Goal: Task Accomplishment & Management: Manage account settings

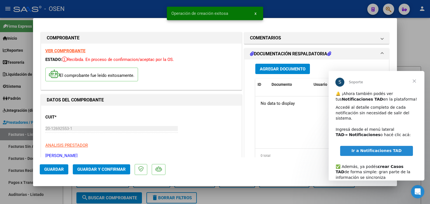
click at [418, 79] on span "Cerrar" at bounding box center [414, 81] width 20 height 20
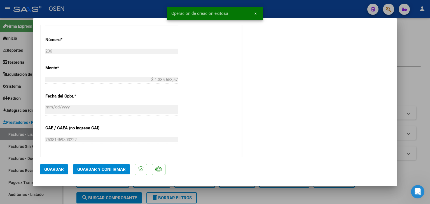
scroll to position [280, 0]
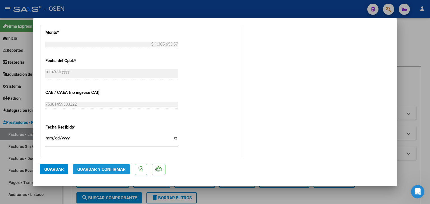
click at [121, 169] on span "Guardar y Confirmar" at bounding box center [101, 169] width 48 height 5
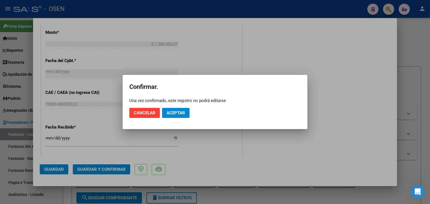
click at [189, 115] on mat-dialog-actions "Cancelar Aceptar" at bounding box center [214, 113] width 171 height 19
click at [183, 112] on span "Aceptar" at bounding box center [176, 113] width 18 height 5
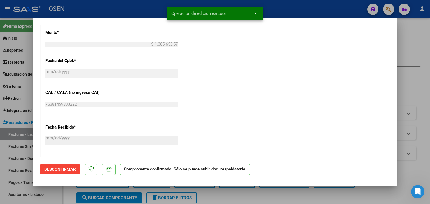
click at [28, 194] on div at bounding box center [215, 102] width 430 height 204
type input "$ 0,00"
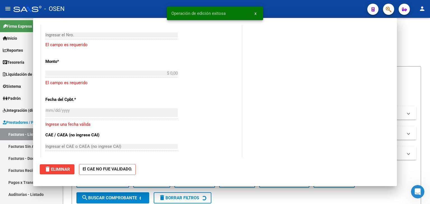
scroll to position [299, 0]
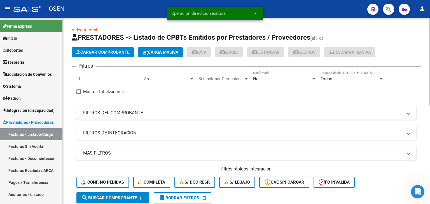
drag, startPoint x: 29, startPoint y: 195, endPoint x: 66, endPoint y: 153, distance: 56.4
click at [29, 195] on link "Auditorías - Listado" at bounding box center [31, 195] width 62 height 12
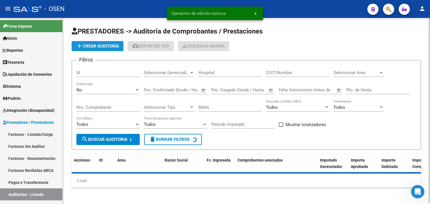
click at [106, 45] on span "add Crear Auditoría" at bounding box center [97, 46] width 43 height 5
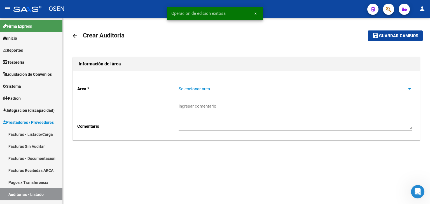
click at [206, 87] on span "Seleccionar area" at bounding box center [293, 89] width 228 height 5
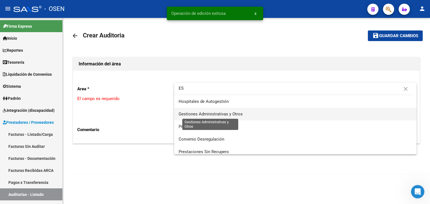
type input "ES"
drag, startPoint x: 214, startPoint y: 111, endPoint x: 205, endPoint y: 117, distance: 10.7
click at [214, 113] on span "Gestiones Administrativas y Otros" at bounding box center [296, 114] width 234 height 13
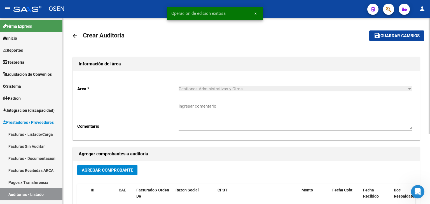
scroll to position [93, 0]
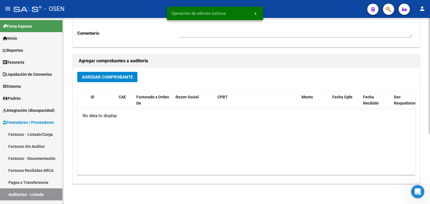
click at [103, 84] on div "Agregar Comprobante" at bounding box center [246, 79] width 338 height 15
click at [106, 82] on div "Agregar Comprobante" at bounding box center [246, 79] width 338 height 15
click at [109, 79] on span "Agregar Comprobante" at bounding box center [107, 77] width 51 height 5
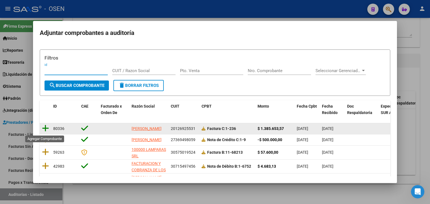
click at [43, 126] on icon at bounding box center [45, 129] width 7 height 8
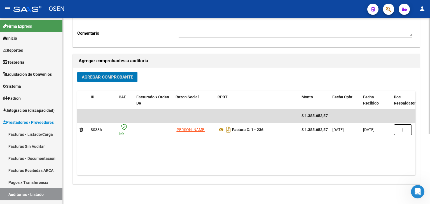
scroll to position [0, 0]
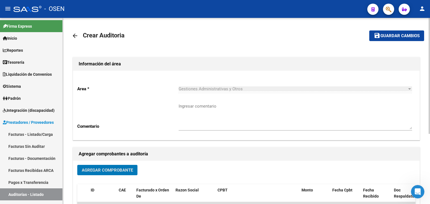
click at [409, 37] on span "Guardar cambios" at bounding box center [400, 36] width 39 height 5
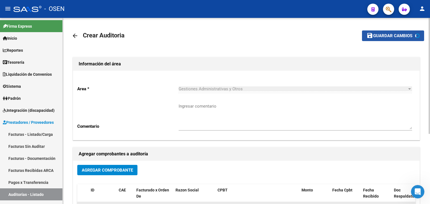
scroll to position [91, 0]
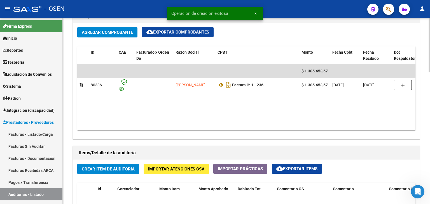
scroll to position [373, 0]
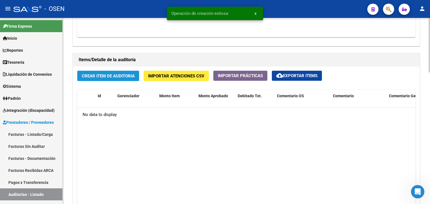
click at [116, 79] on button "Crear Item de Auditoria" at bounding box center [108, 76] width 62 height 10
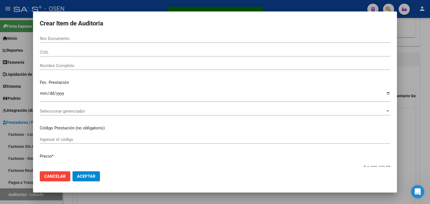
drag, startPoint x: 87, startPoint y: 169, endPoint x: 90, endPoint y: 177, distance: 8.7
click at [90, 173] on mat-dialog-actions "Cancelar Aceptar" at bounding box center [215, 176] width 351 height 19
click at [90, 177] on span "Aceptar" at bounding box center [86, 176] width 18 height 5
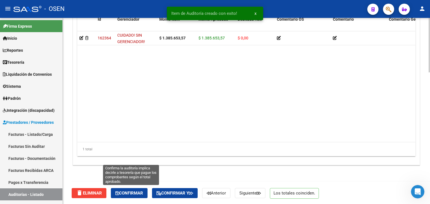
click at [143, 193] on span "Confirmar" at bounding box center [129, 193] width 28 height 5
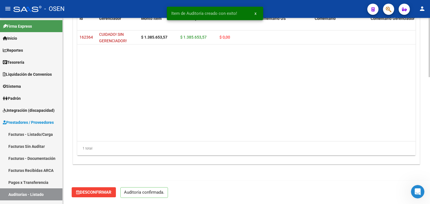
scroll to position [400, 0]
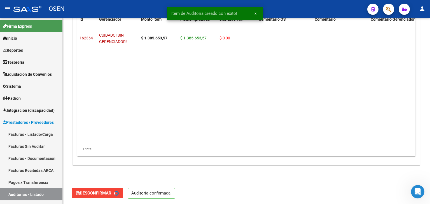
type input "202509"
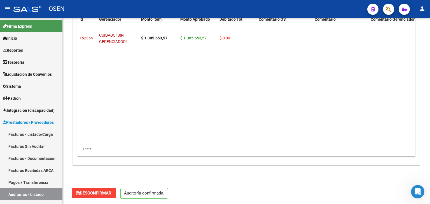
click at [211, 184] on div "Desconfirmar Auditoría confirmada." at bounding box center [249, 194] width 354 height 24
drag, startPoint x: 43, startPoint y: 137, endPoint x: 71, endPoint y: 134, distance: 28.5
click at [43, 137] on link "Facturas - Listado/Carga" at bounding box center [31, 135] width 62 height 12
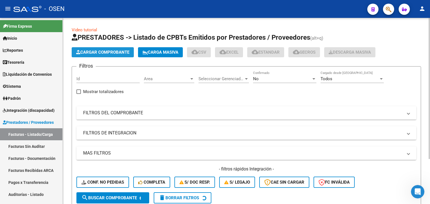
click at [122, 53] on span "Cargar Comprobante" at bounding box center [102, 52] width 53 height 5
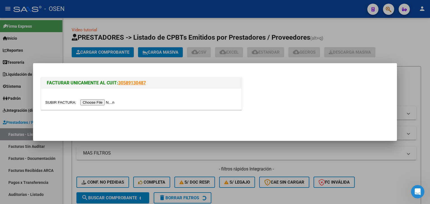
click at [111, 105] on input "file" at bounding box center [80, 103] width 71 height 6
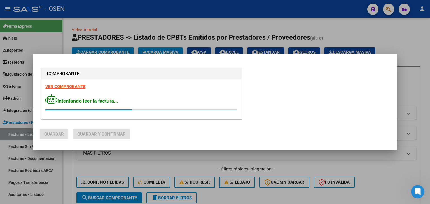
click at [73, 85] on strong "VER COMPROBANTE" at bounding box center [65, 86] width 40 height 5
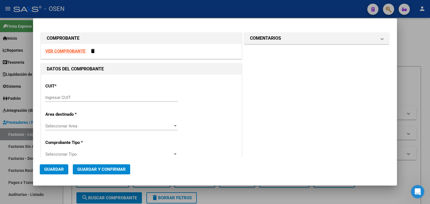
click at [113, 100] on input "Ingresar CUIT" at bounding box center [111, 97] width 132 height 5
paste input "30-53160227-3"
type input "30-53160227-3"
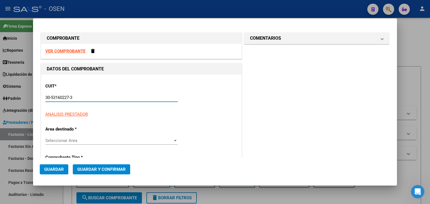
type input "1"
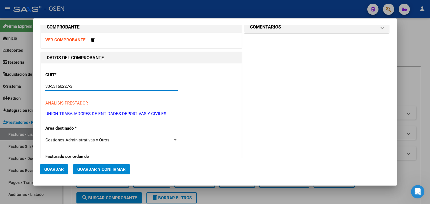
scroll to position [10, 0]
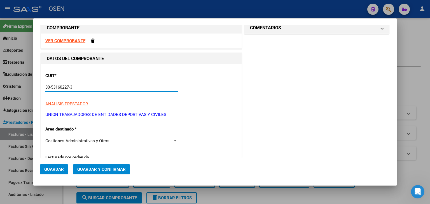
type input "30-53160227-3"
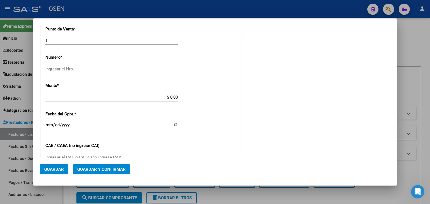
scroll to position [197, 0]
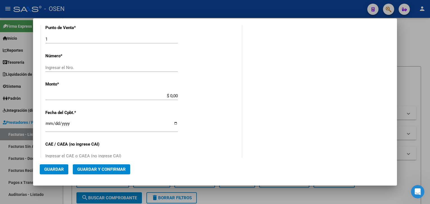
click at [95, 68] on input "Ingresar el Nro." at bounding box center [111, 67] width 132 height 5
type input "170925"
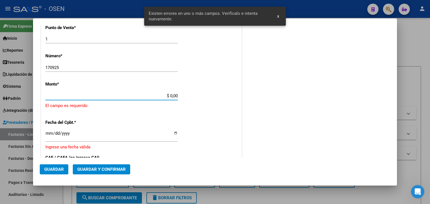
paste input "1,136,600.57"
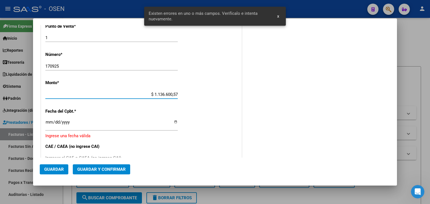
type input "$ 1.136.600,57"
drag, startPoint x: 43, startPoint y: 124, endPoint x: 46, endPoint y: 126, distance: 4.2
click at [45, 125] on div "CUIT * 30-53160227-3 Ingresar CUIT ANALISIS PRESTADOR UNION TRABAJADORES DE ENT…" at bounding box center [141, 90] width 200 height 429
click at [48, 126] on input "Ingresar la fecha" at bounding box center [111, 124] width 132 height 9
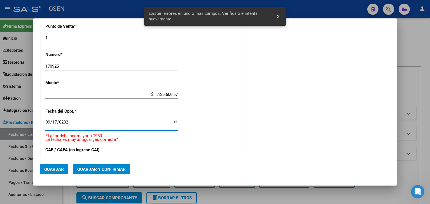
type input "[DATE]"
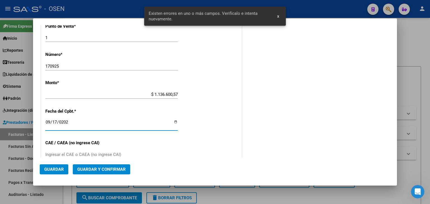
click at [113, 171] on span "Guardar y Confirmar" at bounding box center [101, 169] width 48 height 5
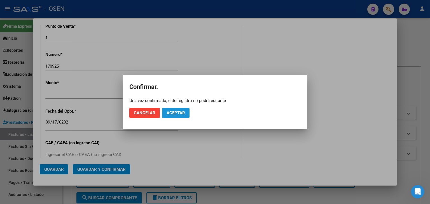
click at [167, 109] on button "Aceptar" at bounding box center [175, 113] width 27 height 10
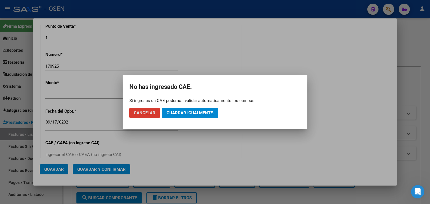
click at [172, 111] on span "Guardar igualmente." at bounding box center [190, 113] width 47 height 5
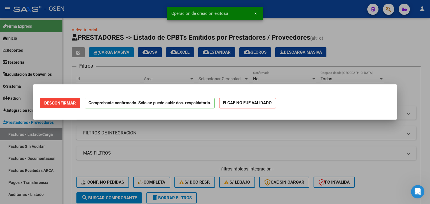
scroll to position [0, 0]
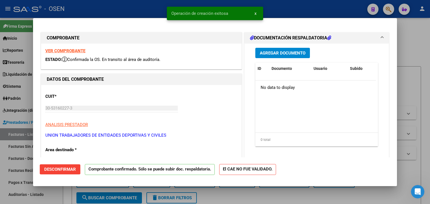
click at [24, 192] on div at bounding box center [215, 102] width 430 height 204
type input "$ 0,00"
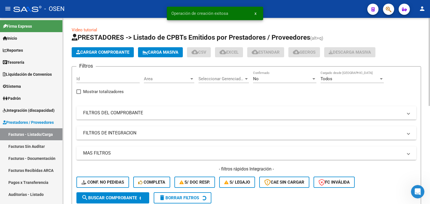
drag, startPoint x: 25, startPoint y: 193, endPoint x: 71, endPoint y: 168, distance: 51.9
click at [25, 193] on link "Auditorías - Listado" at bounding box center [31, 195] width 62 height 12
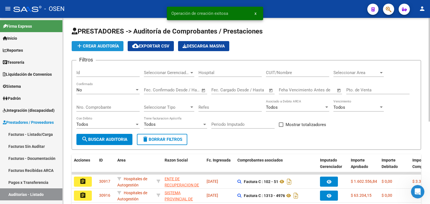
click at [102, 46] on span "add Crear Auditoría" at bounding box center [97, 46] width 43 height 5
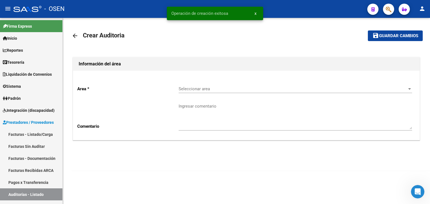
click at [216, 86] on div "Seleccionar area Seleccionar area" at bounding box center [296, 87] width 234 height 12
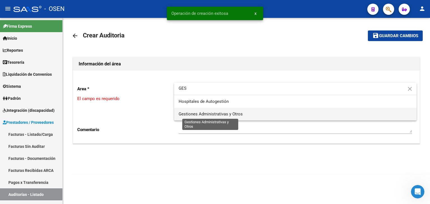
type input "GES"
click at [219, 115] on span "Gestiones Administrativas y Otros" at bounding box center [211, 114] width 64 height 5
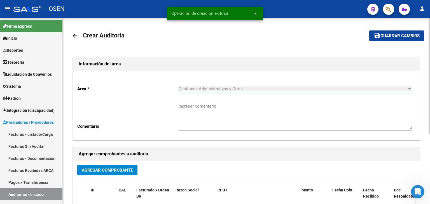
scroll to position [93, 0]
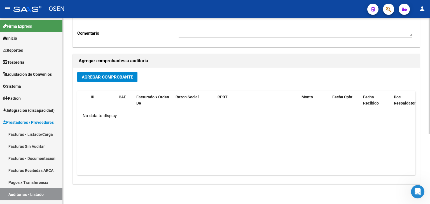
click at [106, 72] on button "Agregar Comprobante" at bounding box center [107, 77] width 60 height 10
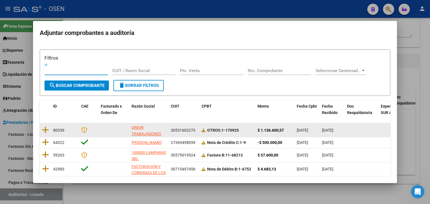
click at [50, 134] on datatable-body-cell at bounding box center [45, 130] width 11 height 14
click at [46, 130] on icon at bounding box center [45, 130] width 7 height 8
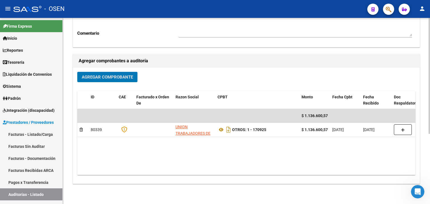
scroll to position [0, 0]
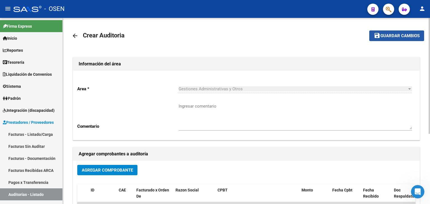
click at [395, 35] on span "Guardar cambios" at bounding box center [400, 36] width 39 height 5
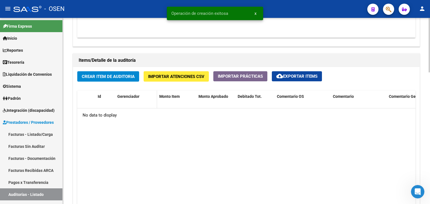
scroll to position [373, 0]
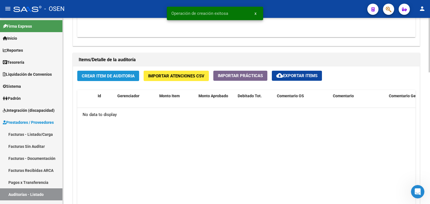
click at [123, 74] on span "Crear Item de Auditoria" at bounding box center [108, 76] width 53 height 5
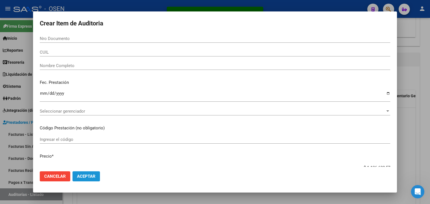
click at [83, 175] on span "Aceptar" at bounding box center [86, 176] width 18 height 5
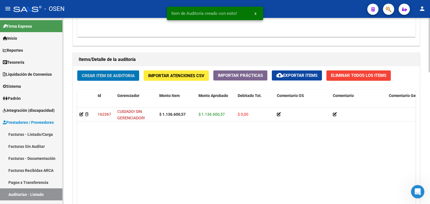
scroll to position [450, 0]
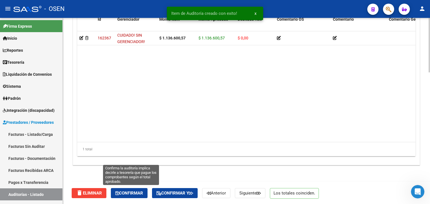
click at [141, 190] on button "Confirmar" at bounding box center [129, 193] width 37 height 10
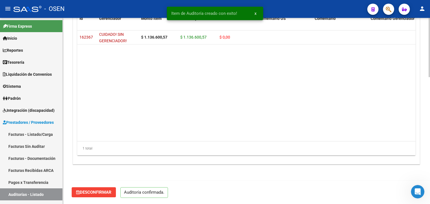
scroll to position [400, 0]
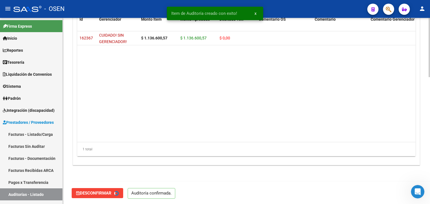
type input "202509"
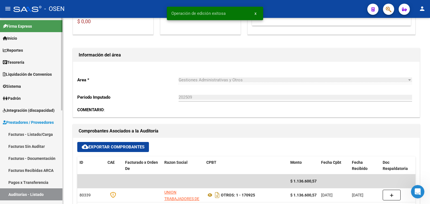
scroll to position [0, 0]
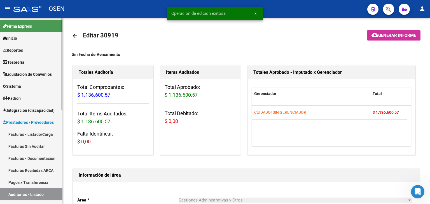
drag, startPoint x: 40, startPoint y: 130, endPoint x: 52, endPoint y: 123, distance: 14.0
click at [41, 131] on link "Facturas - Listado/Carga" at bounding box center [31, 135] width 62 height 12
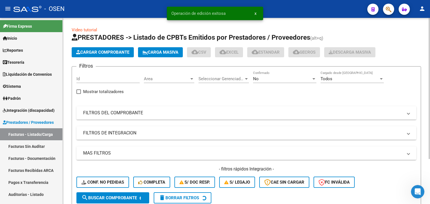
click at [108, 50] on span "Cargar Comprobante" at bounding box center [102, 52] width 53 height 5
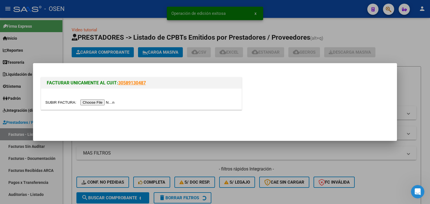
click at [97, 103] on input "file" at bounding box center [80, 103] width 71 height 6
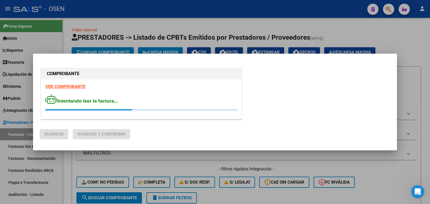
click at [78, 84] on strong "VER COMPROBANTE" at bounding box center [65, 86] width 40 height 5
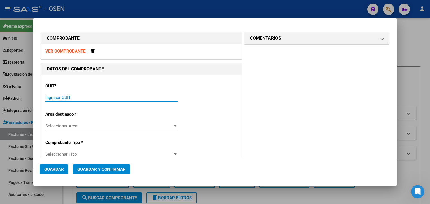
click at [106, 99] on input "Ingresar CUIT" at bounding box center [111, 97] width 132 height 5
paste input "30-54607431-1"
type input "30-54607431-1"
type input "1"
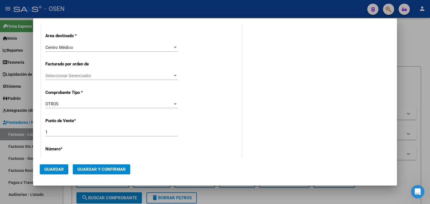
scroll to position [197, 0]
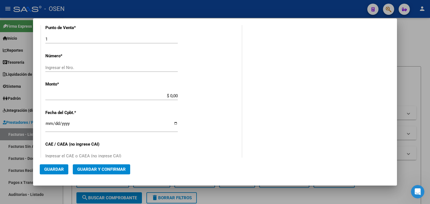
type input "30-54607431-1"
click at [122, 65] on input "Ingresar el Nro." at bounding box center [111, 67] width 132 height 5
type input "170925"
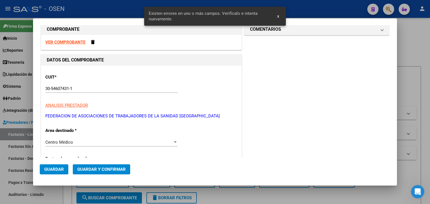
scroll to position [0, 0]
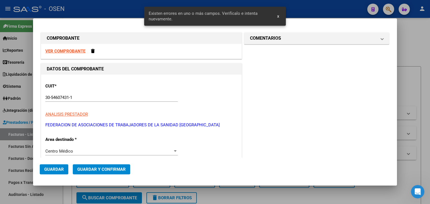
click at [76, 52] on strong "VER COMPROBANTE" at bounding box center [65, 51] width 40 height 5
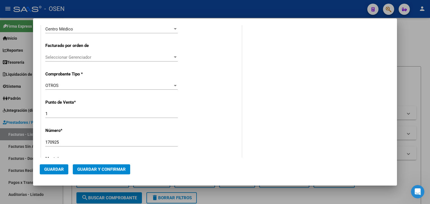
scroll to position [186, 0]
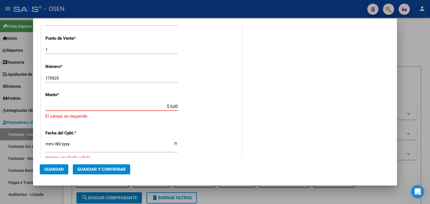
paste input "314017.54"
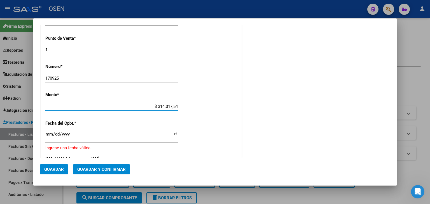
type input "$ 314.017,54"
click at [64, 81] on div "170925 Ingresar el Nro." at bounding box center [111, 78] width 132 height 8
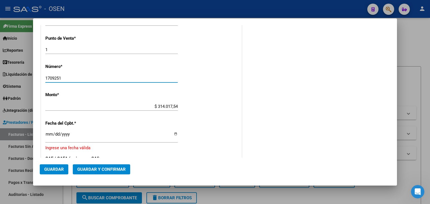
type input "1709251"
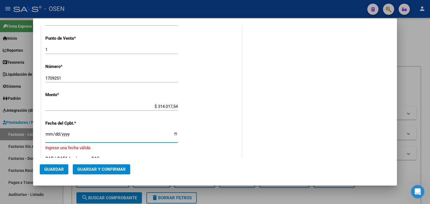
drag, startPoint x: 49, startPoint y: 133, endPoint x: 41, endPoint y: 115, distance: 19.0
click at [48, 133] on input "Ingresar la fecha" at bounding box center [111, 136] width 132 height 9
type input "2025-09-17"
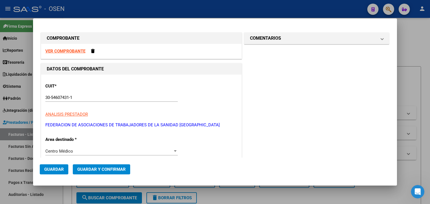
scroll to position [93, 0]
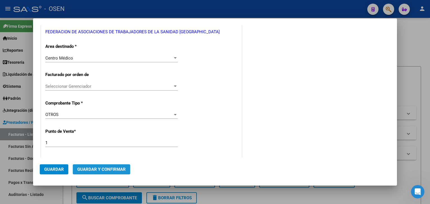
click at [119, 169] on span "Guardar y Confirmar" at bounding box center [101, 169] width 48 height 5
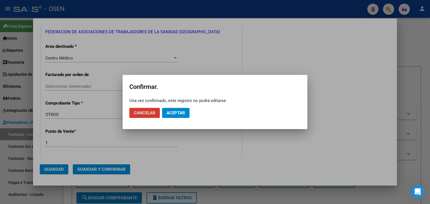
click at [173, 116] on button "Aceptar" at bounding box center [175, 113] width 27 height 10
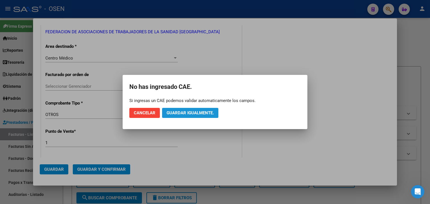
click at [178, 113] on span "Guardar igualmente." at bounding box center [190, 113] width 47 height 5
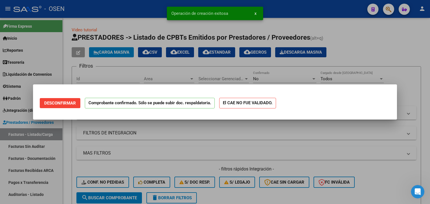
scroll to position [0, 0]
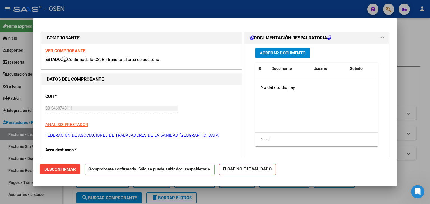
click at [334, 140] on div "0 total" at bounding box center [316, 140] width 123 height 14
click at [73, 195] on div at bounding box center [215, 102] width 430 height 204
type input "$ 0,00"
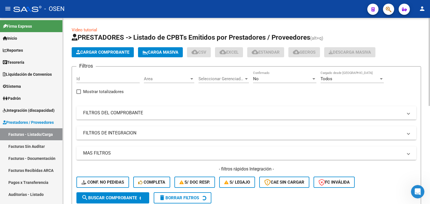
click at [115, 52] on span "Cargar Comprobante" at bounding box center [102, 52] width 53 height 5
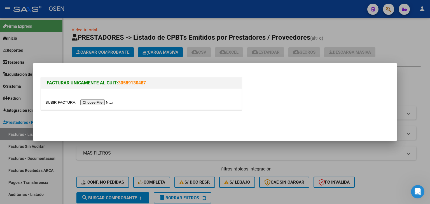
click at [101, 103] on input "file" at bounding box center [80, 103] width 71 height 6
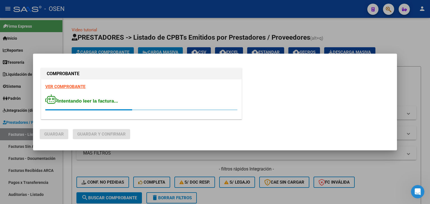
click at [71, 87] on strong "VER COMPROBANTE" at bounding box center [65, 86] width 40 height 5
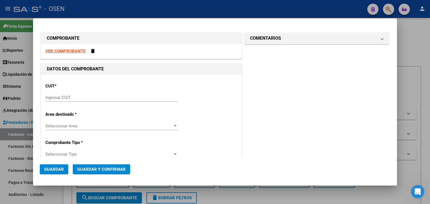
drag, startPoint x: 362, startPoint y: 115, endPoint x: 304, endPoint y: 115, distance: 58.5
click at [115, 99] on input "Ingresar CUIT" at bounding box center [111, 97] width 132 height 5
paste input "30-54607431-1"
type input "30-54607431-1"
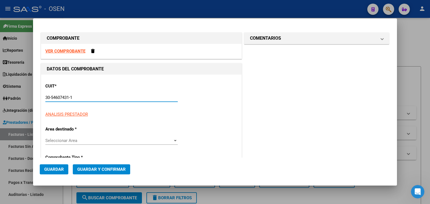
type input "1"
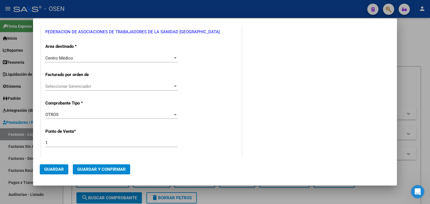
scroll to position [186, 0]
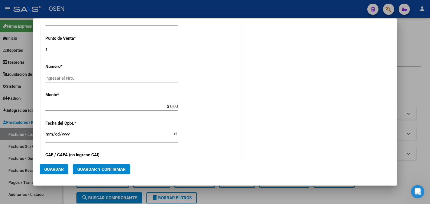
type input "30-54607431-1"
click at [100, 79] on input "Ingresar el Nro." at bounding box center [111, 78] width 132 height 5
type input "1709252"
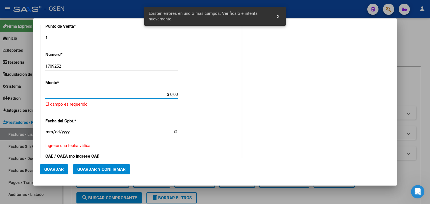
scroll to position [12, 0]
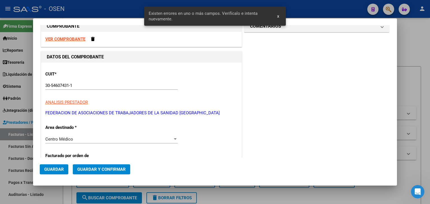
click at [73, 35] on div "VER COMPROBANTE" at bounding box center [141, 39] width 200 height 15
click at [74, 41] on strong "VER COMPROBANTE" at bounding box center [65, 39] width 40 height 5
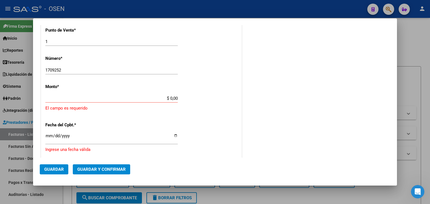
scroll to position [199, 0]
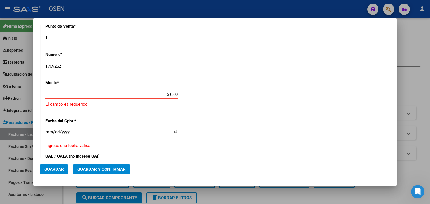
drag, startPoint x: 162, startPoint y: 94, endPoint x: 194, endPoint y: 94, distance: 32.2
click at [193, 95] on div "CUIT * 30-54607431-1 Ingresar CUIT ANALISIS PRESTADOR FEDERACION DE ASOCIACIONE…" at bounding box center [141, 95] width 200 height 439
paste input "220600.07"
type input "$ 220.600,07"
drag, startPoint x: 172, startPoint y: 99, endPoint x: 124, endPoint y: 116, distance: 51.4
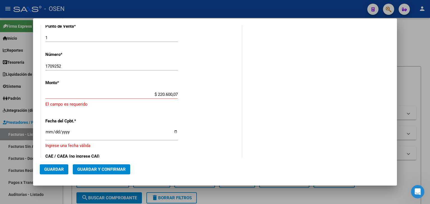
click at [125, 116] on div "CUIT * 30-54607431-1 Ingresar CUIT ANALISIS PRESTADOR FEDERACION DE ASOCIACIONE…" at bounding box center [141, 95] width 200 height 439
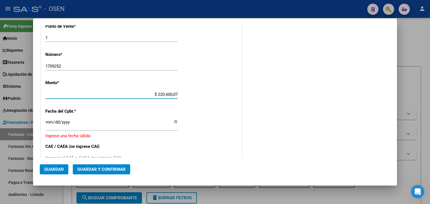
click at [49, 123] on input "Ingresar la fecha" at bounding box center [111, 124] width 132 height 9
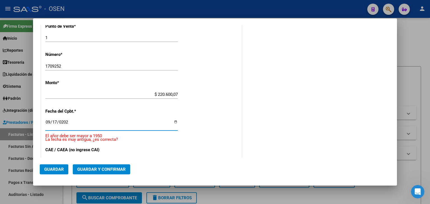
type input "2025-09-17"
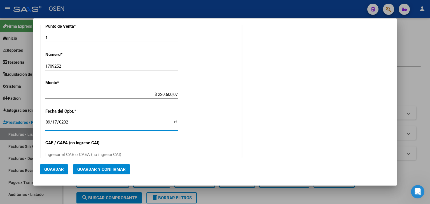
click at [119, 168] on span "Guardar y Confirmar" at bounding box center [101, 169] width 48 height 5
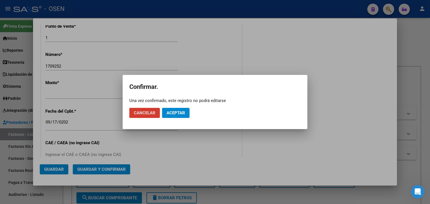
click at [178, 116] on button "Aceptar" at bounding box center [175, 113] width 27 height 10
click at [178, 115] on span "Guardar igualmente." at bounding box center [190, 113] width 47 height 5
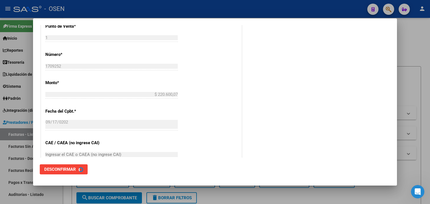
scroll to position [0, 0]
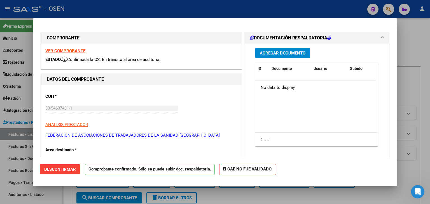
click at [344, 50] on div "Agregar Documento" at bounding box center [316, 53] width 123 height 10
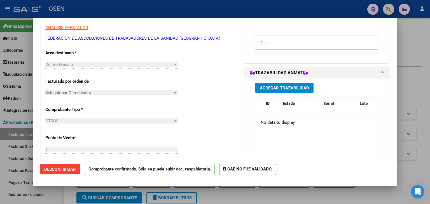
scroll to position [186, 0]
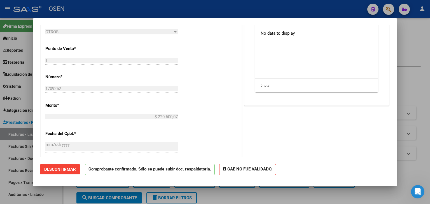
click at [71, 192] on div at bounding box center [215, 102] width 430 height 204
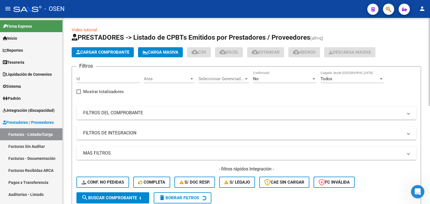
click at [101, 52] on span "Cargar Comprobante" at bounding box center [102, 52] width 53 height 5
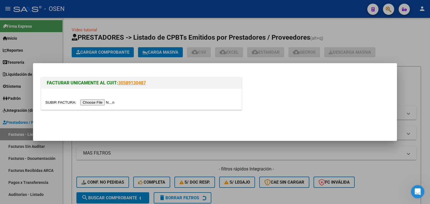
click at [105, 101] on input "file" at bounding box center [80, 103] width 71 height 6
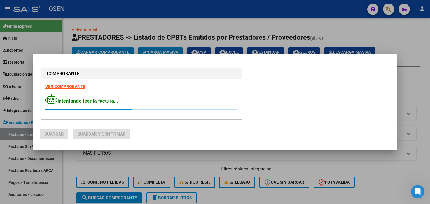
click at [84, 85] on strong "VER COMPROBANTE" at bounding box center [65, 86] width 40 height 5
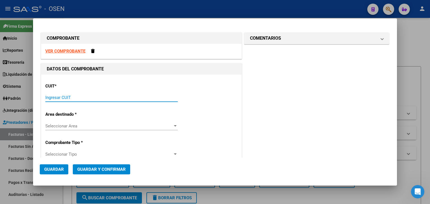
click at [104, 95] on input "Ingresar CUIT" at bounding box center [111, 97] width 132 height 5
paste input "30-54587937-5"
type input "30-54587937-5"
type input "1"
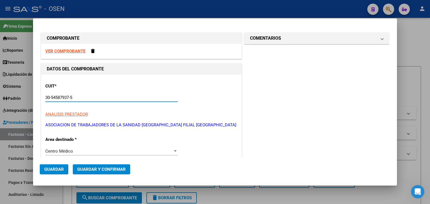
scroll to position [93, 0]
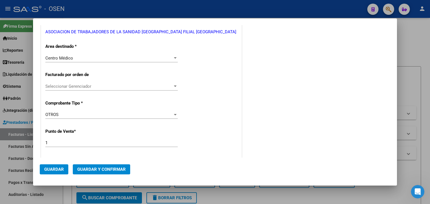
type input "30-54587937-5"
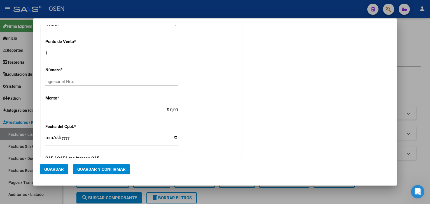
scroll to position [186, 0]
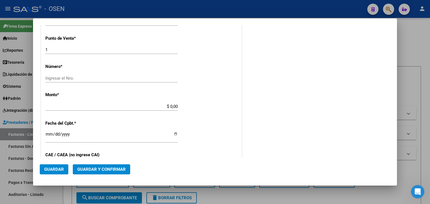
click at [145, 76] on input "Ingresar el Nro." at bounding box center [111, 78] width 132 height 5
type input "170925"
paste input "150.107,4"
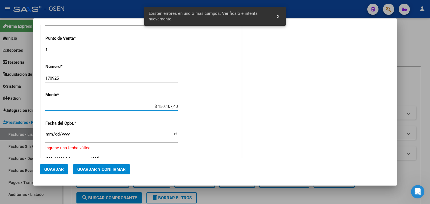
scroll to position [187, 0]
type input "$ 150.107,40"
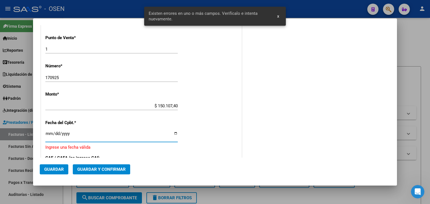
click at [49, 135] on input "Ingresar la fecha" at bounding box center [111, 136] width 132 height 9
type input "2025-09-17"
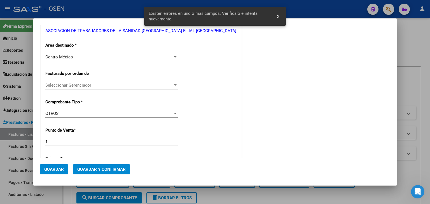
scroll to position [94, 0]
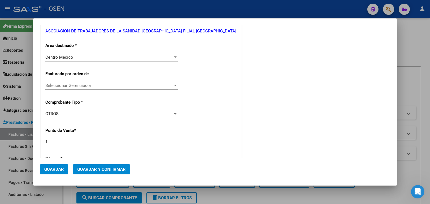
click at [111, 177] on mat-dialog-actions "Guardar Guardar y Confirmar" at bounding box center [215, 168] width 351 height 21
click at [120, 171] on span "Guardar y Confirmar" at bounding box center [101, 169] width 48 height 5
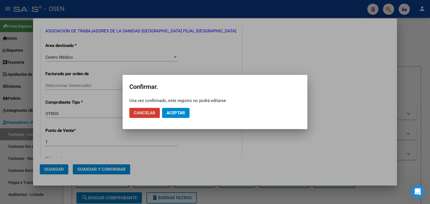
click at [185, 113] on button "Aceptar" at bounding box center [175, 113] width 27 height 10
click at [186, 113] on span "Guardar igualmente." at bounding box center [190, 113] width 47 height 5
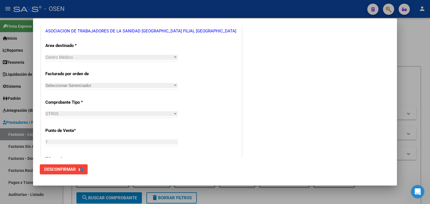
scroll to position [0, 0]
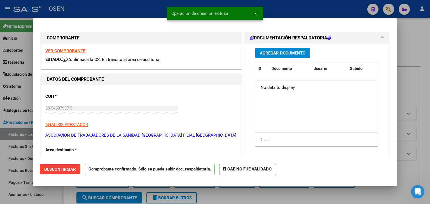
click at [20, 195] on div at bounding box center [215, 102] width 430 height 204
type input "$ 0,00"
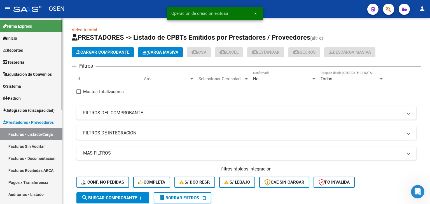
drag, startPoint x: 20, startPoint y: 195, endPoint x: 24, endPoint y: 193, distance: 4.0
click at [20, 195] on link "Auditorías - Listado" at bounding box center [31, 195] width 62 height 12
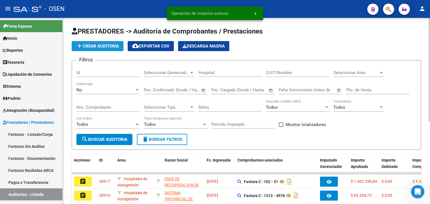
click at [90, 43] on button "add Crear Auditoría" at bounding box center [98, 46] width 52 height 10
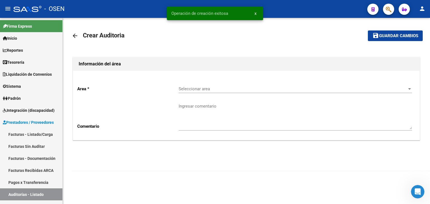
click at [230, 99] on div "Ingresar comentario" at bounding box center [296, 115] width 234 height 32
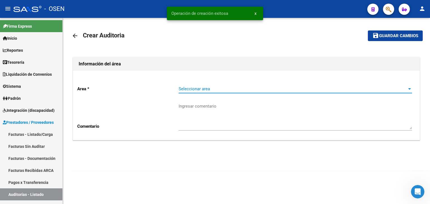
click at [235, 88] on span "Seleccionar area" at bounding box center [293, 89] width 228 height 5
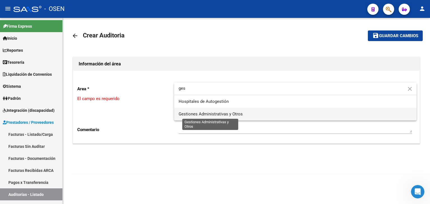
type input "ges"
click at [225, 116] on span "Gestiones Administrativas y Otros" at bounding box center [211, 114] width 64 height 5
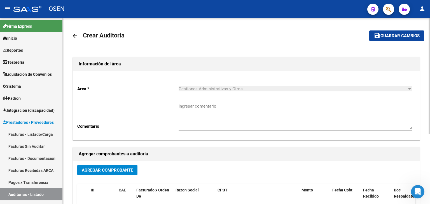
scroll to position [93, 0]
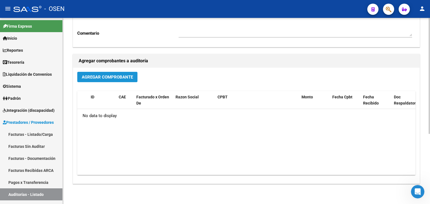
click at [128, 73] on button "Agregar Comprobante" at bounding box center [107, 77] width 60 height 10
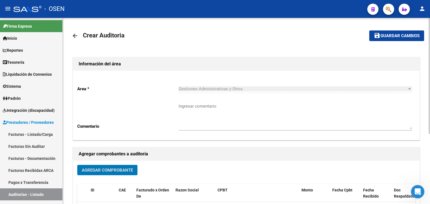
click at [75, 36] on mat-icon "arrow_back" at bounding box center [75, 35] width 7 height 7
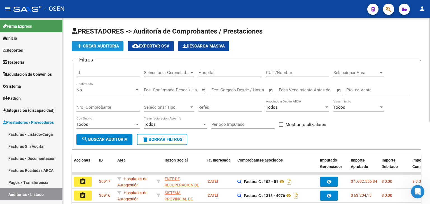
click at [111, 46] on span "add Crear Auditoría" at bounding box center [97, 46] width 43 height 5
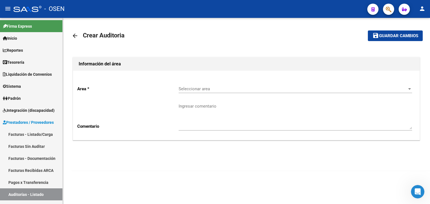
click at [230, 88] on span "Seleccionar area" at bounding box center [293, 89] width 228 height 5
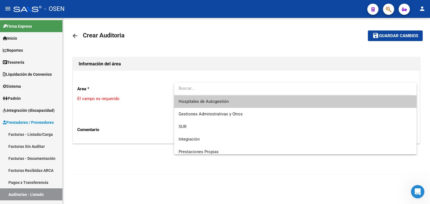
type input "s"
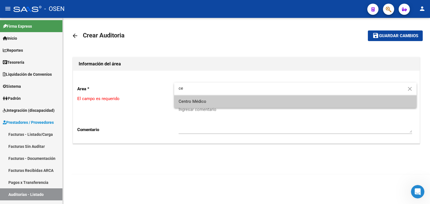
type input "ce"
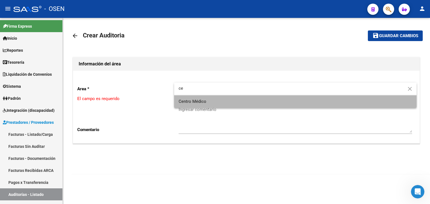
click at [212, 96] on span "Centro Médico" at bounding box center [296, 101] width 234 height 13
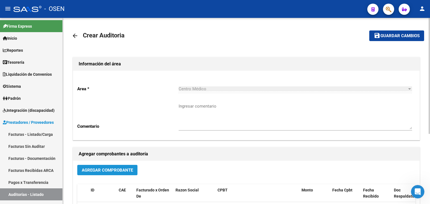
click at [108, 174] on button "Agregar Comprobante" at bounding box center [107, 170] width 60 height 10
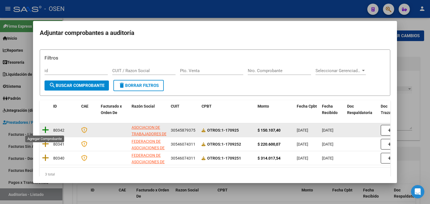
click at [46, 128] on icon at bounding box center [45, 130] width 7 height 8
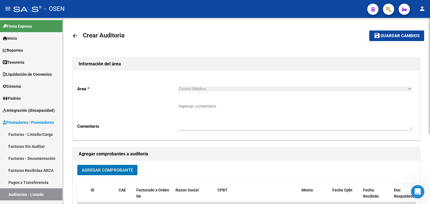
click at [398, 34] on span "Guardar cambios" at bounding box center [400, 36] width 39 height 5
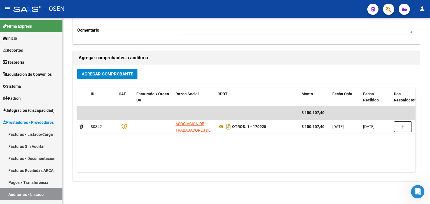
scroll to position [112, 0]
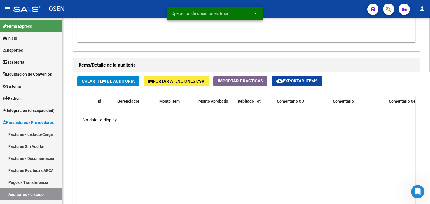
scroll to position [373, 0]
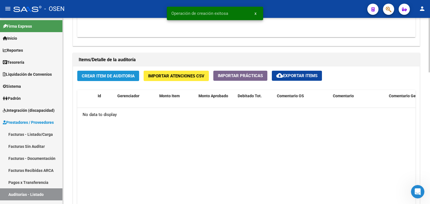
click at [118, 74] on span "Crear Item de Auditoria" at bounding box center [108, 76] width 53 height 5
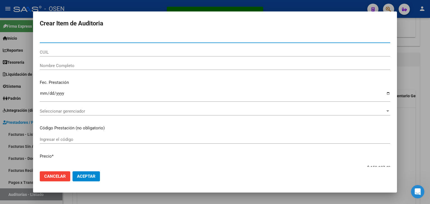
drag, startPoint x: 95, startPoint y: 175, endPoint x: 99, endPoint y: 173, distance: 3.8
click at [96, 174] on button "Aceptar" at bounding box center [86, 177] width 27 height 10
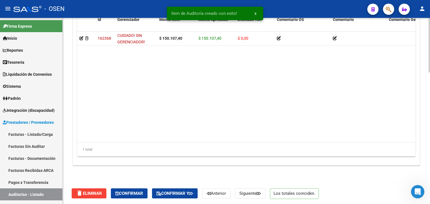
scroll to position [450, 0]
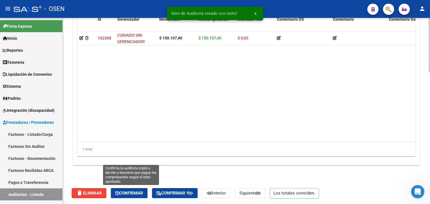
click at [143, 193] on span "Confirmar" at bounding box center [129, 193] width 28 height 5
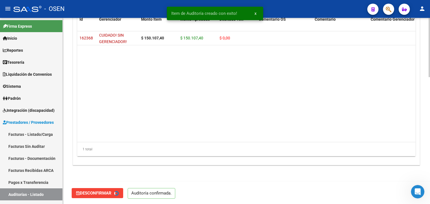
type input "202509"
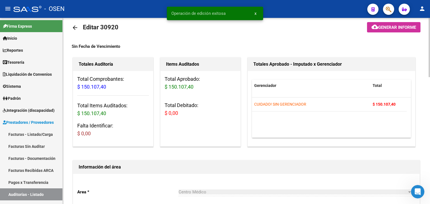
scroll to position [0, 0]
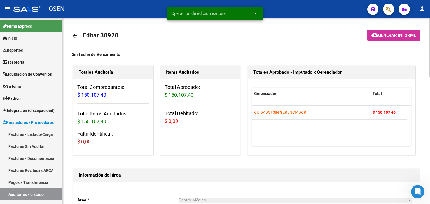
click at [74, 34] on mat-icon "arrow_back" at bounding box center [75, 35] width 7 height 7
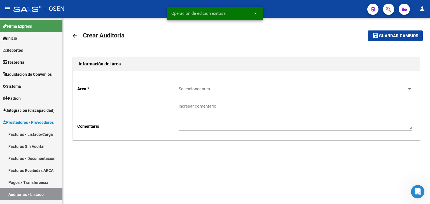
click at [235, 94] on div "Seleccionar area Seleccionar area" at bounding box center [296, 89] width 234 height 17
click at [240, 90] on span "Seleccionar area" at bounding box center [293, 89] width 228 height 5
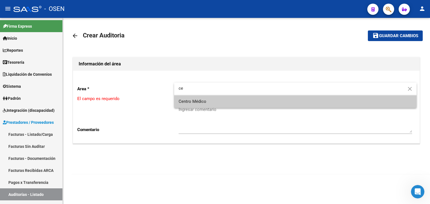
type input "ce"
click at [230, 100] on span "Centro Médico" at bounding box center [296, 101] width 234 height 13
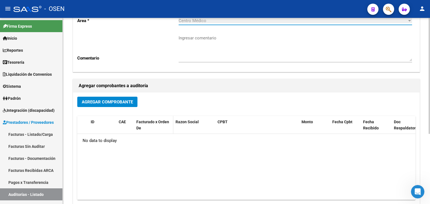
scroll to position [93, 0]
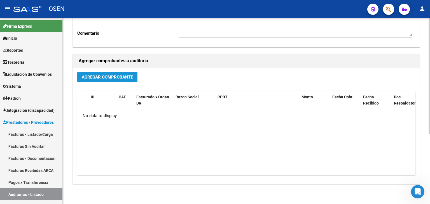
click at [116, 76] on span "Agregar Comprobante" at bounding box center [107, 77] width 51 height 5
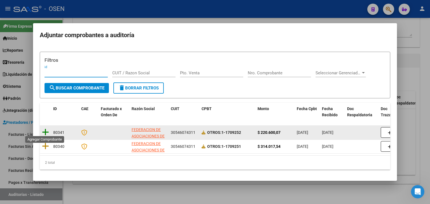
click at [45, 129] on icon at bounding box center [45, 133] width 7 height 8
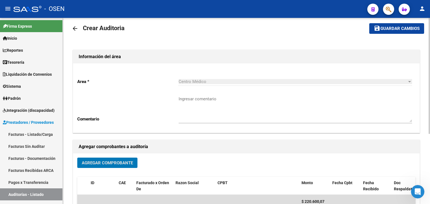
scroll to position [0, 0]
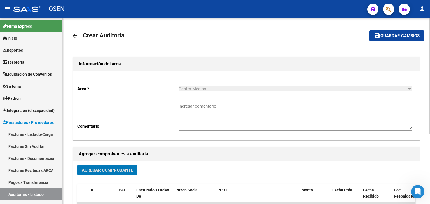
click at [385, 36] on span "Guardar cambios" at bounding box center [400, 36] width 39 height 5
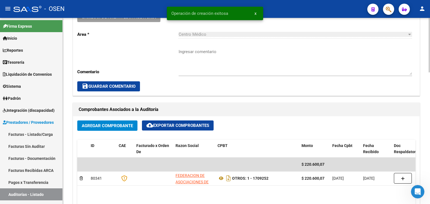
scroll to position [280, 0]
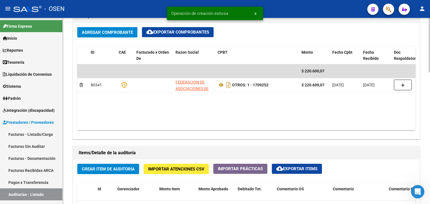
click at [115, 168] on span "Crear Item de Auditoria" at bounding box center [108, 169] width 53 height 5
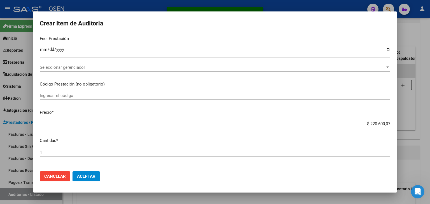
scroll to position [149, 0]
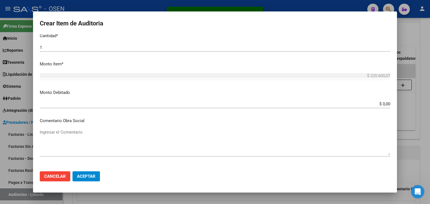
click at [90, 182] on mat-dialog-actions "Cancelar Aceptar" at bounding box center [215, 176] width 351 height 19
click at [90, 179] on button "Aceptar" at bounding box center [86, 177] width 27 height 10
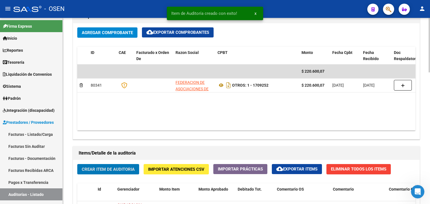
scroll to position [450, 0]
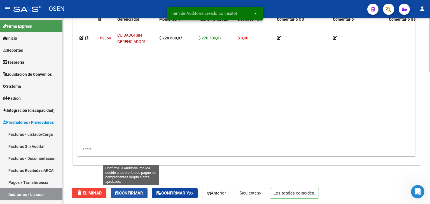
click at [138, 191] on span "Confirmar" at bounding box center [129, 193] width 28 height 5
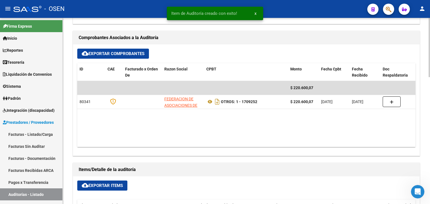
scroll to position [7, 0]
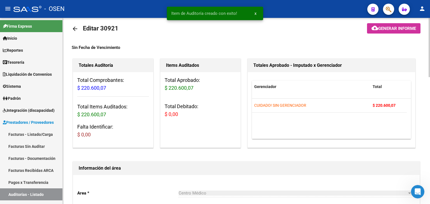
type input "202509"
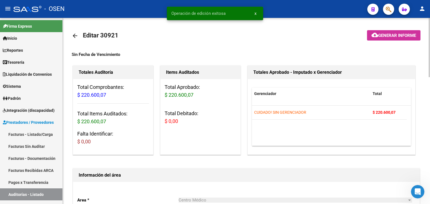
click at [75, 35] on mat-icon "arrow_back" at bounding box center [75, 35] width 7 height 7
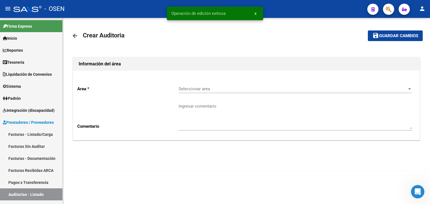
drag, startPoint x: 237, startPoint y: 83, endPoint x: 240, endPoint y: 88, distance: 6.0
click at [239, 88] on div "Area * Seleccionar area Seleccionar area Comentario Ingresar comentario" at bounding box center [246, 105] width 347 height 69
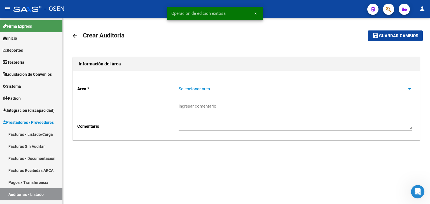
click at [240, 88] on span "Seleccionar area" at bounding box center [293, 89] width 228 height 5
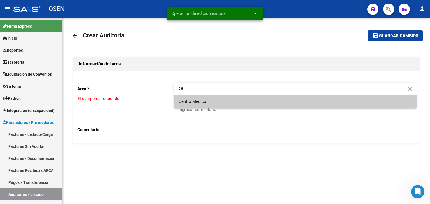
type input "ce"
drag, startPoint x: 221, startPoint y: 104, endPoint x: 162, endPoint y: 125, distance: 62.2
click at [216, 105] on span "Centro Médico" at bounding box center [296, 101] width 234 height 13
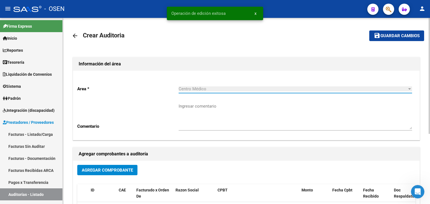
click at [90, 170] on span "Agregar Comprobante" at bounding box center [107, 170] width 51 height 5
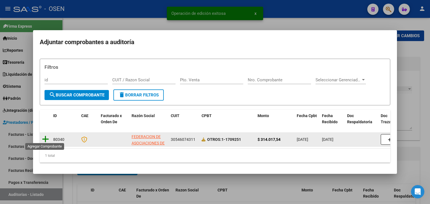
click at [48, 139] on icon at bounding box center [45, 140] width 7 height 8
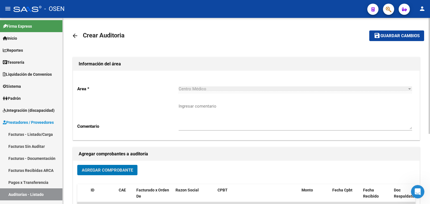
drag, startPoint x: 402, startPoint y: 34, endPoint x: 374, endPoint y: 48, distance: 30.8
click at [394, 38] on span "Guardar cambios" at bounding box center [400, 36] width 39 height 5
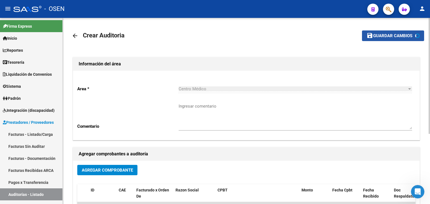
scroll to position [93, 0]
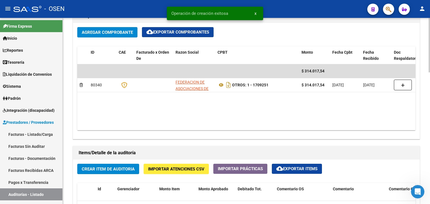
scroll to position [373, 0]
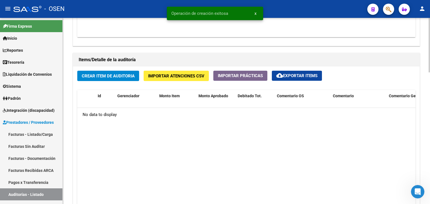
click at [124, 80] on button "Crear Item de Auditoria" at bounding box center [108, 76] width 62 height 10
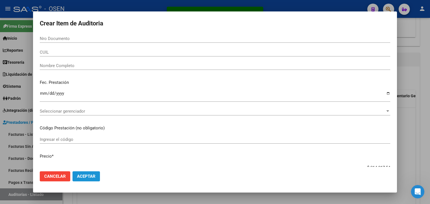
drag, startPoint x: 88, startPoint y: 178, endPoint x: 150, endPoint y: 168, distance: 62.7
click at [88, 178] on span "Aceptar" at bounding box center [86, 176] width 18 height 5
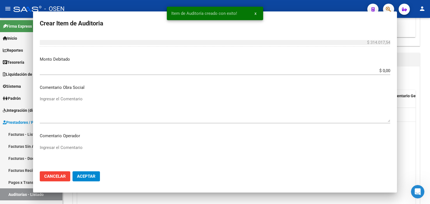
scroll to position [0, 0]
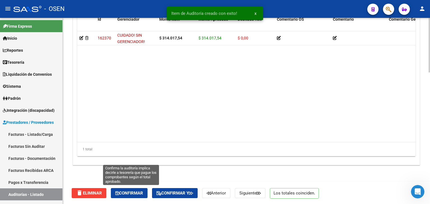
click at [141, 191] on span "Confirmar" at bounding box center [129, 193] width 28 height 5
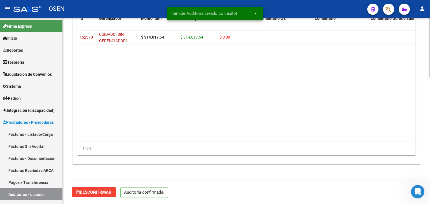
scroll to position [400, 0]
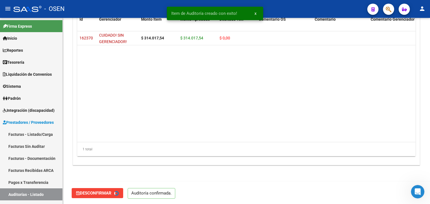
type input "202509"
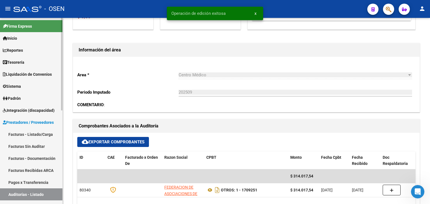
scroll to position [120, 0]
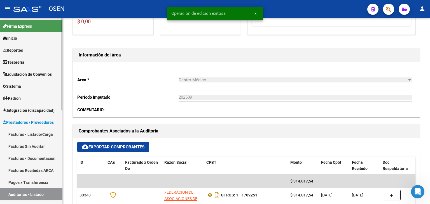
click at [11, 58] on link "Tesorería" at bounding box center [31, 62] width 62 height 12
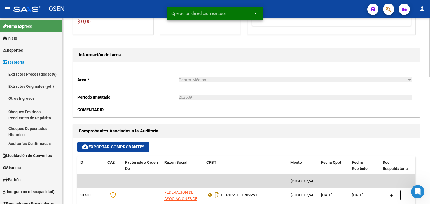
drag, startPoint x: 41, startPoint y: 144, endPoint x: 65, endPoint y: 139, distance: 24.0
click at [41, 144] on link "Auditorías Confirmadas" at bounding box center [31, 144] width 62 height 12
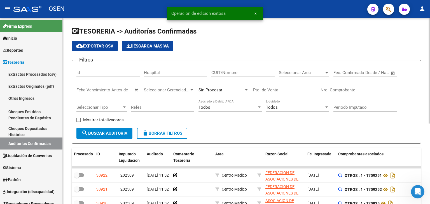
click at [315, 76] on div "Seleccionar Area Seleccionar Area" at bounding box center [304, 71] width 50 height 12
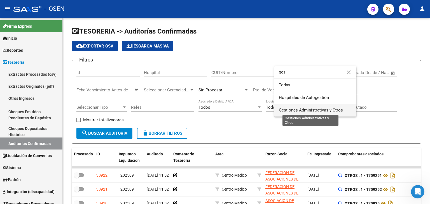
type input "ges"
drag, startPoint x: 302, startPoint y: 110, endPoint x: 247, endPoint y: 118, distance: 56.0
click at [298, 112] on span "Gestiones Administrativas y Otros" at bounding box center [311, 110] width 64 height 5
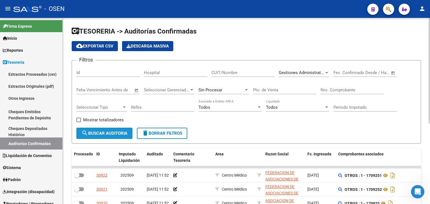
click at [100, 129] on button "search Buscar Auditoria" at bounding box center [104, 133] width 56 height 11
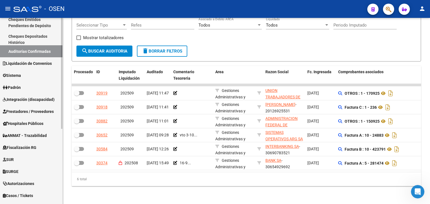
scroll to position [93, 0]
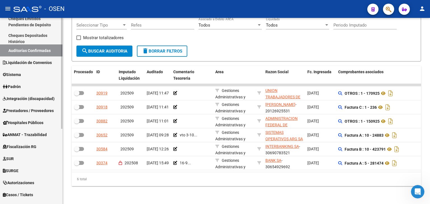
click at [41, 110] on span "Prestadores / Proveedores" at bounding box center [28, 111] width 51 height 6
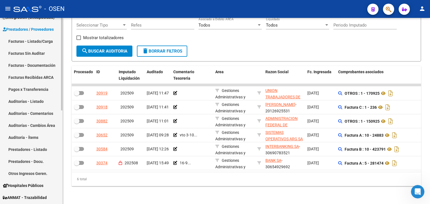
click at [49, 45] on link "Facturas - Listado/Carga" at bounding box center [31, 41] width 62 height 12
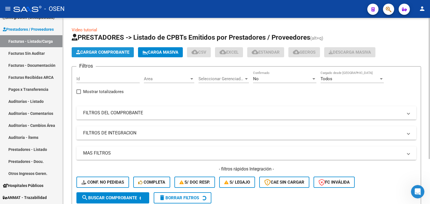
click at [113, 48] on button "Cargar Comprobante" at bounding box center [103, 52] width 62 height 10
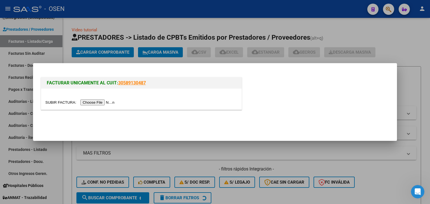
click at [93, 101] on input "file" at bounding box center [80, 103] width 71 height 6
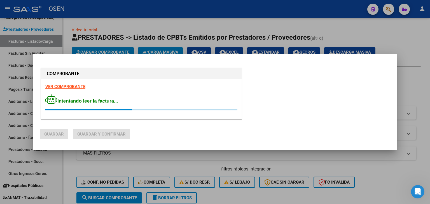
click at [80, 86] on div "COMPROBANTE VER COMPROBANTE Intentando leer la factura..." at bounding box center [141, 95] width 203 height 56
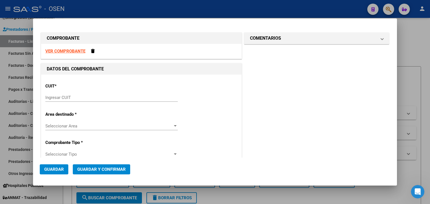
click at [81, 53] on strong "VER COMPROBANTE" at bounding box center [65, 51] width 40 height 5
click at [83, 95] on input "Ingresar CUIT" at bounding box center [111, 97] width 132 height 5
paste input "20-07755814-5"
type input "20-07755814-5"
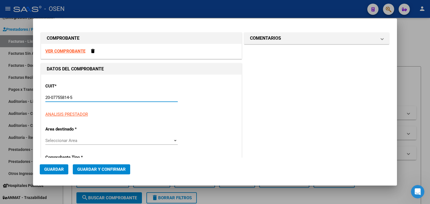
type input "5"
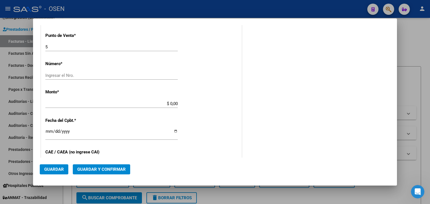
scroll to position [186, 0]
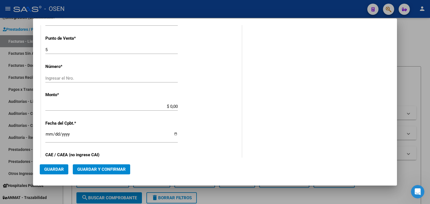
type input "20-07755814-5"
drag, startPoint x: 58, startPoint y: 48, endPoint x: 6, endPoint y: 44, distance: 51.7
click at [6, 44] on div "COMPROBANTE VER COMPROBANTE DATOS DEL COMPROBANTE CUIT * 20-07755814-5 Ingresar…" at bounding box center [215, 102] width 430 height 204
type input "12"
type input "169"
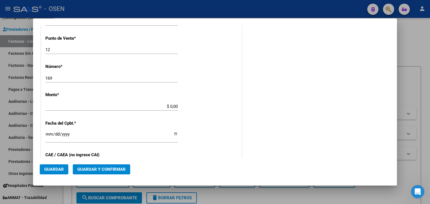
click at [150, 113] on div "$ 0,00 Ingresar el monto" at bounding box center [111, 109] width 132 height 14
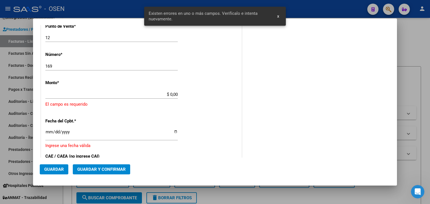
click at [157, 103] on div "$ 0,00 Ingresar el monto" at bounding box center [111, 97] width 132 height 14
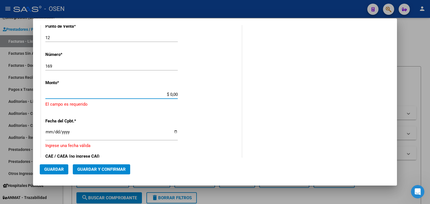
drag, startPoint x: 162, startPoint y: 94, endPoint x: 195, endPoint y: 94, distance: 33.1
click at [195, 94] on div "CUIT * 20-07755814-5 Ingresar CUIT ANALISIS PRESTADOR MORRONE LUIS RUBEN ARCA P…" at bounding box center [141, 95] width 200 height 439
paste input "40446."
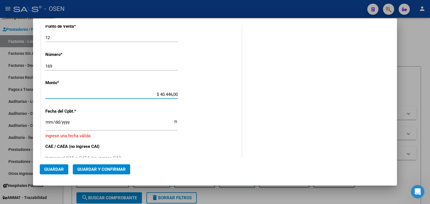
type input "$ 40.446,00"
click at [51, 123] on input "Ingresar la fecha" at bounding box center [111, 124] width 132 height 9
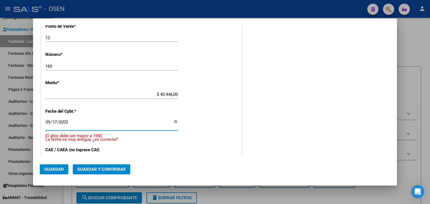
type input "2025-09-17"
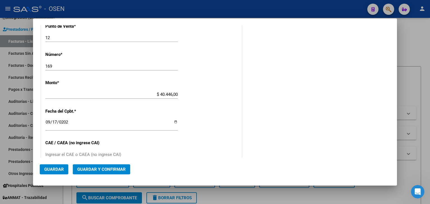
scroll to position [292, 0]
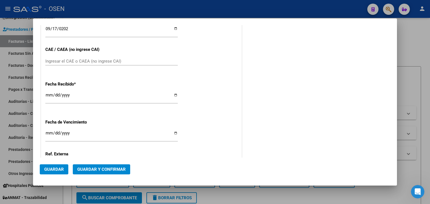
click at [106, 61] on input "Ingresar el CAE o CAEA (no ingrese CAI)" at bounding box center [111, 61] width 132 height 5
paste input "75385459649163"
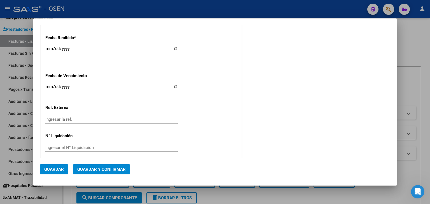
scroll to position [343, 0]
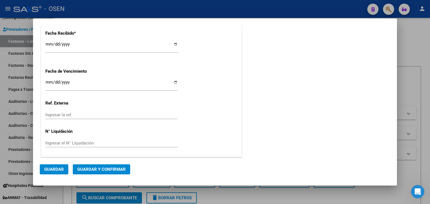
type input "75385459649163"
click at [114, 170] on span "Guardar y Confirmar" at bounding box center [101, 169] width 48 height 5
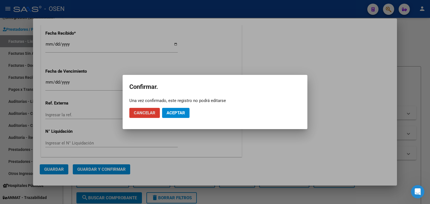
click at [178, 116] on button "Aceptar" at bounding box center [175, 113] width 27 height 10
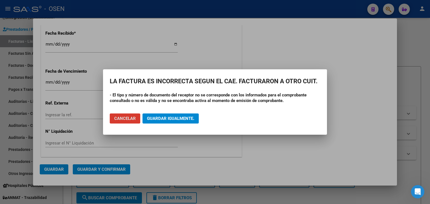
click at [175, 118] on span "Guardar igualmente." at bounding box center [170, 118] width 47 height 5
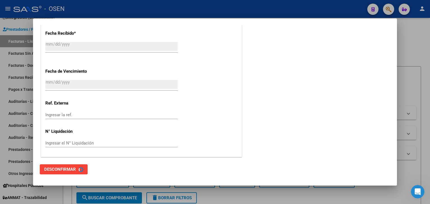
scroll to position [0, 0]
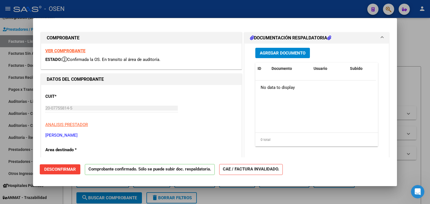
click at [80, 51] on strong "VER COMPROBANTE" at bounding box center [65, 50] width 40 height 5
click at [69, 172] on span "Desconfirmar" at bounding box center [60, 169] width 32 height 5
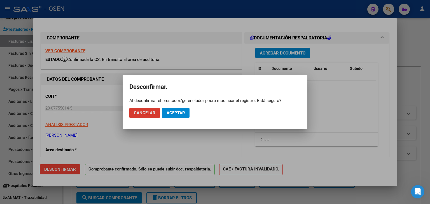
click at [179, 116] on button "Aceptar" at bounding box center [175, 113] width 27 height 10
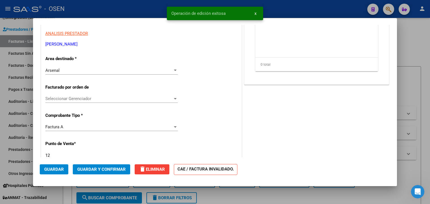
scroll to position [93, 0]
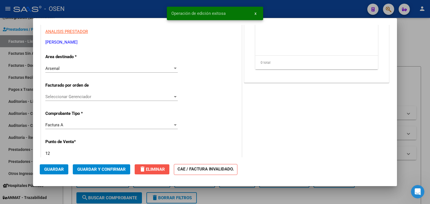
click at [159, 168] on span "delete Eliminar" at bounding box center [152, 169] width 26 height 5
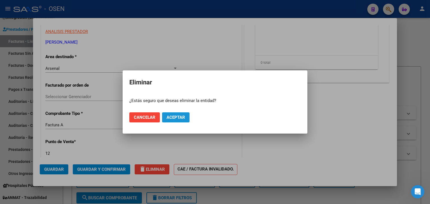
click at [185, 118] on span "Aceptar" at bounding box center [176, 117] width 18 height 5
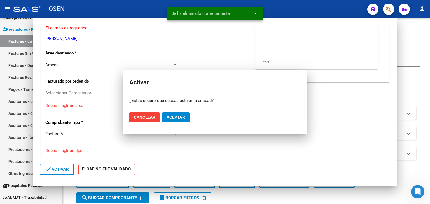
scroll to position [0, 0]
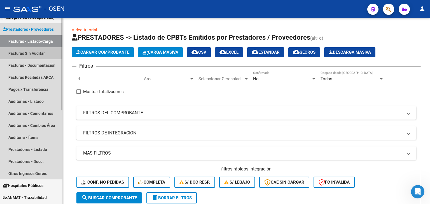
click at [37, 53] on link "Facturas Sin Auditar" at bounding box center [31, 53] width 62 height 12
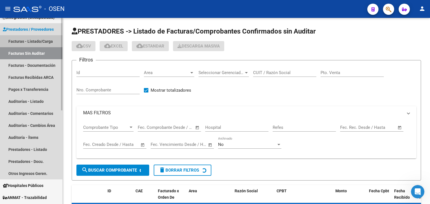
click at [45, 40] on link "Facturas - Listado/Carga" at bounding box center [31, 41] width 62 height 12
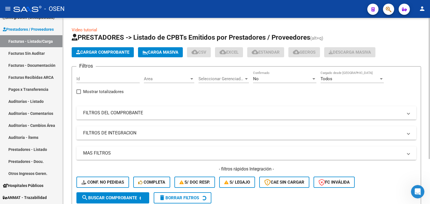
click at [260, 74] on div "No Confirmado" at bounding box center [284, 77] width 63 height 12
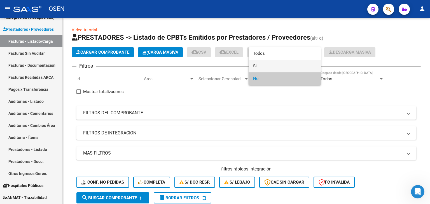
click at [266, 64] on span "Si" at bounding box center [284, 66] width 63 height 13
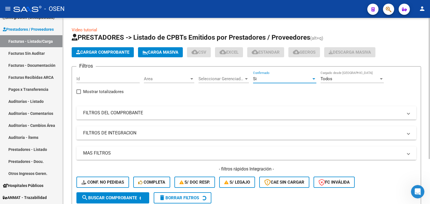
click at [160, 159] on mat-expansion-panel-header "MAS FILTROS" at bounding box center [246, 153] width 340 height 13
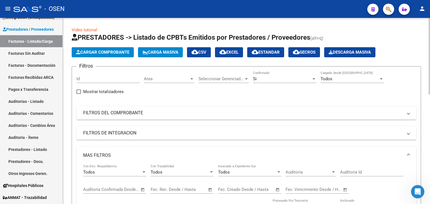
click at [143, 187] on span "Open calendar" at bounding box center [142, 189] width 13 height 13
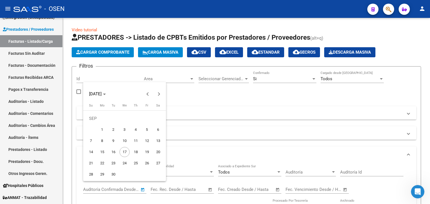
click at [116, 150] on span "16" at bounding box center [113, 152] width 10 height 10
type input "16/09/2025"
click at [126, 152] on span "17" at bounding box center [125, 152] width 10 height 10
type input "17/09/2025"
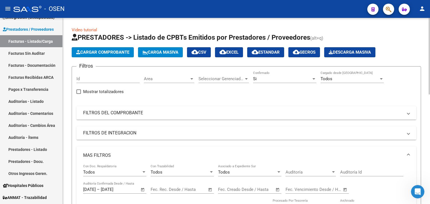
scroll to position [93, 0]
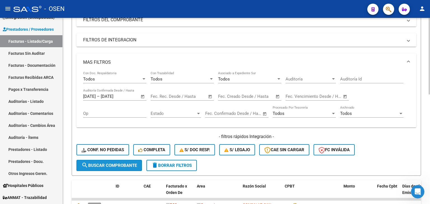
click at [131, 163] on span "search Buscar Comprobante" at bounding box center [108, 165] width 55 height 5
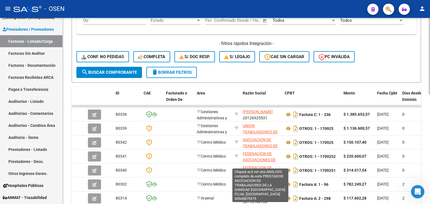
scroll to position [0, 0]
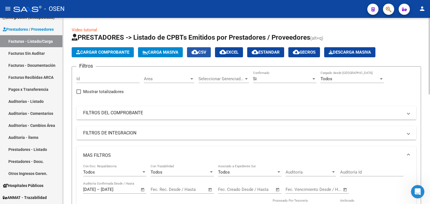
click at [205, 53] on span "cloud_download CSV" at bounding box center [199, 52] width 15 height 5
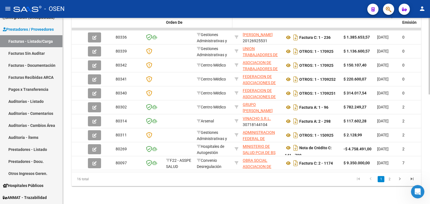
scroll to position [174, 0]
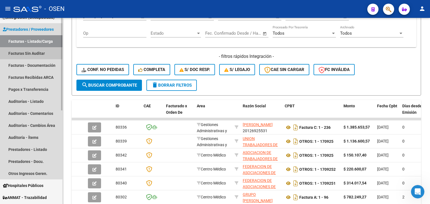
click at [34, 59] on link "Facturas Sin Auditar" at bounding box center [31, 53] width 62 height 12
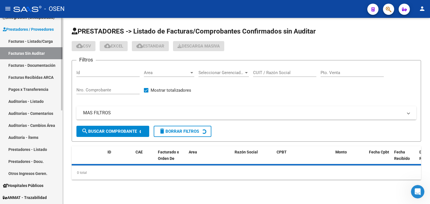
click at [44, 39] on link "Facturas - Listado/Carga" at bounding box center [31, 41] width 62 height 12
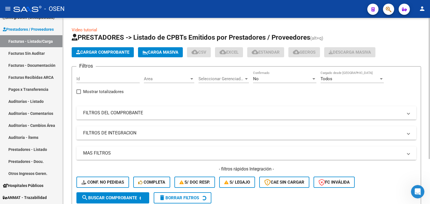
click at [197, 149] on mat-expansion-panel-header "MAS FILTROS" at bounding box center [246, 153] width 340 height 13
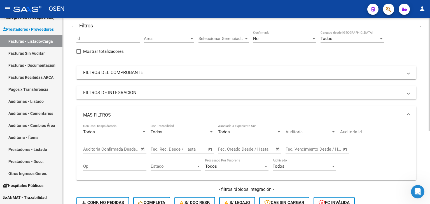
click at [427, 110] on div "Video tutorial PRESTADORES -> Listado de CPBTs Emitidos por Prestadores / Prove…" at bounding box center [247, 131] width 369 height 307
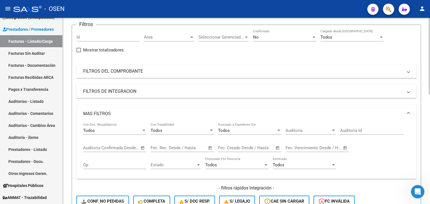
click at [279, 148] on span "Open calendar" at bounding box center [277, 148] width 13 height 13
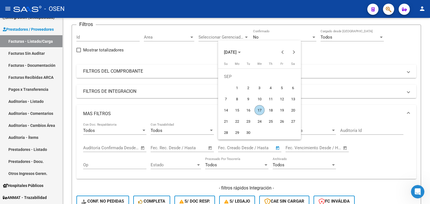
click at [251, 111] on span "16" at bounding box center [248, 110] width 10 height 10
type input "16/09/2025"
click at [259, 111] on span "17" at bounding box center [260, 110] width 10 height 10
type input "17/09/2025"
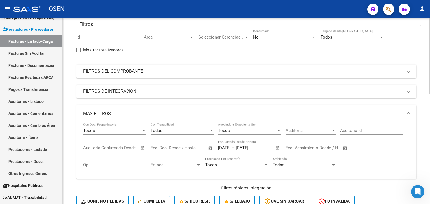
scroll to position [135, 0]
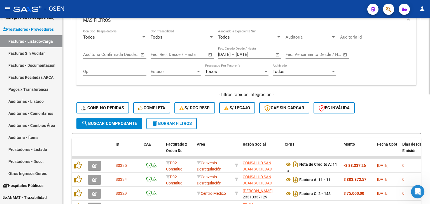
click at [136, 124] on span "search Buscar Comprobante" at bounding box center [108, 123] width 55 height 5
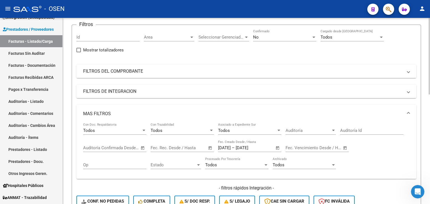
click at [151, 72] on mat-panel-title "FILTROS DEL COMPROBANTE" at bounding box center [243, 71] width 320 height 6
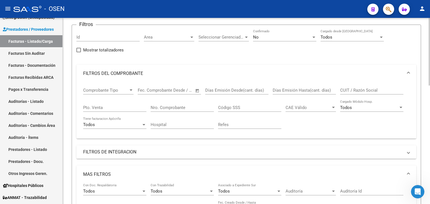
click at [131, 93] on div "Comprobante Tipo Comprobante Tipo" at bounding box center [108, 89] width 50 height 12
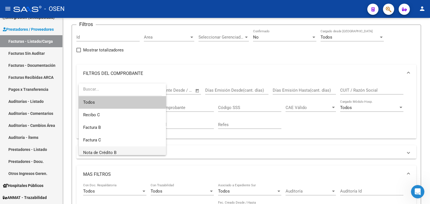
click at [143, 149] on span "Nota de Crédito B" at bounding box center [122, 153] width 78 height 13
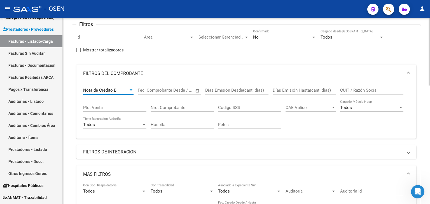
scroll to position [135, 0]
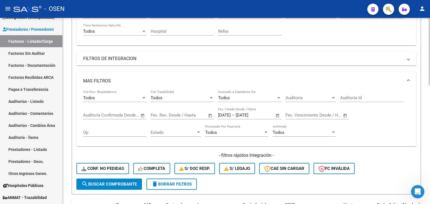
click at [123, 182] on span "search Buscar Comprobante" at bounding box center [108, 184] width 55 height 5
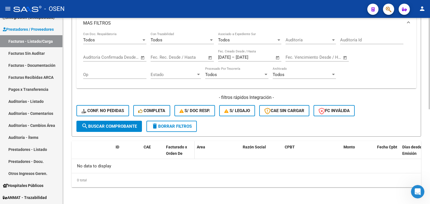
scroll to position [7, 0]
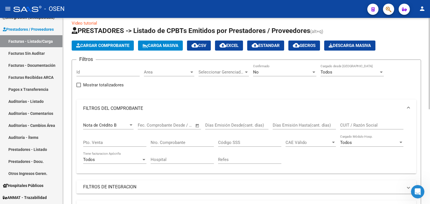
click at [123, 123] on div "Nota de Crédito B" at bounding box center [105, 125] width 45 height 5
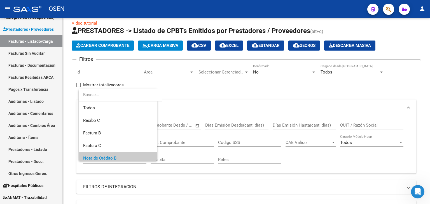
scroll to position [33, 0]
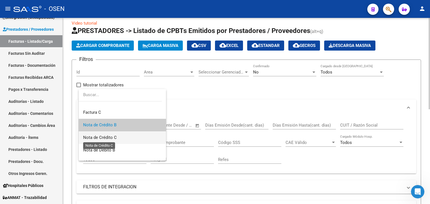
drag, startPoint x: 115, startPoint y: 136, endPoint x: 130, endPoint y: 136, distance: 15.1
click at [115, 136] on span "Nota de Crédito C" at bounding box center [100, 137] width 34 height 5
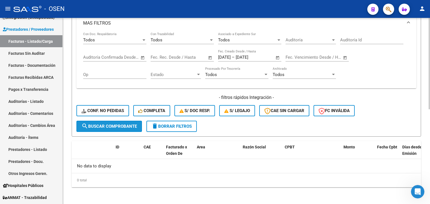
click at [130, 126] on span "search Buscar Comprobante" at bounding box center [108, 126] width 55 height 5
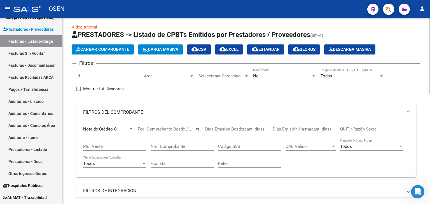
scroll to position [0, 0]
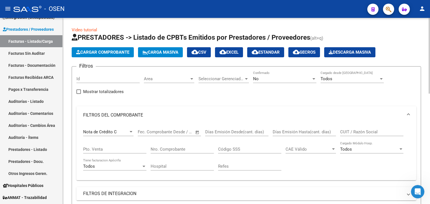
click at [206, 53] on span "cloud_download CSV" at bounding box center [199, 52] width 15 height 5
click at [123, 132] on div "Nota de Crédito C" at bounding box center [105, 132] width 45 height 5
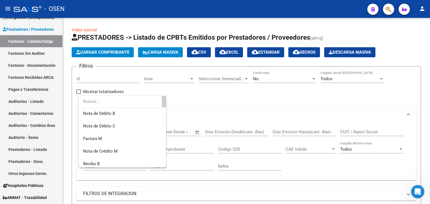
scroll to position [79, 0]
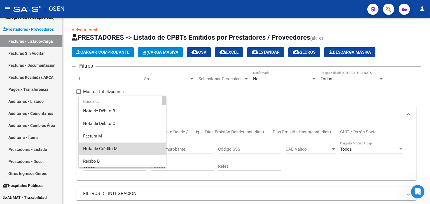
click at [138, 146] on span "Nota de Crédito M" at bounding box center [122, 149] width 78 height 13
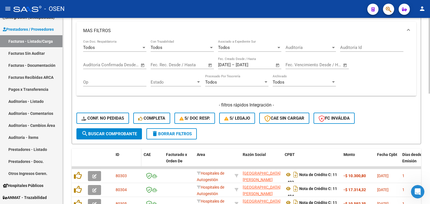
scroll to position [186, 0]
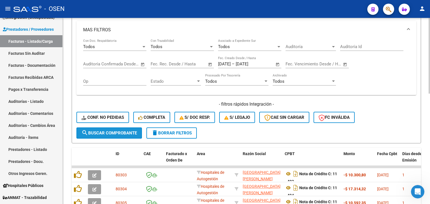
click at [129, 133] on span "search Buscar Comprobante" at bounding box center [108, 133] width 55 height 5
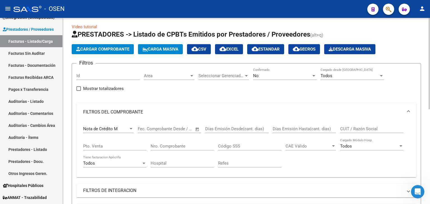
scroll to position [0, 0]
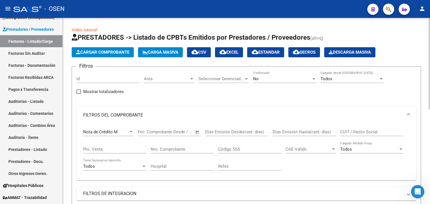
click at [123, 132] on div "Nota de Crédito M" at bounding box center [105, 132] width 45 height 5
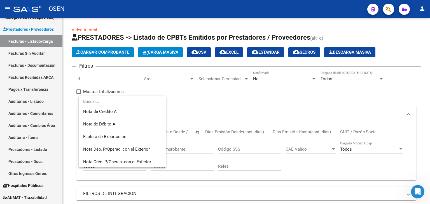
scroll to position [176, 0]
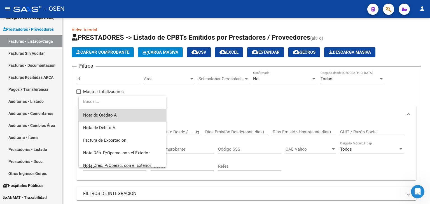
click at [137, 115] on span "Nota de Crédito A" at bounding box center [122, 115] width 78 height 13
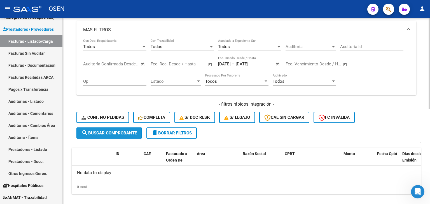
click at [133, 134] on span "search Buscar Comprobante" at bounding box center [108, 133] width 55 height 5
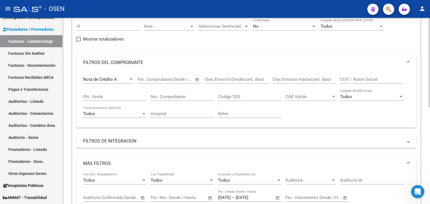
scroll to position [0, 0]
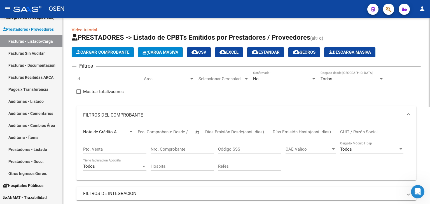
click at [204, 50] on span "cloud_download CSV" at bounding box center [199, 52] width 15 height 5
click at [249, 109] on mat-expansion-panel-header "FILTROS DEL COMPROBANTE" at bounding box center [246, 115] width 340 height 18
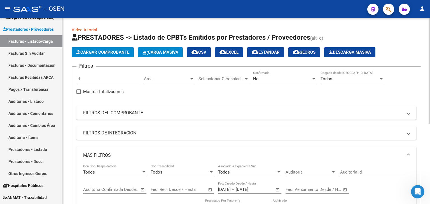
click at [70, 66] on div "Video tutorial PRESTADORES -> Listado de CPBTs Emitidos por Prestadores / Prove…" at bounding box center [246, 180] width 367 height 324
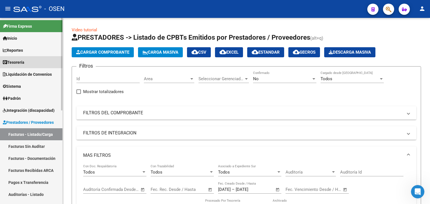
click at [38, 67] on link "Tesorería" at bounding box center [31, 62] width 62 height 12
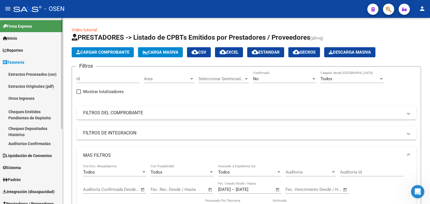
click at [44, 146] on link "Auditorías Confirmadas" at bounding box center [31, 144] width 62 height 12
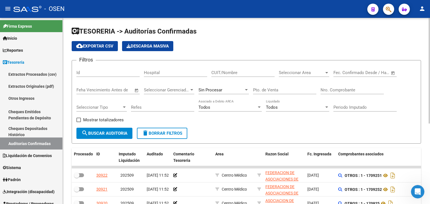
click at [317, 69] on div "Seleccionar Area Seleccionar Area" at bounding box center [304, 71] width 50 height 12
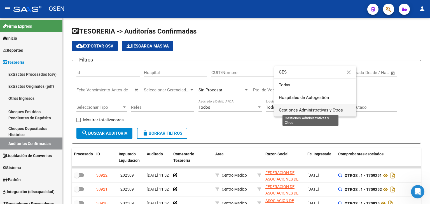
type input "GES"
drag, startPoint x: 286, startPoint y: 112, endPoint x: 263, endPoint y: 112, distance: 23.0
click at [285, 112] on span "Gestiones Administrativas y Otros" at bounding box center [311, 110] width 64 height 5
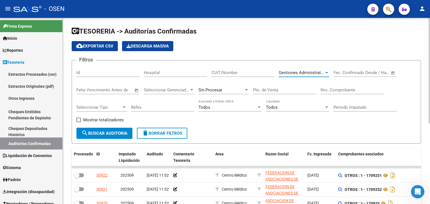
click at [100, 132] on span "search Buscar Auditoria" at bounding box center [104, 133] width 46 height 5
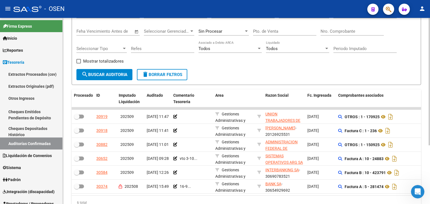
scroll to position [86, 0]
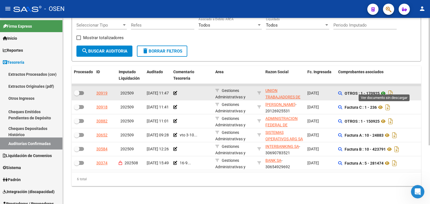
click at [384, 90] on icon at bounding box center [383, 93] width 7 height 7
click at [394, 89] on icon "Descargar documento" at bounding box center [390, 93] width 7 height 9
click at [257, 193] on div "TESORERIA -> Auditorías Confirmadas cloud_download Exportar CSV Descarga Masiva…" at bounding box center [246, 70] width 367 height 269
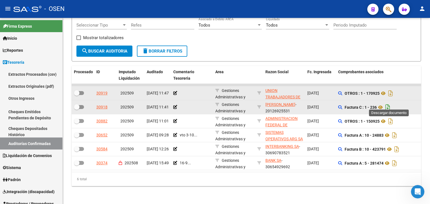
click at [389, 104] on icon "Descargar documento" at bounding box center [387, 107] width 7 height 9
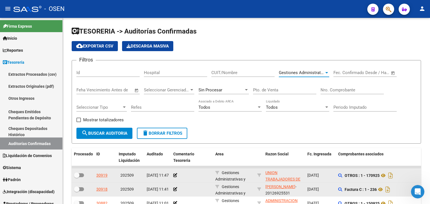
click at [311, 72] on span "Gestiones Administrativas y Otros" at bounding box center [311, 72] width 64 height 5
type input "CE"
drag, startPoint x: 251, startPoint y: 42, endPoint x: 254, endPoint y: 59, distance: 17.4
click at [251, 43] on div at bounding box center [215, 102] width 430 height 204
click at [257, 71] on input "CUIT/Nombre" at bounding box center [242, 72] width 63 height 5
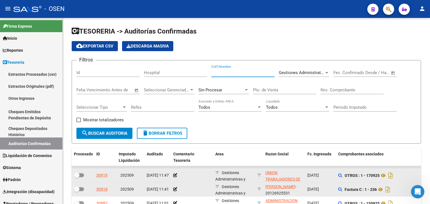
click at [302, 73] on span "Gestiones Administrativas y Otros" at bounding box center [311, 72] width 64 height 5
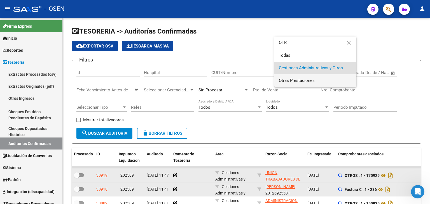
type input "OTR"
click at [306, 77] on span "Otras Prestaciones" at bounding box center [315, 80] width 73 height 13
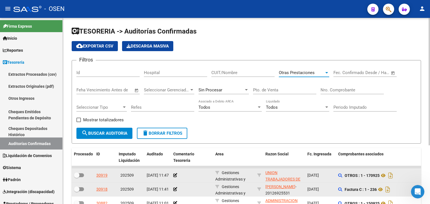
click at [114, 132] on span "search Buscar Auditoria" at bounding box center [104, 133] width 46 height 5
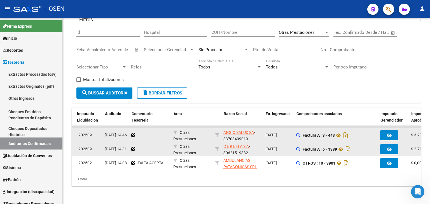
scroll to position [0, 40]
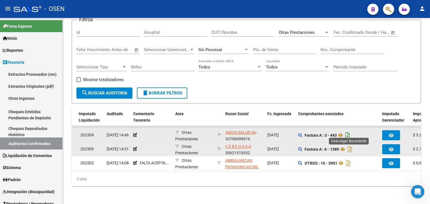
click at [346, 131] on icon "Descargar documento" at bounding box center [347, 135] width 7 height 9
click at [342, 132] on icon at bounding box center [340, 135] width 7 height 7
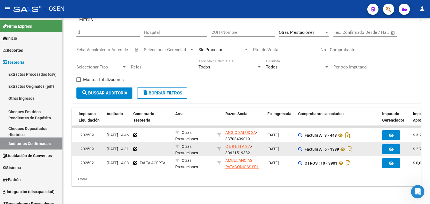
drag, startPoint x: 414, startPoint y: 64, endPoint x: 386, endPoint y: 41, distance: 36.8
click at [414, 62] on div "Filtros Id Hospital CUIT/Nombre Otras Prestaciones Seleccionar Area Fecha inici…" at bounding box center [246, 56] width 340 height 63
click at [318, 30] on div "Otras Prestaciones" at bounding box center [301, 32] width 45 height 5
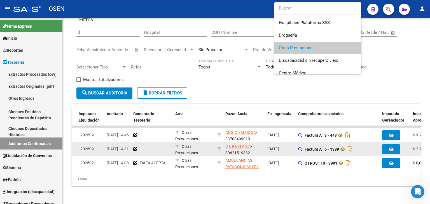
scroll to position [0, 0]
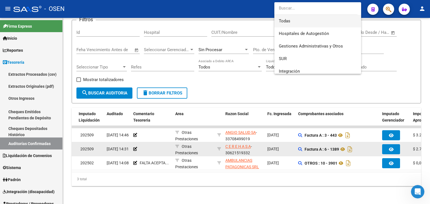
click at [318, 20] on span "Todas" at bounding box center [318, 21] width 78 height 13
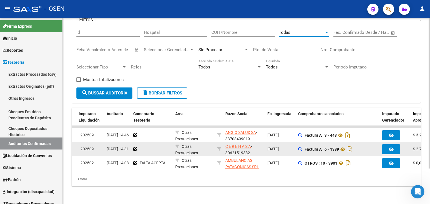
drag, startPoint x: 360, startPoint y: 48, endPoint x: 353, endPoint y: 48, distance: 7.1
click at [360, 48] on div "Nro. Comprobante" at bounding box center [352, 48] width 63 height 12
paste input "2"
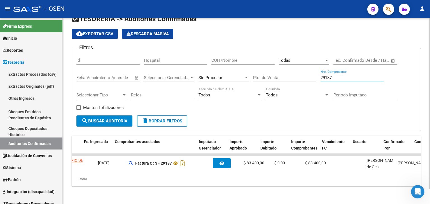
scroll to position [0, 227]
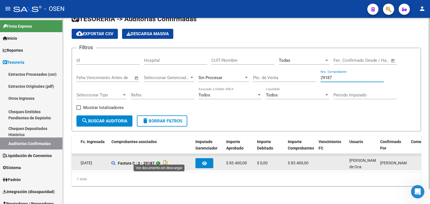
type input "29187"
click at [160, 160] on icon at bounding box center [158, 163] width 7 height 7
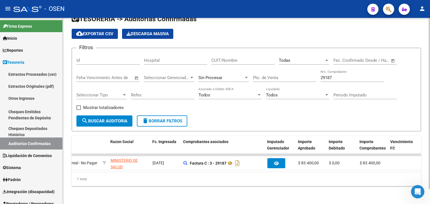
scroll to position [0, 0]
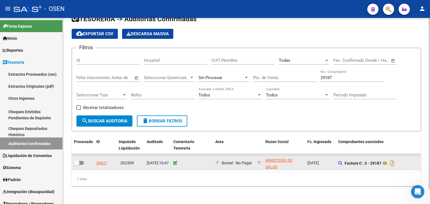
click at [175, 161] on icon at bounding box center [175, 163] width 4 height 4
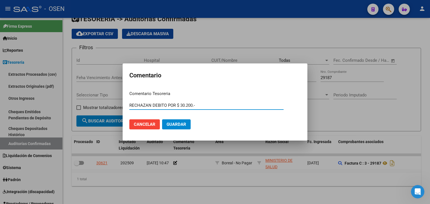
type input "RECHAZAN DEBITO POR $ 30.200.-"
click at [186, 123] on button "Guardar" at bounding box center [176, 125] width 29 height 10
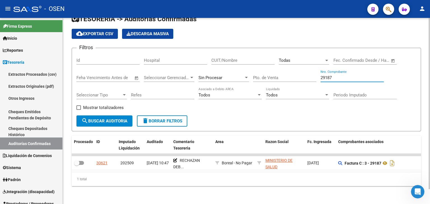
drag, startPoint x: 345, startPoint y: 74, endPoint x: 273, endPoint y: 69, distance: 71.9
click at [276, 71] on div "Filtros Id Hospital CUIT/Nombre Todas Seleccionar Area Fecha inicio – Fecha fin…" at bounding box center [246, 84] width 340 height 63
paste input "14046"
type input "14046"
click at [127, 119] on span "search Buscar Auditoria" at bounding box center [104, 121] width 46 height 5
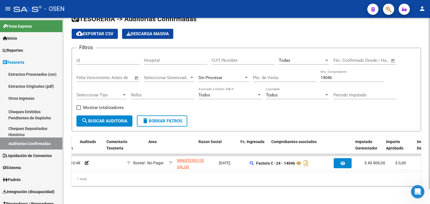
scroll to position [0, 35]
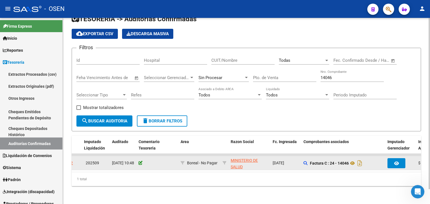
click at [141, 161] on icon at bounding box center [141, 163] width 4 height 4
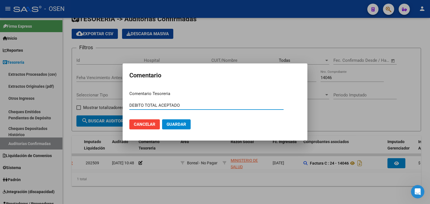
type input "DEBITO TOTAL ACEPTADO"
click at [176, 124] on span "Guardar" at bounding box center [177, 124] width 20 height 5
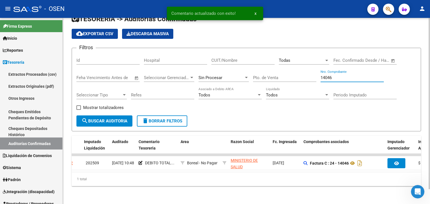
drag, startPoint x: 344, startPoint y: 74, endPoint x: 273, endPoint y: 66, distance: 71.9
click at [274, 66] on div "Filtros Id Hospital CUIT/Nombre Todas Seleccionar Area Fecha inicio – Fecha fin…" at bounding box center [246, 84] width 340 height 63
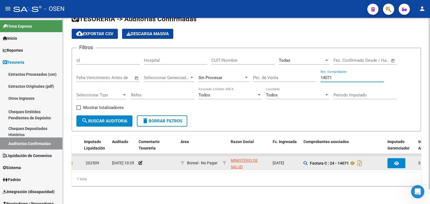
type input "14071"
drag, startPoint x: 139, startPoint y: 162, endPoint x: 142, endPoint y: 156, distance: 6.4
click at [140, 160] on div at bounding box center [158, 163] width 38 height 6
click at [140, 161] on icon at bounding box center [141, 163] width 4 height 4
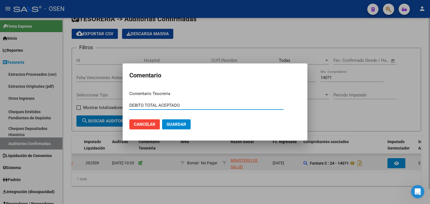
type input "DEBITO TOTAL ACEPTADO"
click at [162, 120] on button "Guardar" at bounding box center [176, 125] width 29 height 10
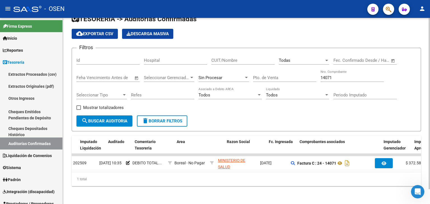
scroll to position [0, 0]
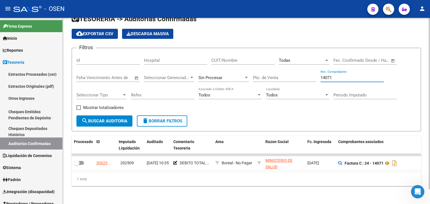
drag, startPoint x: 338, startPoint y: 72, endPoint x: 246, endPoint y: 26, distance: 102.6
click at [285, 59] on div "Filtros Id Hospital CUIT/Nombre Todas Seleccionar Area Fecha inicio – Fecha fin…" at bounding box center [246, 84] width 340 height 63
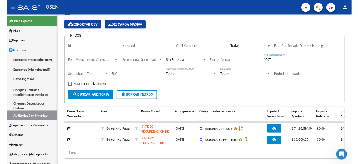
scroll to position [0, 98]
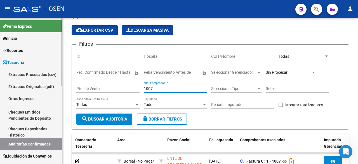
drag, startPoint x: 162, startPoint y: 89, endPoint x: 54, endPoint y: 88, distance: 108.4
click at [54, 88] on mat-sidenav-container "Firma Express Inicio Calendario SSS Instructivos Contacto OS Reportes Tablero d…" at bounding box center [179, 91] width 358 height 146
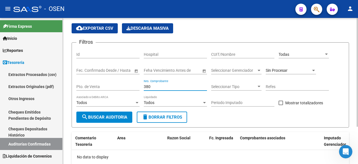
scroll to position [0, 0]
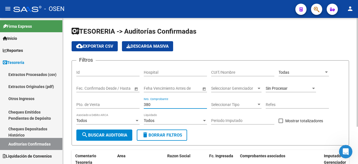
click at [286, 90] on span "Sin Procesar" at bounding box center [277, 88] width 22 height 4
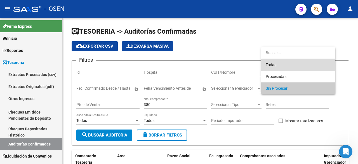
click at [295, 66] on span "Todas" at bounding box center [298, 65] width 65 height 12
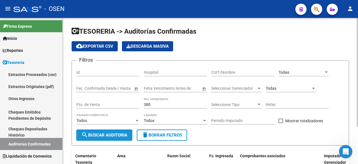
click at [125, 131] on button "search Buscar Auditoria" at bounding box center [104, 134] width 56 height 11
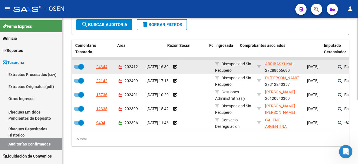
scroll to position [22, 0]
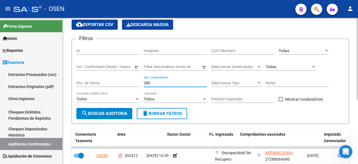
click at [185, 83] on input "380" at bounding box center [175, 83] width 63 height 5
drag, startPoint x: 184, startPoint y: 83, endPoint x: 115, endPoint y: 84, distance: 68.9
click at [118, 85] on div "Filtros Id Hospital CUIT/Nombre Todas Seleccionar Area Fecha inicio – Fecha fin…" at bounding box center [210, 75] width 268 height 64
type input "1645"
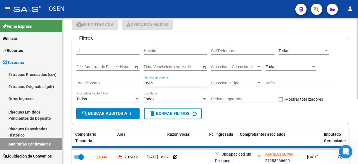
checkbox input "false"
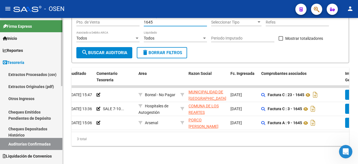
scroll to position [0, 74]
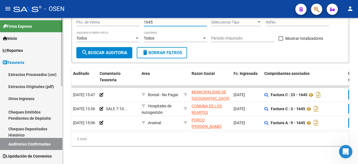
type input "1645"
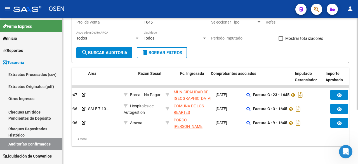
scroll to position [0, 0]
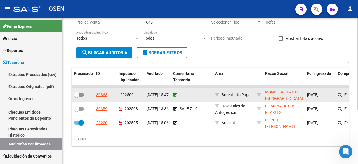
click at [175, 93] on icon at bounding box center [175, 95] width 4 height 4
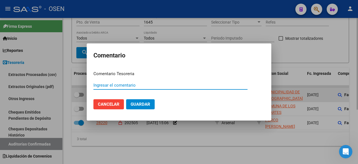
type input "d"
type input "s"
type input "A"
type input "se acepta debito por $ 427081.55 nc 354"
click at [126, 99] on button "Guardar" at bounding box center [140, 104] width 29 height 10
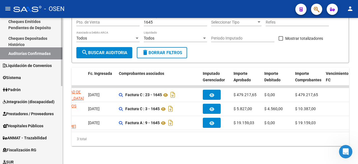
scroll to position [93, 0]
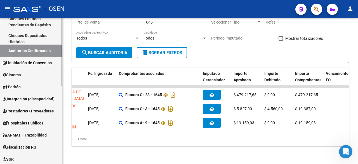
click at [43, 114] on link "Prestadores / Proveedores" at bounding box center [31, 111] width 62 height 12
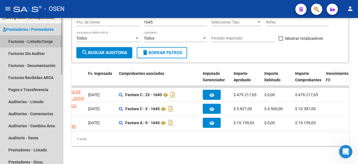
click at [46, 43] on link "Facturas - Listado/Carga" at bounding box center [31, 41] width 62 height 12
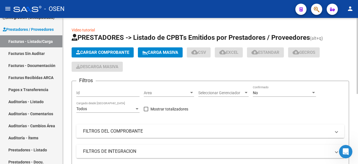
click at [135, 134] on mat-expansion-panel-header "FILTROS DEL COMPROBANTE" at bounding box center [210, 130] width 268 height 13
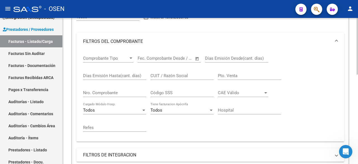
scroll to position [93, 0]
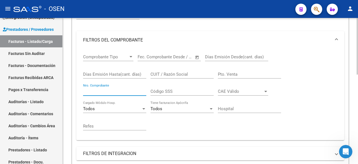
click at [144, 92] on input "Nro. Comprobante" at bounding box center [114, 91] width 63 height 5
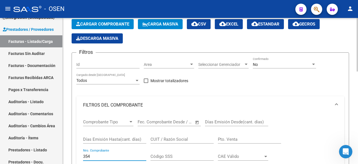
scroll to position [0, 0]
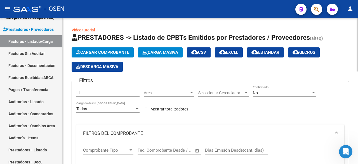
type input "354"
click at [257, 91] on span "No" at bounding box center [255, 92] width 5 height 4
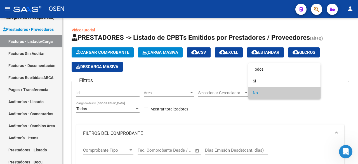
click at [264, 62] on div at bounding box center [179, 82] width 358 height 164
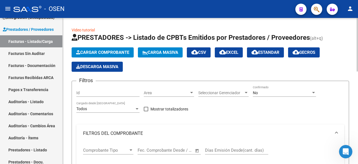
click at [268, 91] on div "No" at bounding box center [282, 92] width 58 height 5
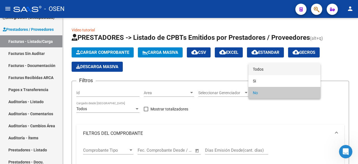
click at [271, 68] on span "Todos" at bounding box center [284, 69] width 63 height 12
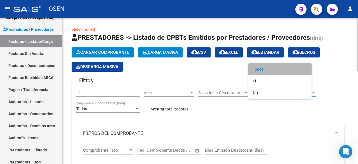
scroll to position [251, 0]
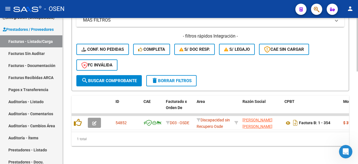
click at [121, 78] on span "search Buscar Comprobante" at bounding box center [108, 80] width 55 height 5
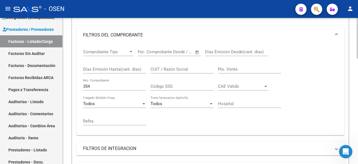
scroll to position [97, 0]
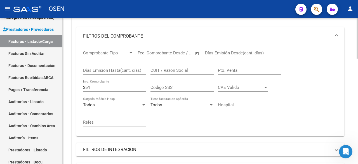
click at [243, 69] on input "Pto. Venta" at bounding box center [249, 70] width 63 height 5
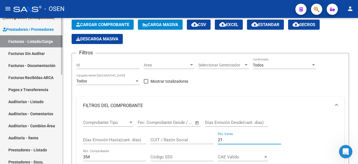
scroll to position [0, 0]
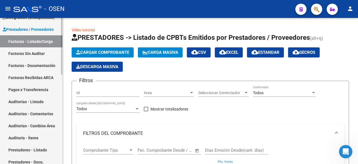
type input "21"
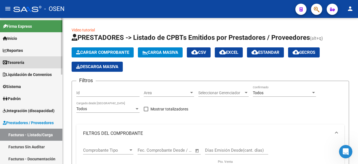
click at [37, 59] on link "Tesorería" at bounding box center [31, 62] width 62 height 12
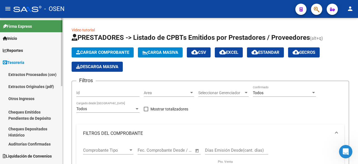
click at [41, 141] on link "Auditorías Confirmadas" at bounding box center [31, 144] width 62 height 12
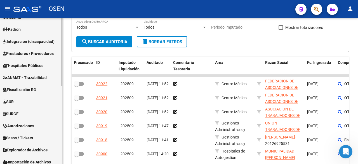
scroll to position [167, 0]
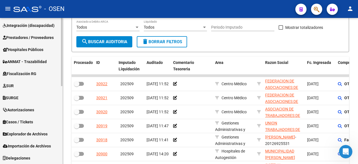
click at [43, 39] on span "Prestadores / Proveedores" at bounding box center [28, 37] width 51 height 6
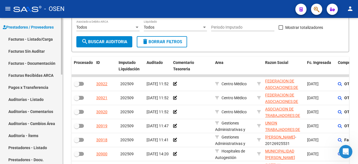
scroll to position [85, 0]
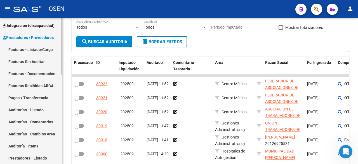
click at [41, 47] on link "Facturas - Listado/Carga" at bounding box center [31, 49] width 62 height 12
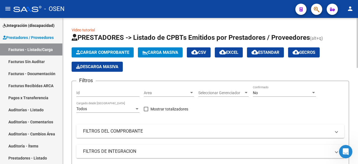
click at [186, 88] on div "Area Area" at bounding box center [169, 90] width 50 height 11
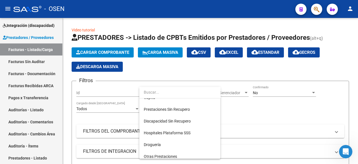
scroll to position [93, 0]
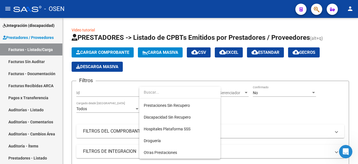
click at [267, 109] on div at bounding box center [179, 82] width 358 height 164
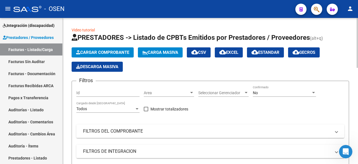
click at [183, 96] on div "Area Area" at bounding box center [169, 90] width 50 height 11
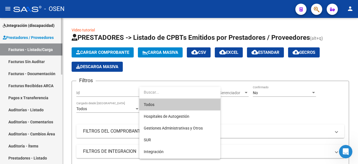
drag, startPoint x: 35, startPoint y: 61, endPoint x: 40, endPoint y: 54, distance: 8.9
click at [35, 61] on div at bounding box center [179, 82] width 358 height 164
click at [40, 54] on link "Facturas - Listado/Carga" at bounding box center [31, 49] width 62 height 12
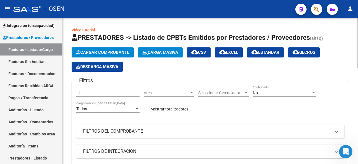
click at [157, 132] on mat-panel-title "FILTROS DEL COMPROBANTE" at bounding box center [207, 131] width 248 height 6
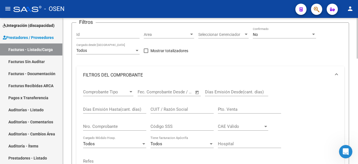
click at [113, 127] on input "Nro. Comprobante" at bounding box center [114, 126] width 63 height 5
drag, startPoint x: 241, startPoint y: 108, endPoint x: 240, endPoint y: 103, distance: 4.3
click at [241, 107] on input "Pto. Venta" at bounding box center [249, 109] width 63 height 5
type input "21"
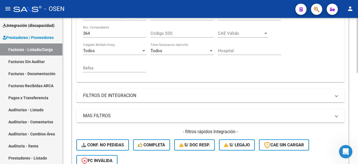
scroll to position [149, 0]
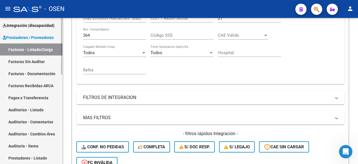
drag, startPoint x: 59, startPoint y: 35, endPoint x: 55, endPoint y: 34, distance: 4.8
click at [56, 34] on mat-sidenav-container "Firma Express Inicio Calendario SSS Instructivos Contacto OS Reportes Tablero d…" at bounding box center [179, 91] width 358 height 146
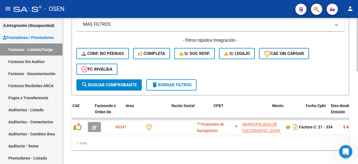
scroll to position [0, 130]
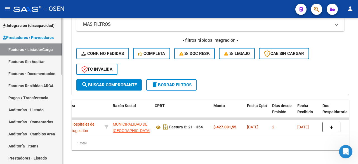
type input "354"
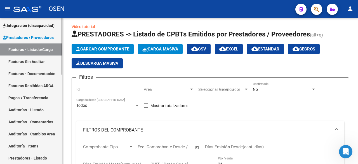
scroll to position [0, 0]
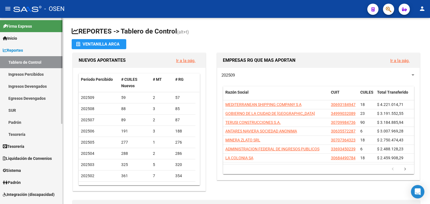
click at [29, 52] on link "Reportes" at bounding box center [31, 50] width 62 height 12
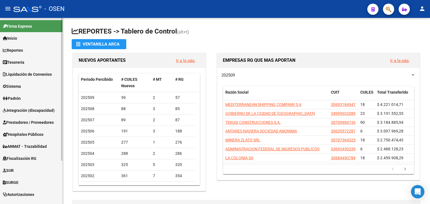
click at [30, 59] on link "Tesorería" at bounding box center [31, 62] width 62 height 12
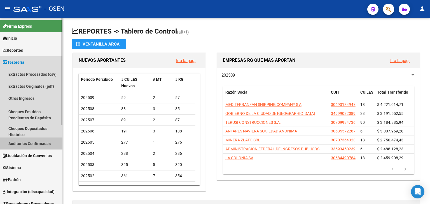
click at [51, 143] on link "Auditorías Confirmadas" at bounding box center [31, 144] width 62 height 12
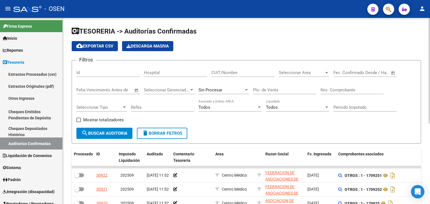
click at [349, 88] on input "Nro. Comprobante" at bounding box center [352, 90] width 63 height 5
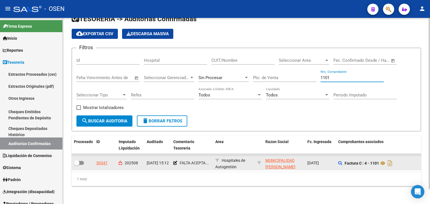
type input "1101"
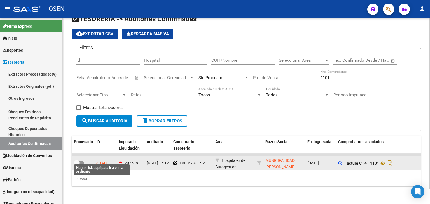
drag, startPoint x: 103, startPoint y: 158, endPoint x: 211, endPoint y: 136, distance: 110.2
click at [104, 160] on div "30347" at bounding box center [101, 163] width 11 height 6
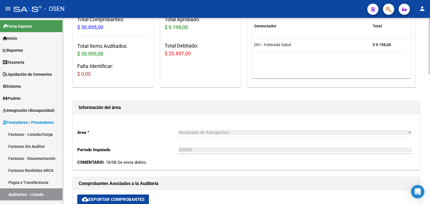
scroll to position [186, 0]
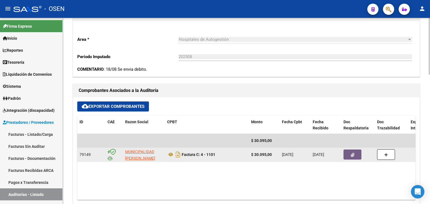
click at [354, 157] on icon "button" at bounding box center [353, 155] width 4 height 4
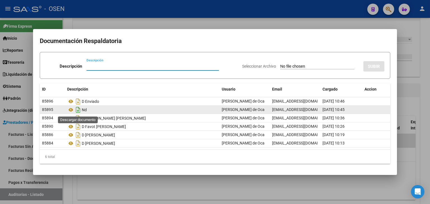
click at [79, 109] on icon "Descargar documento" at bounding box center [77, 110] width 7 height 9
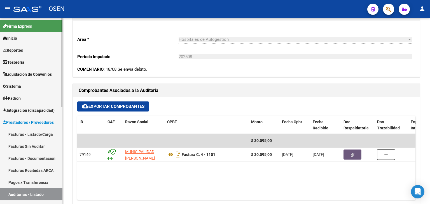
click at [20, 131] on link "Facturas - Listado/Carga" at bounding box center [31, 135] width 62 height 12
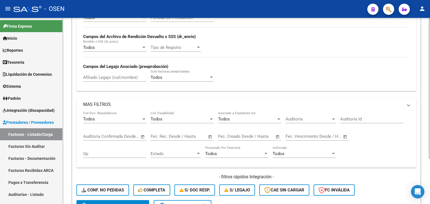
scroll to position [59, 0]
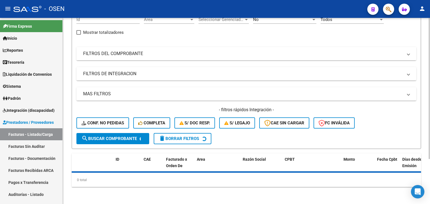
click at [173, 55] on mat-panel-title "FILTROS DEL COMPROBANTE" at bounding box center [243, 54] width 320 height 6
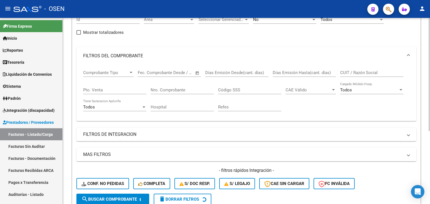
click at [188, 90] on input "Nro. Comprobante" at bounding box center [182, 90] width 63 height 5
click at [118, 85] on div "Pto. Venta" at bounding box center [114, 88] width 63 height 12
type input "33"
drag, startPoint x: 159, startPoint y: 92, endPoint x: 167, endPoint y: 87, distance: 10.0
click at [152, 90] on div "12 Nro. Comprobante" at bounding box center [182, 88] width 63 height 12
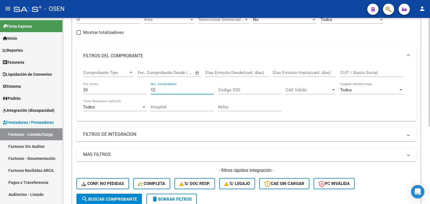
drag, startPoint x: 165, startPoint y: 92, endPoint x: 137, endPoint y: 83, distance: 29.2
click at [137, 84] on div "Comprobante Tipo Comprobante Tipo Fecha inicio – Fecha fin Fec. Comprobante Des…" at bounding box center [246, 91] width 327 height 52
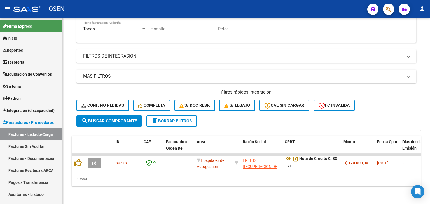
scroll to position [48, 0]
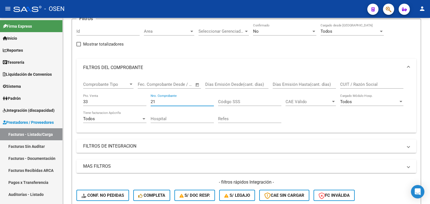
type input "21"
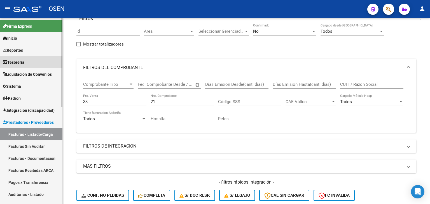
click at [43, 63] on link "Tesorería" at bounding box center [31, 62] width 62 height 12
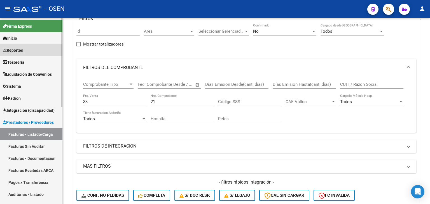
click at [29, 53] on link "Reportes" at bounding box center [31, 50] width 62 height 12
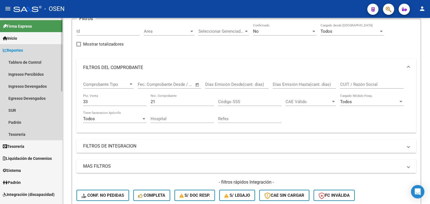
click at [31, 47] on link "Reportes" at bounding box center [31, 50] width 62 height 12
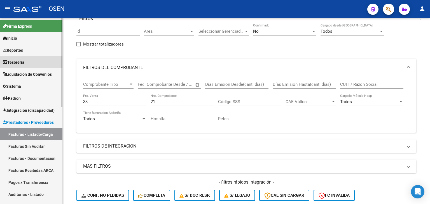
click at [28, 62] on link "Tesorería" at bounding box center [31, 62] width 62 height 12
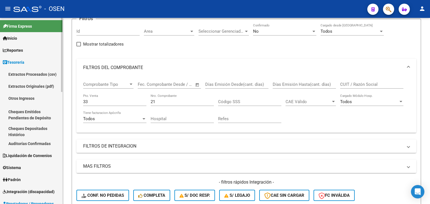
scroll to position [93, 0]
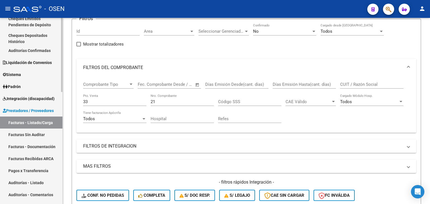
click at [41, 121] on link "Facturas - Listado/Carga" at bounding box center [31, 123] width 62 height 12
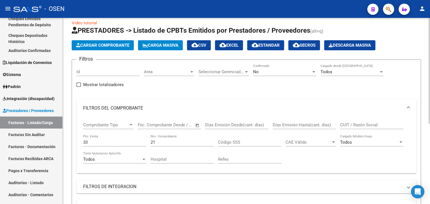
scroll to position [0, 0]
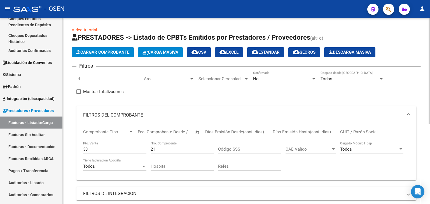
click at [113, 51] on span "Cargar Comprobante" at bounding box center [102, 52] width 53 height 5
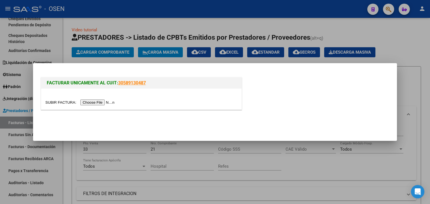
click at [90, 99] on div at bounding box center [141, 99] width 200 height 21
click at [93, 100] on input "file" at bounding box center [80, 103] width 71 height 6
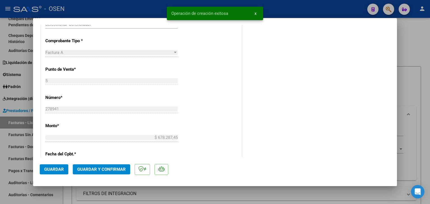
scroll to position [280, 0]
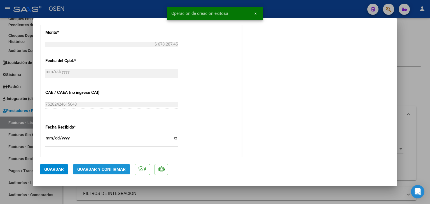
click at [113, 171] on span "Guardar y Confirmar" at bounding box center [101, 169] width 48 height 5
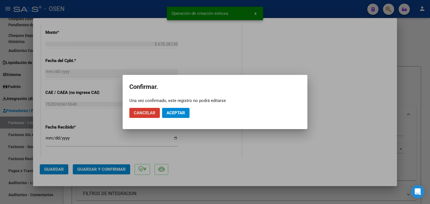
click at [170, 113] on span "Aceptar" at bounding box center [176, 113] width 18 height 5
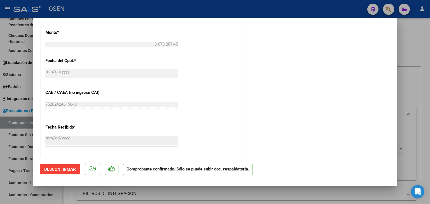
click at [20, 173] on div at bounding box center [215, 102] width 430 height 204
type input "$ 0,00"
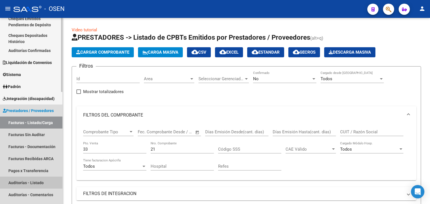
click at [27, 179] on link "Auditorías - Listado" at bounding box center [31, 183] width 62 height 12
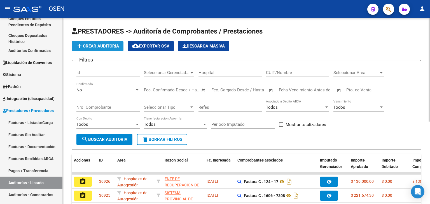
click at [104, 46] on span "add Crear Auditoría" at bounding box center [97, 46] width 43 height 5
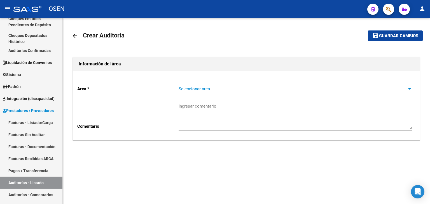
click at [202, 90] on span "Seleccionar area" at bounding box center [293, 89] width 228 height 5
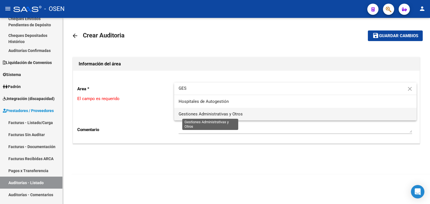
type input "GES"
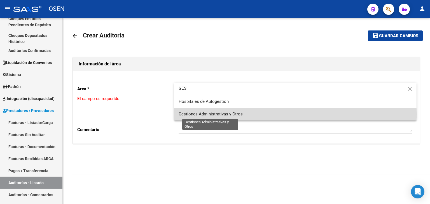
click at [207, 114] on span "Gestiones Administrativas y Otros" at bounding box center [211, 114] width 64 height 5
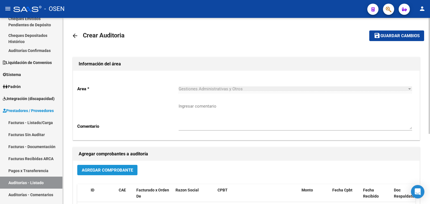
click at [92, 170] on span "Agregar Comprobante" at bounding box center [107, 170] width 51 height 5
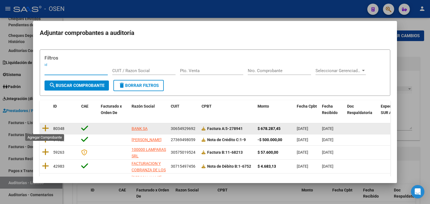
click at [49, 128] on datatable-body-cell at bounding box center [45, 128] width 11 height 11
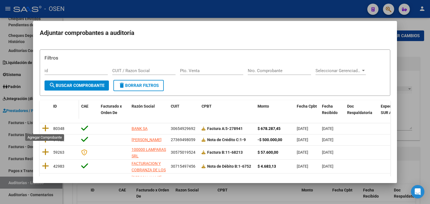
drag, startPoint x: 45, startPoint y: 127, endPoint x: 72, endPoint y: 125, distance: 27.3
click at [45, 127] on icon at bounding box center [45, 129] width 7 height 8
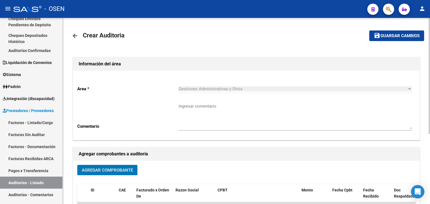
click at [380, 34] on mat-icon "save" at bounding box center [377, 35] width 7 height 7
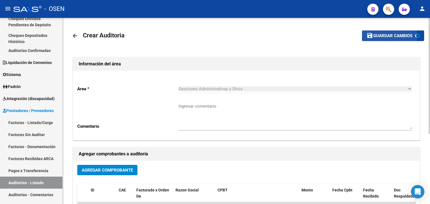
scroll to position [112, 0]
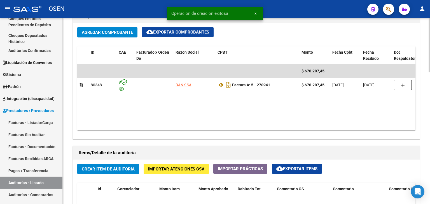
scroll to position [373, 0]
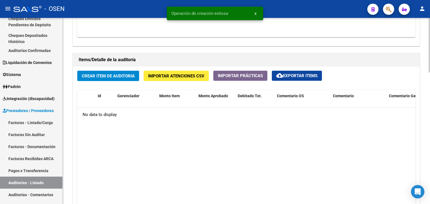
click at [113, 80] on button "Crear Item de Auditoria" at bounding box center [108, 76] width 62 height 10
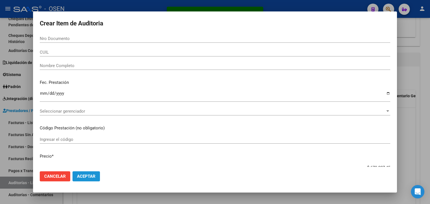
click at [82, 179] on span "Aceptar" at bounding box center [86, 176] width 18 height 5
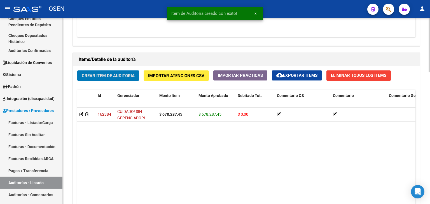
scroll to position [450, 0]
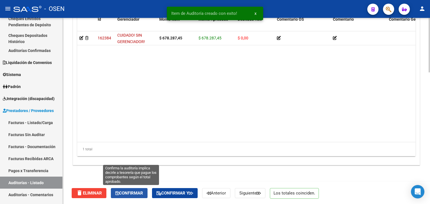
click at [126, 188] on button "Confirmar" at bounding box center [129, 193] width 37 height 10
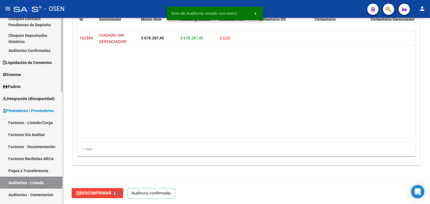
scroll to position [0, 0]
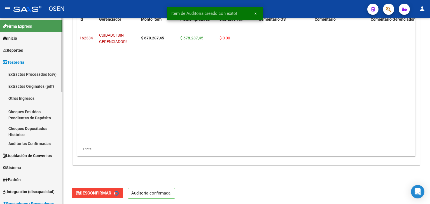
type input "202509"
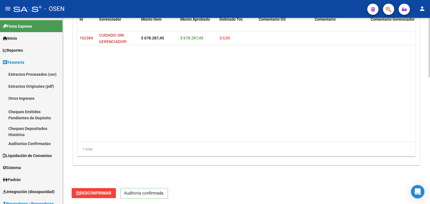
click at [400, 104] on datatable-body "162384 CUIDADO! SIN GERENCIADOR! $ 678.287,45 $ 678.287,45 $ 0,00 Mabel Fernand…" at bounding box center [246, 86] width 338 height 111
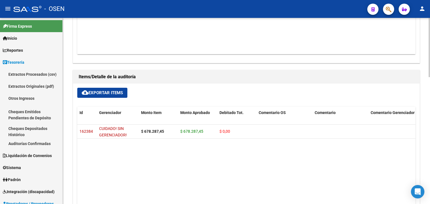
scroll to position [214, 0]
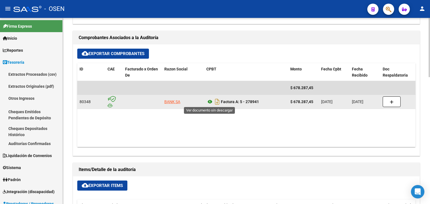
click at [212, 102] on icon at bounding box center [209, 102] width 7 height 7
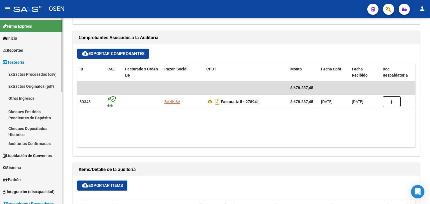
scroll to position [93, 0]
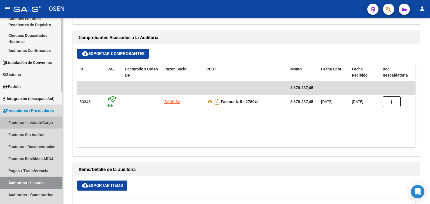
click at [25, 123] on link "Facturas - Listado/Carga" at bounding box center [31, 123] width 62 height 12
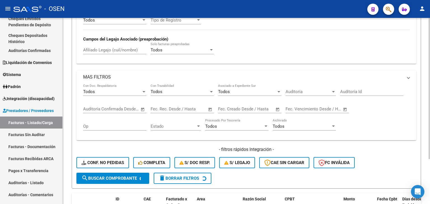
scroll to position [59, 0]
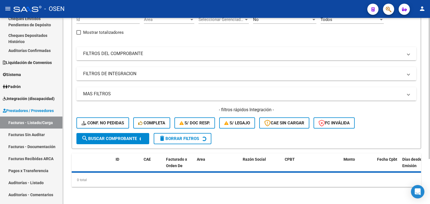
click at [204, 94] on mat-panel-title "MAS FILTROS" at bounding box center [243, 94] width 320 height 6
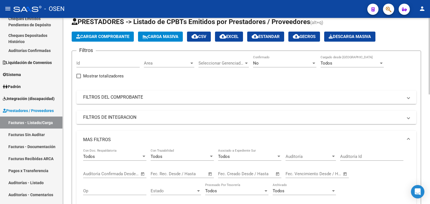
scroll to position [0, 0]
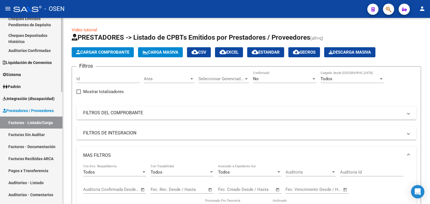
click at [31, 130] on link "Facturas Sin Auditar" at bounding box center [31, 135] width 62 height 12
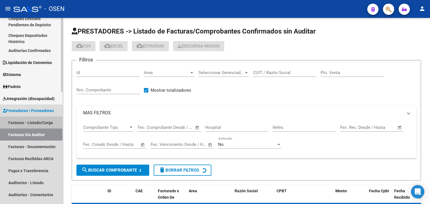
click at [33, 125] on link "Facturas - Listado/Carga" at bounding box center [31, 123] width 62 height 12
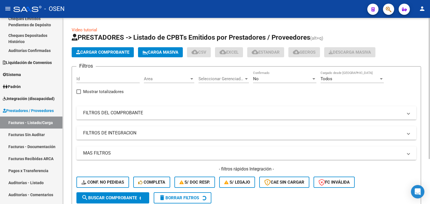
click at [185, 78] on span "Area" at bounding box center [166, 78] width 45 height 5
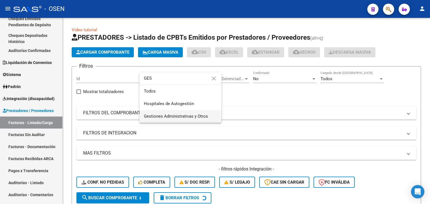
type input "GES"
click at [170, 113] on span "Gestiones Administrativas y Otros" at bounding box center [180, 116] width 73 height 13
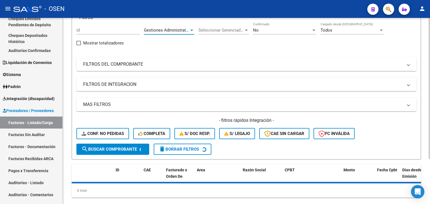
scroll to position [59, 0]
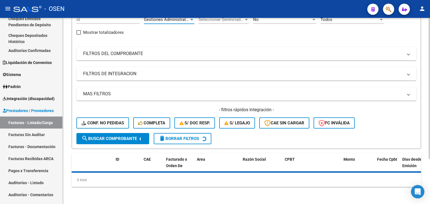
click at [120, 138] on span "search Buscar Comprobante" at bounding box center [108, 138] width 55 height 5
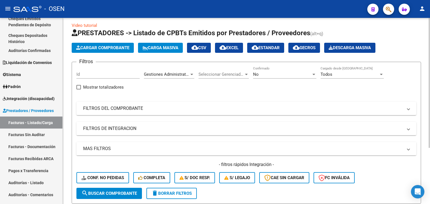
scroll to position [0, 0]
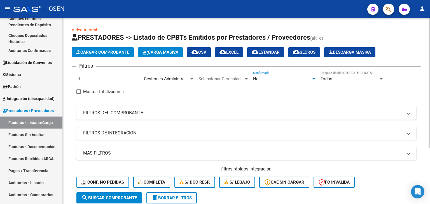
click at [261, 76] on div "No" at bounding box center [282, 78] width 58 height 5
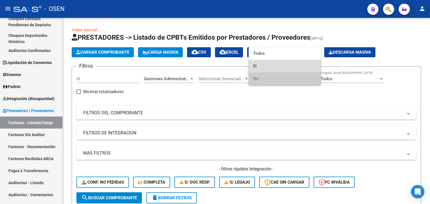
click at [269, 69] on span "Si" at bounding box center [284, 66] width 63 height 13
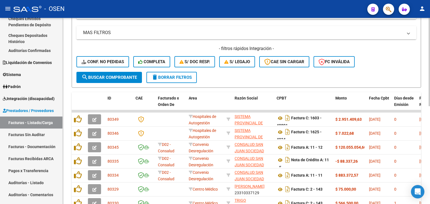
scroll to position [93, 0]
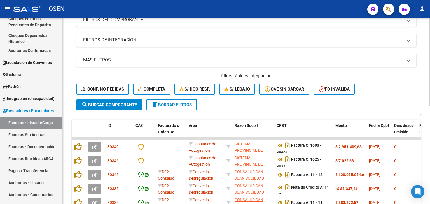
click at [122, 105] on span "search Buscar Comprobante" at bounding box center [108, 104] width 55 height 5
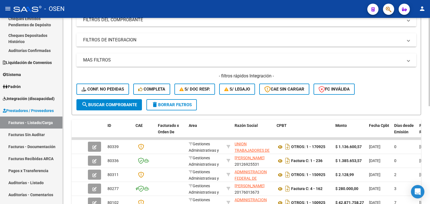
scroll to position [0, 0]
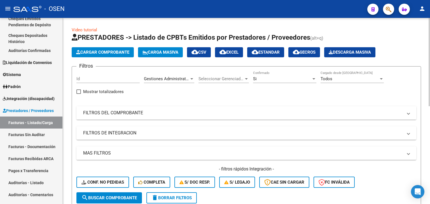
click at [141, 114] on mat-panel-title "FILTROS DEL COMPROBANTE" at bounding box center [243, 113] width 320 height 6
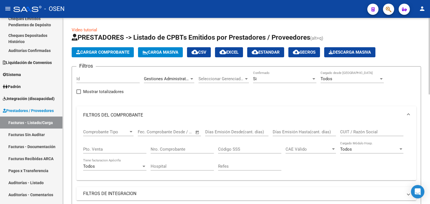
scroll to position [93, 0]
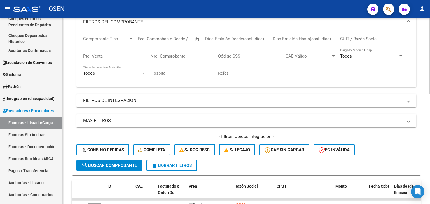
drag, startPoint x: 180, startPoint y: 120, endPoint x: 216, endPoint y: 119, distance: 35.6
click at [181, 120] on mat-panel-title "MAS FILTROS" at bounding box center [243, 121] width 320 height 6
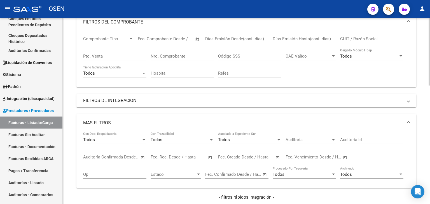
scroll to position [186, 0]
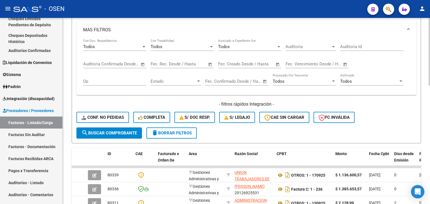
click at [143, 64] on span "Open calendar" at bounding box center [142, 64] width 13 height 13
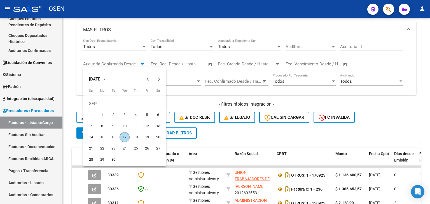
click at [127, 138] on span "17" at bounding box center [125, 137] width 10 height 10
type input "17/09/2025"
click at [127, 138] on span "17" at bounding box center [125, 137] width 10 height 10
type input "17/09/2025"
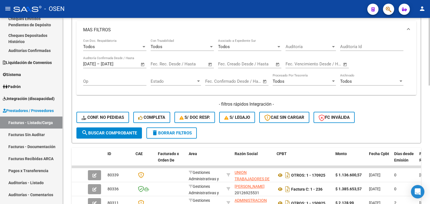
drag, startPoint x: 111, startPoint y: 131, endPoint x: 114, endPoint y: 131, distance: 2.8
click at [112, 131] on span "search Buscar Comprobante" at bounding box center [108, 133] width 55 height 5
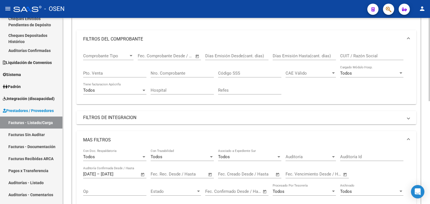
scroll to position [0, 0]
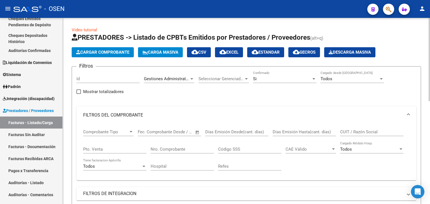
click at [206, 53] on span "cloud_download CSV" at bounding box center [199, 52] width 15 height 5
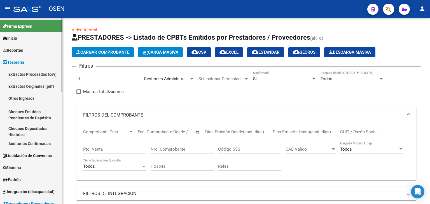
click at [24, 61] on span "Tesorería" at bounding box center [14, 62] width 22 height 6
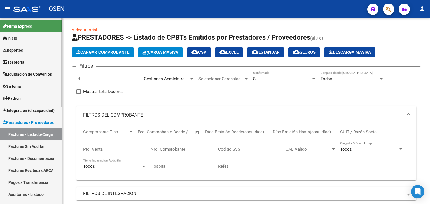
click at [27, 63] on link "Tesorería" at bounding box center [31, 62] width 62 height 12
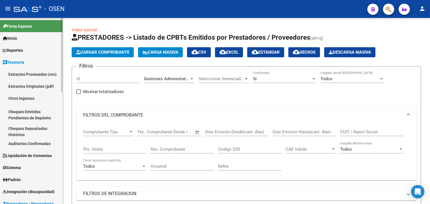
click at [19, 61] on span "Tesorería" at bounding box center [14, 62] width 22 height 6
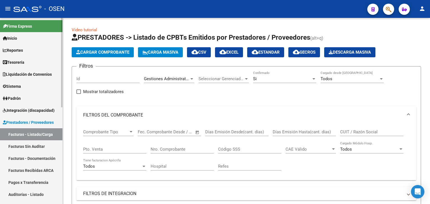
click at [15, 124] on span "Prestadores / Proveedores" at bounding box center [28, 123] width 51 height 6
click at [22, 63] on span "Tesorería" at bounding box center [14, 62] width 22 height 6
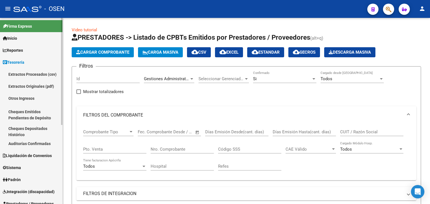
click at [29, 141] on link "Auditorías Confirmadas" at bounding box center [31, 144] width 62 height 12
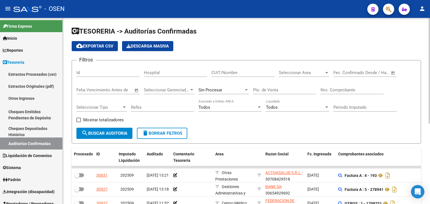
click at [276, 89] on input "Pto. de Venta" at bounding box center [284, 90] width 63 height 5
type input "108"
type input "1"
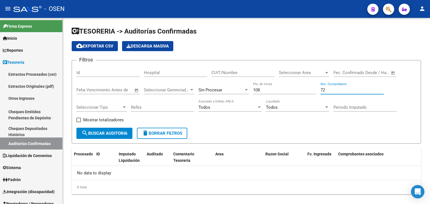
type input "72"
click at [239, 93] on div "Sin Procesar" at bounding box center [224, 88] width 50 height 12
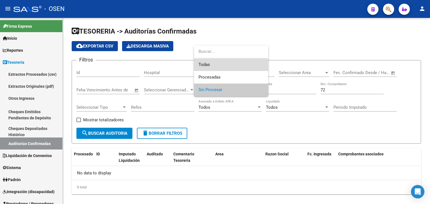
click at [244, 64] on span "Todas" at bounding box center [231, 65] width 65 height 13
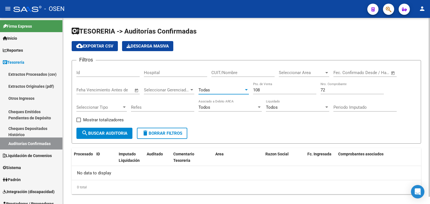
click at [127, 134] on span "search Buscar Auditoria" at bounding box center [104, 133] width 46 height 5
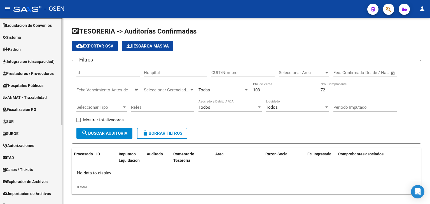
scroll to position [138, 0]
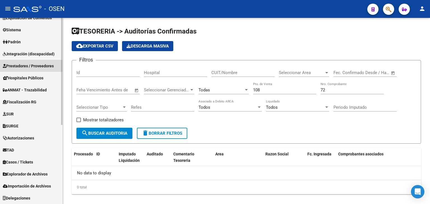
click at [41, 69] on link "Prestadores / Proveedores" at bounding box center [31, 66] width 62 height 12
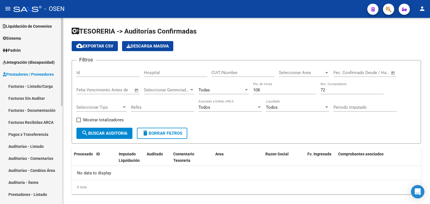
scroll to position [0, 0]
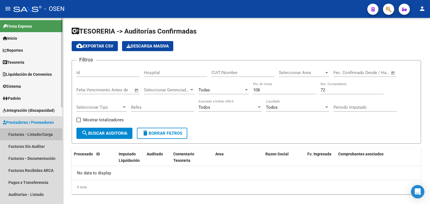
click at [45, 129] on link "Facturas - Listado/Carga" at bounding box center [31, 135] width 62 height 12
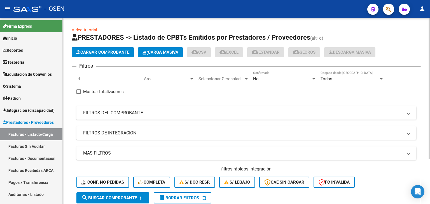
click at [122, 110] on mat-panel-title "FILTROS DEL COMPROBANTE" at bounding box center [243, 113] width 320 height 6
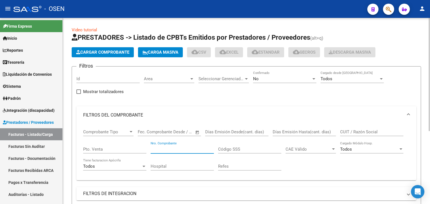
click at [186, 149] on input "Nro. Comprobante" at bounding box center [182, 149] width 63 height 5
click at [112, 149] on input "Pto. Venta" at bounding box center [114, 149] width 63 height 5
type input "108"
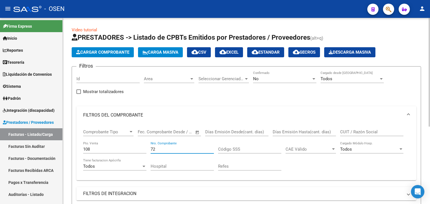
type input "72"
drag, startPoint x: 273, startPoint y: 78, endPoint x: 274, endPoint y: 74, distance: 3.8
click at [274, 74] on div "No Confirmado" at bounding box center [284, 77] width 63 height 12
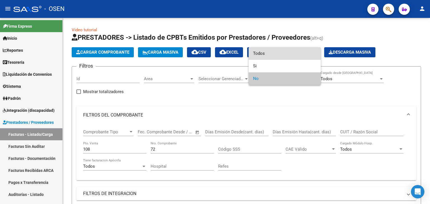
click at [279, 56] on span "Todos" at bounding box center [284, 53] width 63 height 13
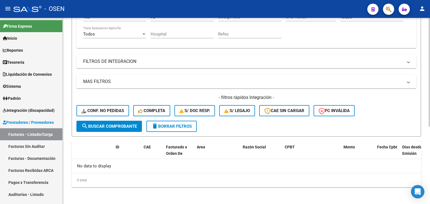
click at [124, 128] on span "search Buscar Comprobante" at bounding box center [108, 126] width 55 height 5
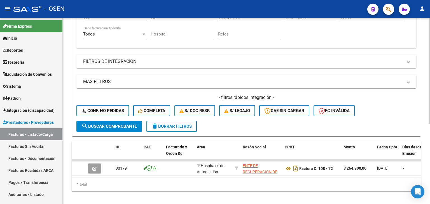
scroll to position [141, 0]
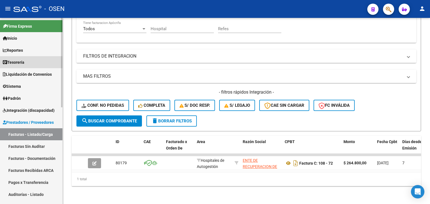
click at [47, 59] on link "Tesorería" at bounding box center [31, 62] width 62 height 12
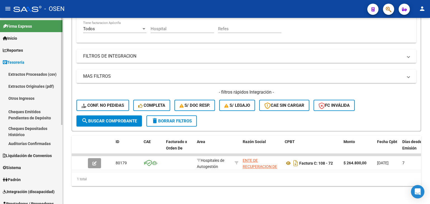
click at [44, 142] on link "Auditorías Confirmadas" at bounding box center [31, 144] width 62 height 12
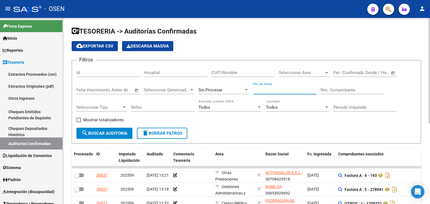
click at [287, 88] on input "Pto. de Venta" at bounding box center [284, 90] width 63 height 5
type input "23"
type input "5"
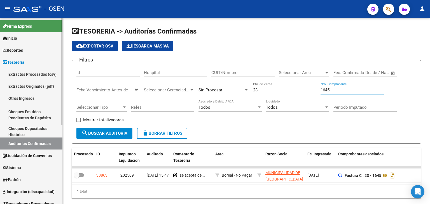
scroll to position [93, 0]
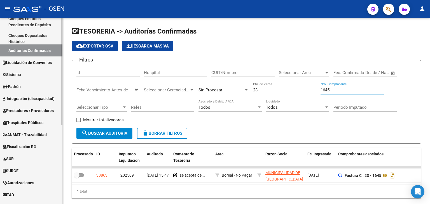
type input "1645"
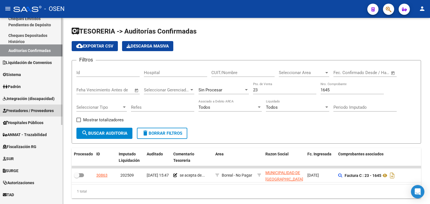
click at [37, 111] on span "Prestadores / Proveedores" at bounding box center [28, 111] width 51 height 6
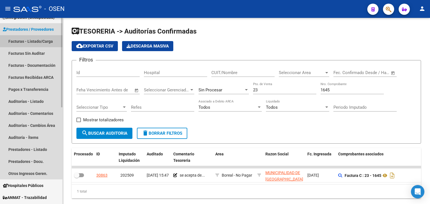
click at [43, 40] on link "Facturas - Listado/Carga" at bounding box center [31, 41] width 62 height 12
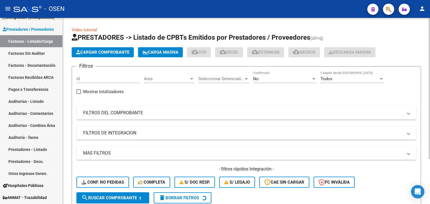
click at [178, 79] on span "Area" at bounding box center [166, 78] width 45 height 5
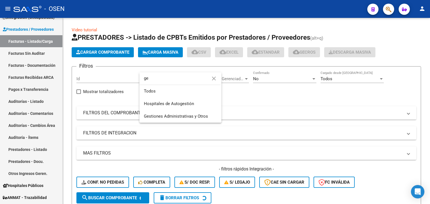
type input "g"
type input "o"
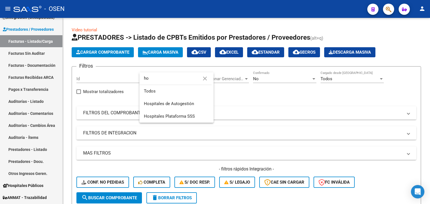
type input "h"
type input "br"
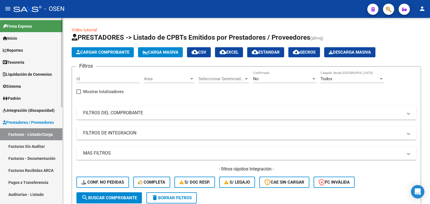
click at [40, 59] on link "Tesorería" at bounding box center [31, 62] width 62 height 12
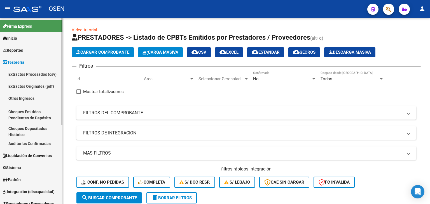
click at [53, 143] on link "Auditorías Confirmadas" at bounding box center [31, 144] width 62 height 12
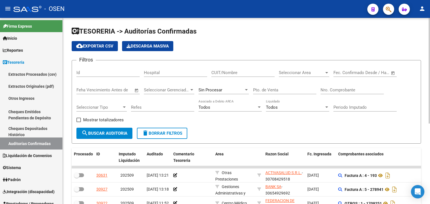
click at [300, 91] on input "Pto. de Venta" at bounding box center [284, 90] width 63 height 5
type input "33"
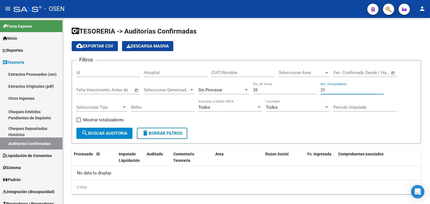
type input "21"
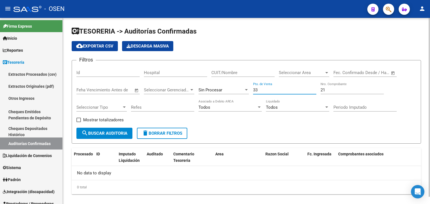
drag, startPoint x: 272, startPoint y: 90, endPoint x: 218, endPoint y: 78, distance: 55.2
click at [220, 83] on div "Filtros Id Hospital CUIT/Nombre Seleccionar Area Seleccionar Area Fecha inicio …" at bounding box center [246, 96] width 340 height 63
drag, startPoint x: 326, startPoint y: 87, endPoint x: 304, endPoint y: 93, distance: 23.5
click at [305, 93] on div "Filtros Id Hospital CUIT/Nombre Seleccionar Area Seleccionar Area Fecha inicio …" at bounding box center [246, 96] width 340 height 63
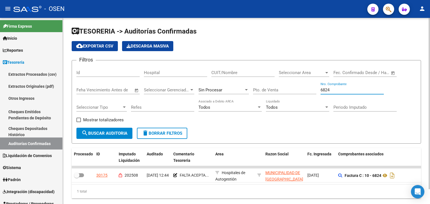
scroll to position [16, 0]
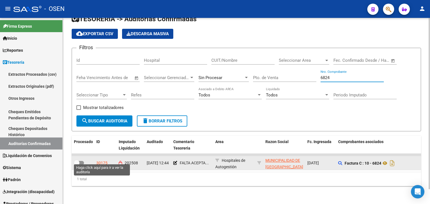
type input "6824"
click at [102, 160] on div "30175" at bounding box center [101, 163] width 11 height 6
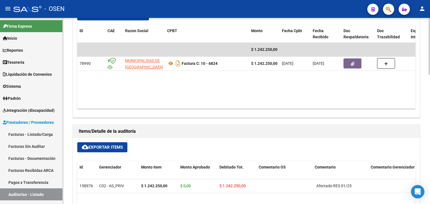
scroll to position [280, 0]
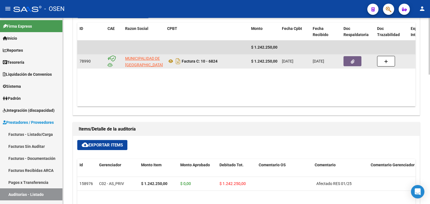
click at [360, 61] on button "button" at bounding box center [353, 61] width 18 height 10
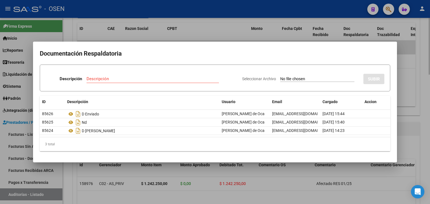
drag, startPoint x: 77, startPoint y: 193, endPoint x: 66, endPoint y: 174, distance: 21.8
click at [77, 194] on div at bounding box center [215, 102] width 430 height 204
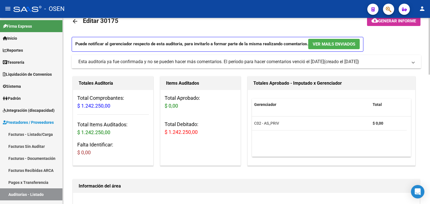
scroll to position [0, 0]
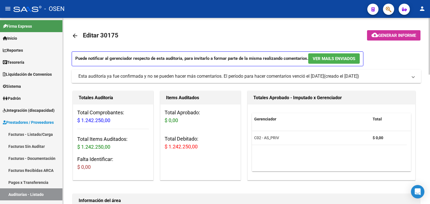
click at [76, 35] on mat-icon "arrow_back" at bounding box center [75, 35] width 7 height 7
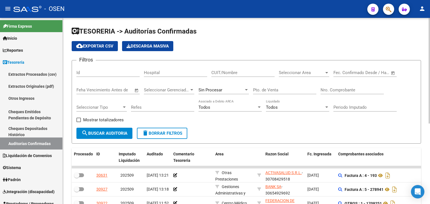
click at [337, 93] on div "Nro. Comprobante" at bounding box center [352, 88] width 63 height 12
paste input "107272"
type input "107272"
click at [119, 133] on span "search Buscar Auditoria" at bounding box center [104, 133] width 46 height 5
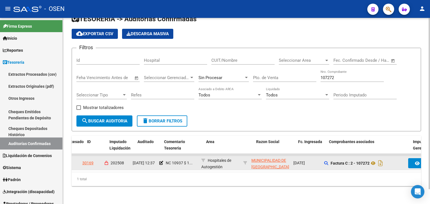
scroll to position [0, 9]
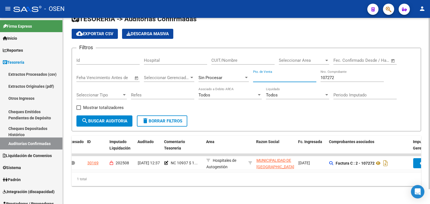
click at [278, 75] on input "Pto. de Venta" at bounding box center [284, 77] width 63 height 5
type input "448"
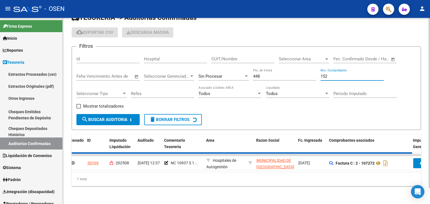
scroll to position [8, 0]
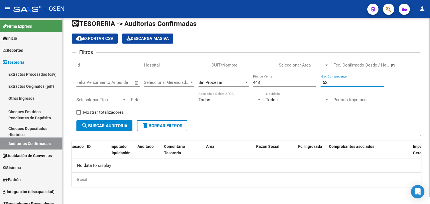
drag, startPoint x: 327, startPoint y: 82, endPoint x: 299, endPoint y: 81, distance: 28.0
click at [299, 81] on div "Filtros Id Hospital CUIT/Nombre Seleccionar Area Seleccionar Area Fecha inicio …" at bounding box center [246, 88] width 340 height 63
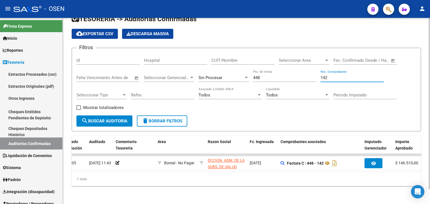
scroll to position [0, 0]
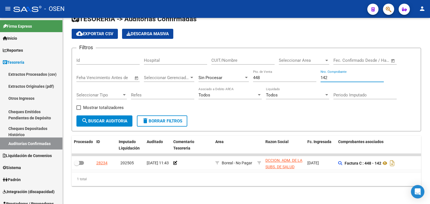
type input "142"
click at [252, 76] on div "Filtros Id Hospital CUIT/Nombre Seleccionar Area Seleccionar Area Fecha inicio …" at bounding box center [246, 84] width 340 height 63
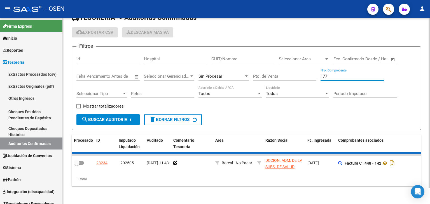
scroll to position [8, 0]
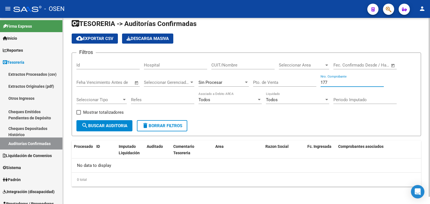
type input "177"
click at [231, 82] on div "Sin Procesar" at bounding box center [221, 82] width 45 height 5
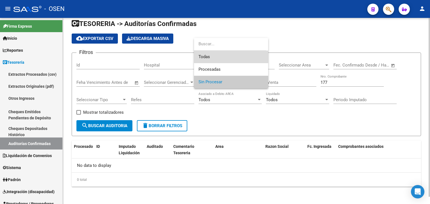
drag, startPoint x: 241, startPoint y: 56, endPoint x: 188, endPoint y: 87, distance: 61.2
click at [240, 57] on span "Todas" at bounding box center [231, 57] width 65 height 13
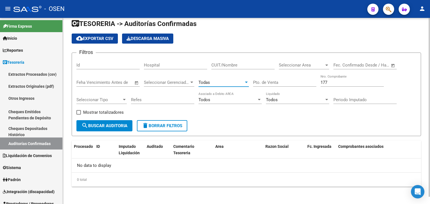
click at [127, 120] on button "search Buscar Auditoria" at bounding box center [104, 125] width 56 height 11
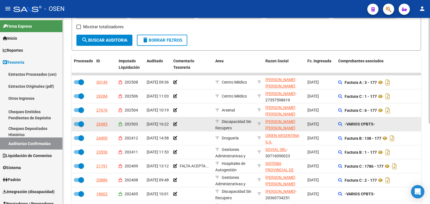
scroll to position [0, 0]
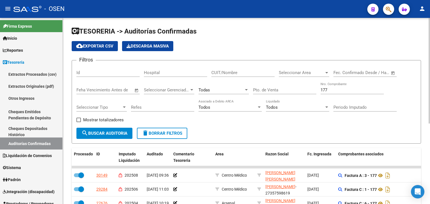
click at [265, 91] on input "Pto. de Venta" at bounding box center [284, 90] width 63 height 5
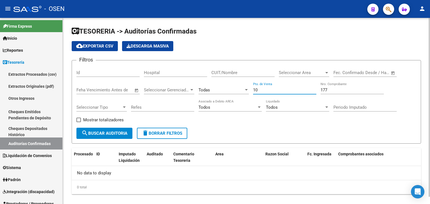
type input "10"
drag, startPoint x: 342, startPoint y: 92, endPoint x: 305, endPoint y: 87, distance: 37.4
click at [305, 87] on div "Filtros Id Hospital CUIT/Nombre Seleccionar Area Seleccionar Area Fecha inicio …" at bounding box center [246, 96] width 340 height 63
drag, startPoint x: 331, startPoint y: 90, endPoint x: 337, endPoint y: 90, distance: 5.3
click at [332, 90] on input "177" at bounding box center [352, 90] width 63 height 5
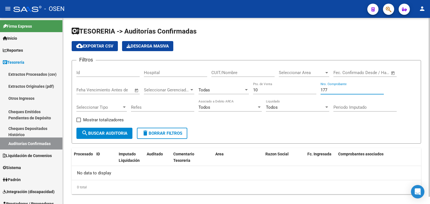
click at [337, 90] on input "177" at bounding box center [352, 90] width 63 height 5
drag, startPoint x: 345, startPoint y: 90, endPoint x: 297, endPoint y: 88, distance: 48.0
click at [297, 88] on div "Filtros Id Hospital CUIT/Nombre Seleccionar Area Seleccionar Area Fecha inicio …" at bounding box center [246, 96] width 340 height 63
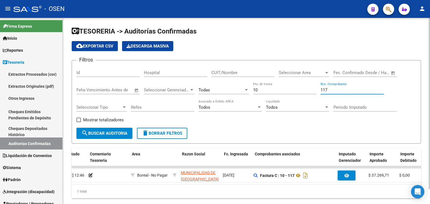
scroll to position [0, 83]
type input "117"
click at [412, 106] on div "Filtros Id Hospital CUIT/Nombre Seleccionar Area Seleccionar Area Fecha inicio …" at bounding box center [246, 96] width 340 height 63
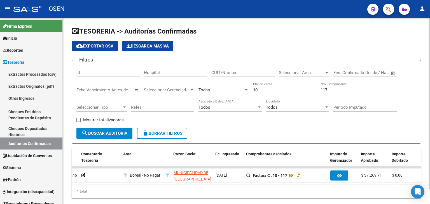
scroll to position [0, 113]
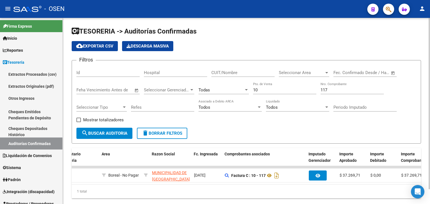
drag, startPoint x: 390, startPoint y: 94, endPoint x: 385, endPoint y: 101, distance: 8.1
click at [390, 94] on div "Filtros Id Hospital CUIT/Nombre Seleccionar Area Seleccionar Area Fecha inicio …" at bounding box center [246, 96] width 340 height 63
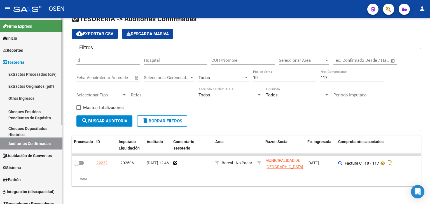
scroll to position [93, 0]
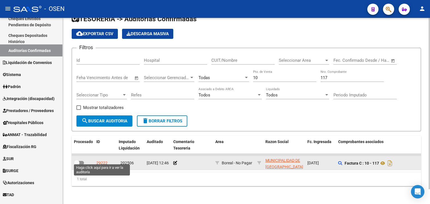
click at [102, 160] on div "29222" at bounding box center [101, 163] width 11 height 6
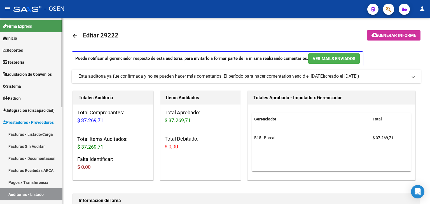
drag, startPoint x: 18, startPoint y: 61, endPoint x: 19, endPoint y: 65, distance: 4.3
click at [18, 61] on span "Tesorería" at bounding box center [14, 62] width 22 height 6
drag, startPoint x: 31, startPoint y: 60, endPoint x: 30, endPoint y: 81, distance: 20.7
click at [31, 60] on link "Tesorería" at bounding box center [31, 62] width 62 height 12
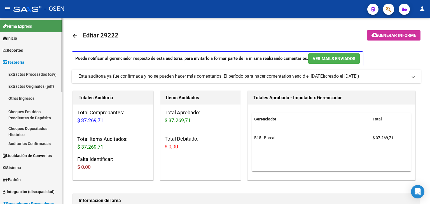
click at [40, 145] on link "Auditorías Confirmadas" at bounding box center [31, 144] width 62 height 12
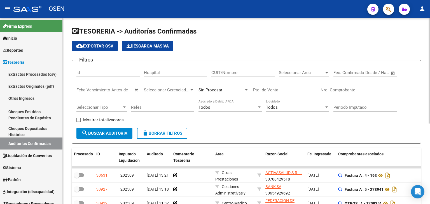
click at [333, 88] on input "Nro. Comprobante" at bounding box center [352, 90] width 63 height 5
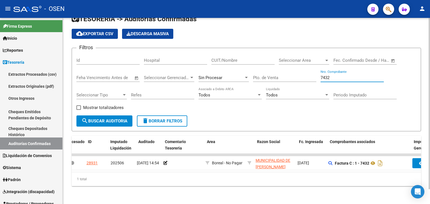
scroll to position [0, 8]
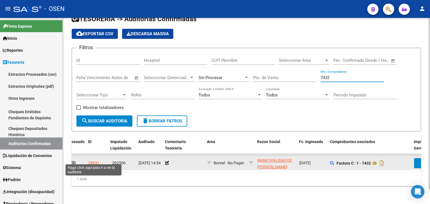
type input "7432"
click at [93, 162] on div "28931" at bounding box center [93, 163] width 11 height 6
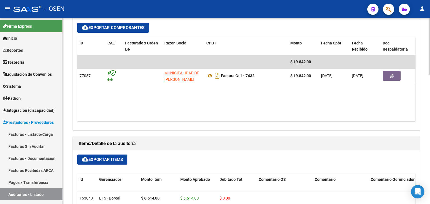
scroll to position [280, 0]
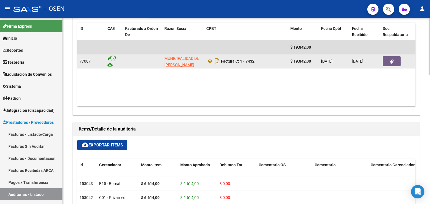
click at [390, 56] on button "button" at bounding box center [392, 61] width 18 height 10
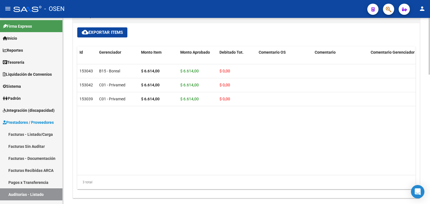
scroll to position [426, 0]
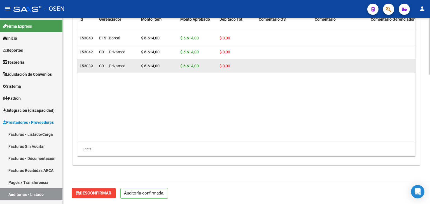
click at [415, 66] on div at bounding box center [397, 66] width 52 height 6
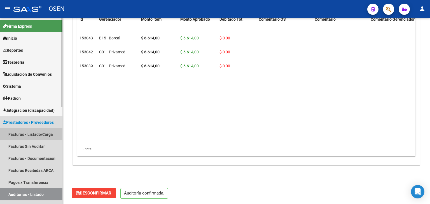
click at [35, 132] on link "Facturas - Listado/Carga" at bounding box center [31, 135] width 62 height 12
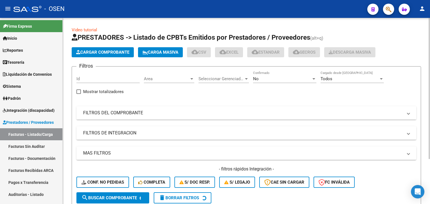
click at [186, 117] on mat-expansion-panel-header "FILTROS DEL COMPROBANTE" at bounding box center [246, 112] width 340 height 13
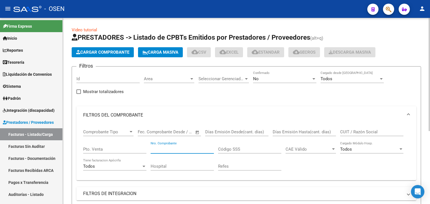
click at [200, 148] on input "Nro. Comprobante" at bounding box center [182, 149] width 63 height 5
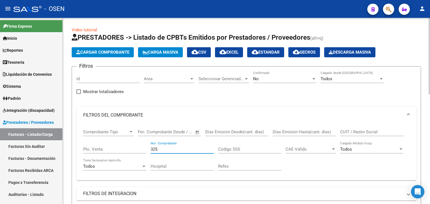
type input "325"
click at [365, 133] on input "CUIT / Razón Social" at bounding box center [371, 132] width 63 height 5
type input "TAFI"
click at [206, 52] on span "cloud_download CSV" at bounding box center [199, 52] width 15 height 5
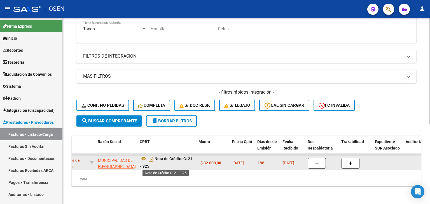
scroll to position [3, 0]
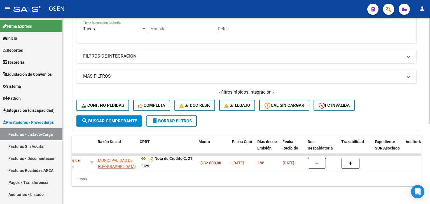
click at [108, 193] on div "Video tutorial PRESTADORES -> Listado de CPBTs Emitidos por Prestadores / Prove…" at bounding box center [246, 42] width 367 height 324
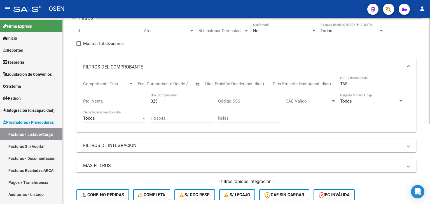
scroll to position [48, 0]
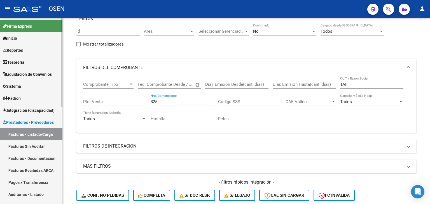
drag, startPoint x: 185, startPoint y: 101, endPoint x: 62, endPoint y: 99, distance: 122.9
click at [62, 99] on mat-sidenav-container "Firma Express Inicio Calendario SSS Instructivos Contacto OS Reportes Tablero d…" at bounding box center [215, 111] width 430 height 186
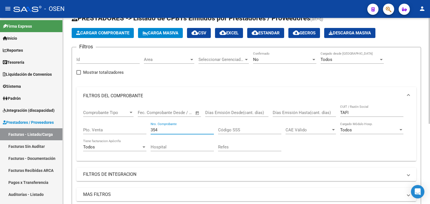
scroll to position [0, 0]
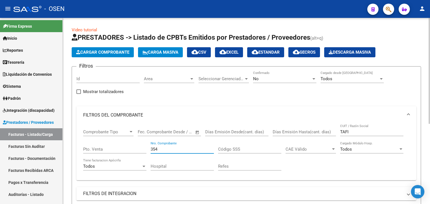
type input "354"
click at [206, 52] on span "cloud_download CSV" at bounding box center [199, 52] width 15 height 5
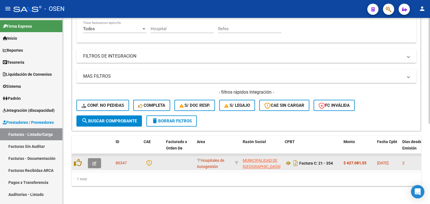
click at [98, 158] on button "button" at bounding box center [94, 163] width 13 height 10
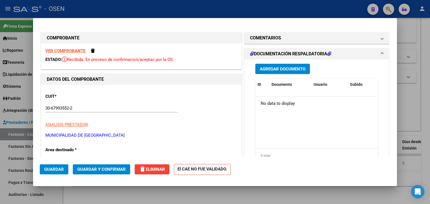
click at [67, 48] on strong "VER COMPROBANTE" at bounding box center [65, 50] width 40 height 5
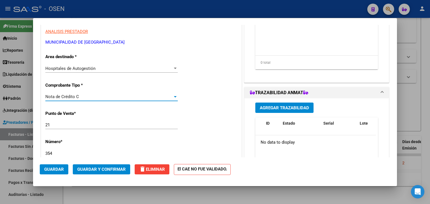
click at [109, 98] on div "Nota de Crédito C" at bounding box center [108, 96] width 127 height 5
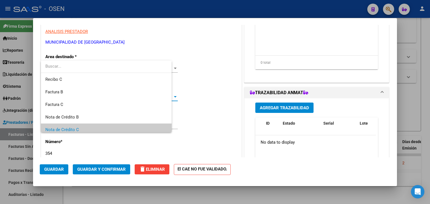
scroll to position [33, 0]
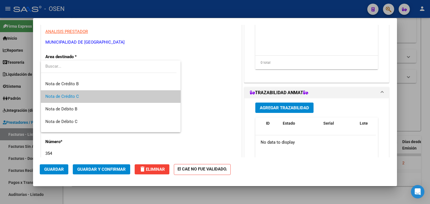
click at [109, 98] on span "Nota de Crédito C" at bounding box center [110, 96] width 131 height 13
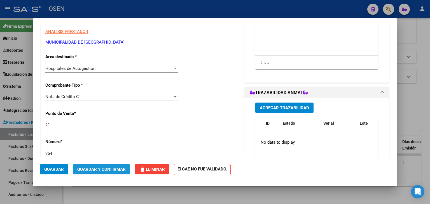
click at [105, 171] on span "Guardar y Confirmar" at bounding box center [101, 169] width 48 height 5
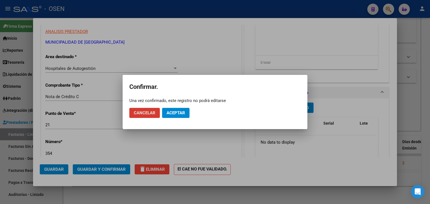
click at [178, 110] on button "Aceptar" at bounding box center [175, 113] width 27 height 10
click at [141, 115] on span "Cancelar" at bounding box center [145, 113] width 22 height 5
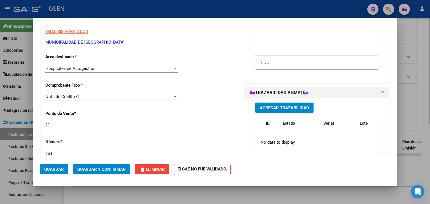
click at [117, 197] on div at bounding box center [215, 102] width 430 height 204
type input "$ 0,00"
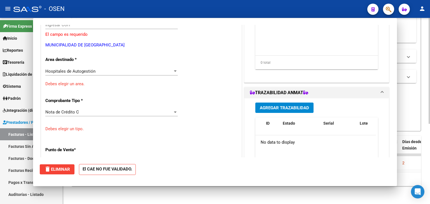
scroll to position [0, 0]
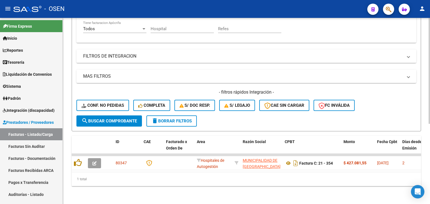
click at [181, 196] on div "Video tutorial PRESTADORES -> Listado de CPBTs Emitidos por Prestadores / Prove…" at bounding box center [246, 42] width 367 height 324
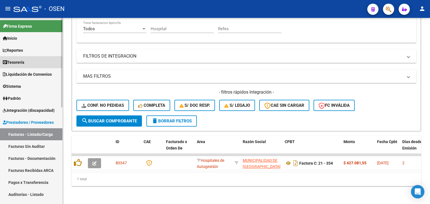
click at [37, 66] on link "Tesorería" at bounding box center [31, 62] width 62 height 12
click at [38, 62] on link "Tesorería" at bounding box center [31, 62] width 62 height 12
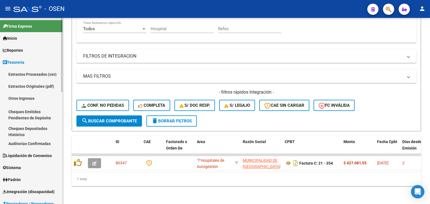
click at [39, 147] on link "Auditorías Confirmadas" at bounding box center [31, 144] width 62 height 12
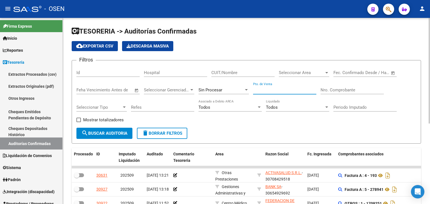
click at [292, 88] on input "Pto. de Venta" at bounding box center [284, 90] width 63 height 5
type input "21"
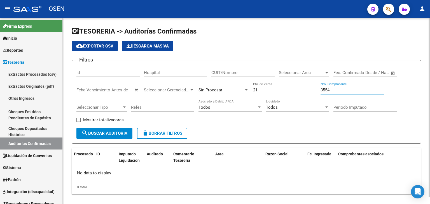
drag, startPoint x: 334, startPoint y: 87, endPoint x: 266, endPoint y: 76, distance: 68.3
click at [272, 78] on div "Filtros Id Hospital CUIT/Nombre Seleccionar Area Seleccionar Area Fecha inicio …" at bounding box center [246, 96] width 340 height 63
type input "354"
click at [234, 91] on div "Sin Procesar" at bounding box center [221, 90] width 45 height 5
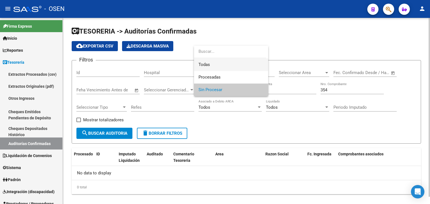
drag, startPoint x: 224, startPoint y: 62, endPoint x: 155, endPoint y: 89, distance: 74.0
click at [223, 62] on span "Todas" at bounding box center [231, 65] width 65 height 13
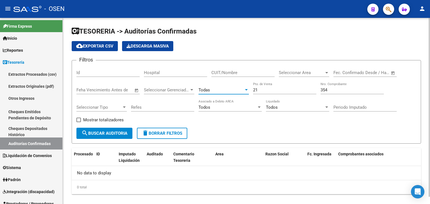
click at [99, 133] on span "search Buscar Auditoria" at bounding box center [104, 133] width 46 height 5
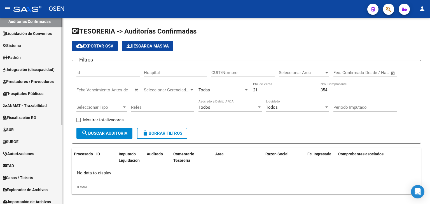
scroll to position [138, 0]
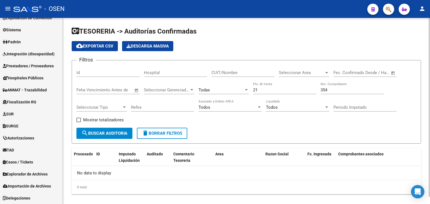
click at [232, 194] on div "TESORERIA -> Auditorías Confirmadas cloud_download Exportar CSV Descarga Masiva…" at bounding box center [246, 115] width 367 height 195
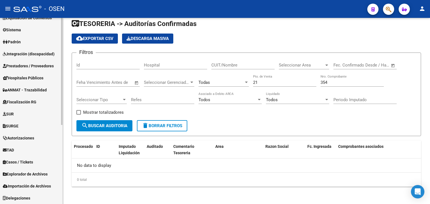
click at [39, 66] on span "Prestadores / Proveedores" at bounding box center [28, 66] width 51 height 6
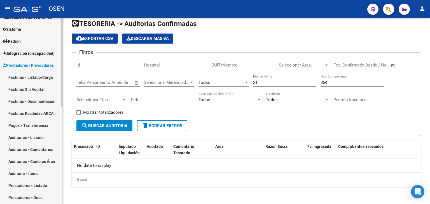
scroll to position [57, 0]
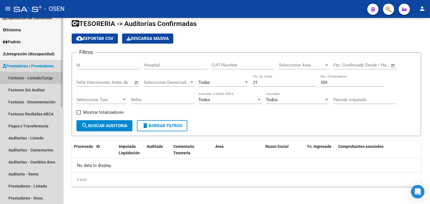
click at [41, 73] on link "Facturas - Listado/Carga" at bounding box center [31, 78] width 62 height 12
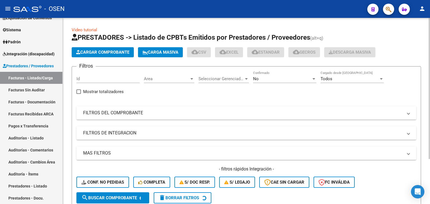
click at [179, 108] on mat-expansion-panel-header "FILTROS DEL COMPROBANTE" at bounding box center [246, 112] width 340 height 13
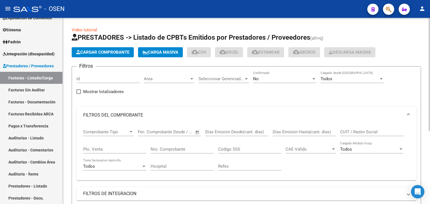
click at [197, 147] on input "Nro. Comprobante" at bounding box center [182, 149] width 63 height 5
type input "21"
click at [87, 149] on input "Pto. Venta" at bounding box center [114, 149] width 63 height 5
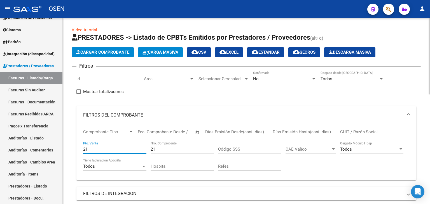
type input "21"
click at [278, 79] on div "No" at bounding box center [282, 78] width 58 height 5
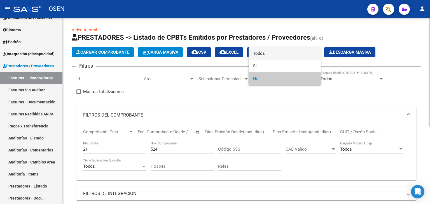
drag, startPoint x: 284, startPoint y: 52, endPoint x: 267, endPoint y: 71, distance: 25.4
click at [283, 53] on span "Todos" at bounding box center [284, 53] width 63 height 13
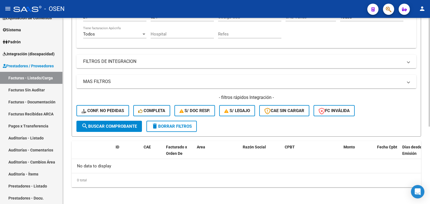
click at [109, 126] on span "search Buscar Comprobante" at bounding box center [108, 126] width 55 height 5
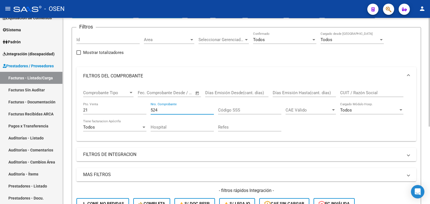
drag, startPoint x: 178, startPoint y: 108, endPoint x: 115, endPoint y: 100, distance: 63.9
click at [121, 103] on div "Comprobante Tipo Comprobante Tipo Fecha inicio – Fecha fin Fec. Comprobante Des…" at bounding box center [246, 111] width 327 height 52
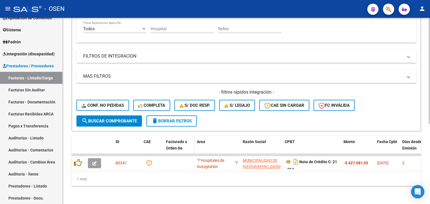
scroll to position [141, 0]
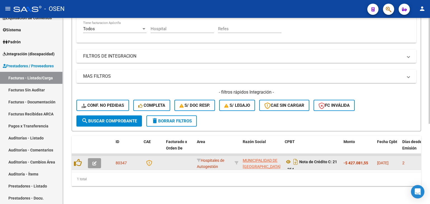
type input "354"
click at [93, 162] on icon "button" at bounding box center [94, 164] width 4 height 4
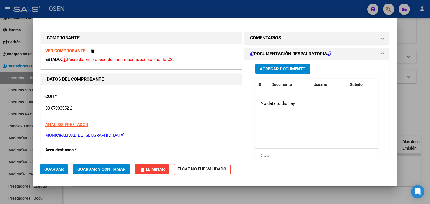
scroll to position [93, 0]
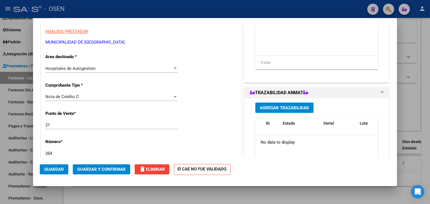
click at [115, 90] on div "CUIT * 30-67993552-2 Ingresar CUIT ANALISIS PRESTADOR MUNICIPALIDAD DE TAFI VIE…" at bounding box center [141, 190] width 200 height 397
click at [115, 100] on div "Nota de Crédito C Seleccionar Tipo" at bounding box center [111, 97] width 132 height 8
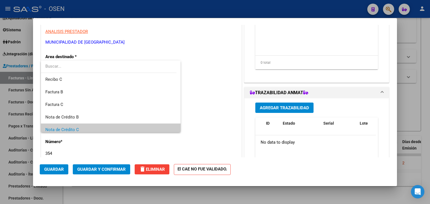
scroll to position [33, 0]
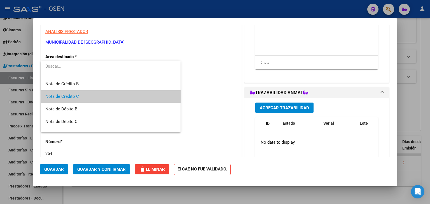
click at [90, 94] on span "Nota de Crédito C" at bounding box center [110, 96] width 131 height 13
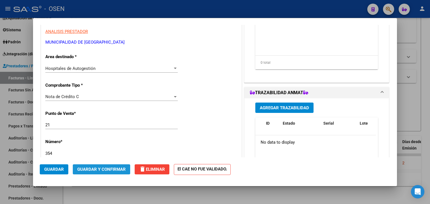
click at [116, 168] on span "Guardar y Confirmar" at bounding box center [101, 169] width 48 height 5
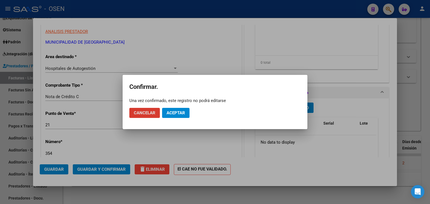
click at [176, 113] on span "Aceptar" at bounding box center [176, 113] width 18 height 5
click at [176, 113] on span "Guardar igualmente." at bounding box center [190, 113] width 47 height 5
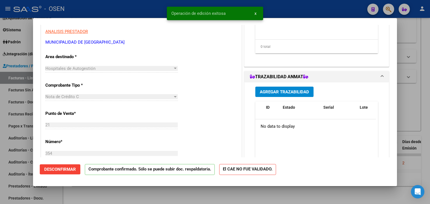
click at [157, 194] on div at bounding box center [215, 102] width 430 height 204
type input "$ 0,00"
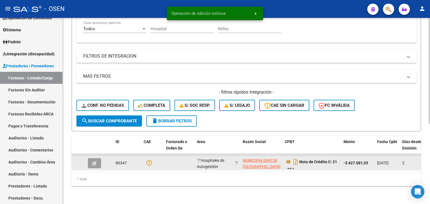
click at [97, 159] on button "button" at bounding box center [94, 163] width 13 height 10
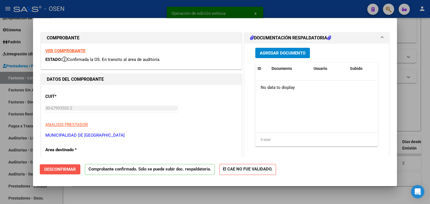
click at [67, 170] on span "Desconfirmar" at bounding box center [60, 169] width 32 height 5
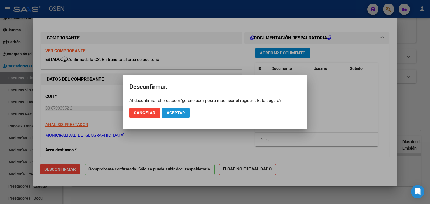
click at [171, 110] on button "Aceptar" at bounding box center [175, 113] width 27 height 10
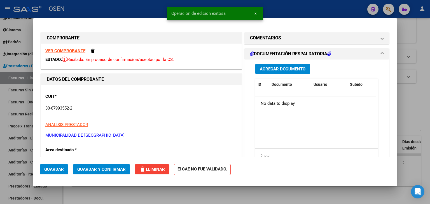
scroll to position [93, 0]
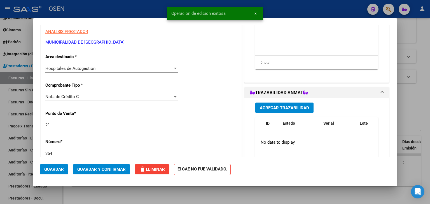
click at [61, 169] on span "Guardar" at bounding box center [54, 169] width 20 height 5
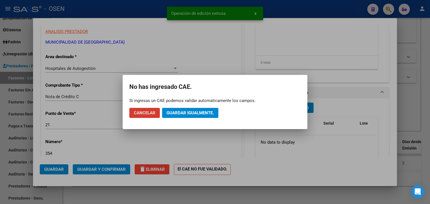
click at [192, 112] on span "Guardar igualmente." at bounding box center [190, 113] width 47 height 5
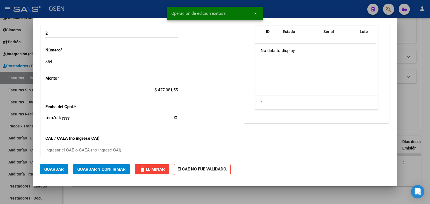
scroll to position [186, 0]
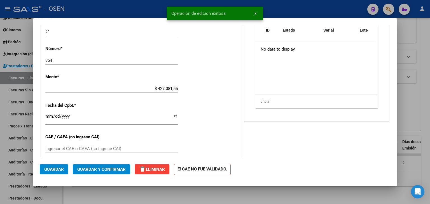
click at [155, 88] on input "$ 427.081,55" at bounding box center [111, 88] width 132 height 5
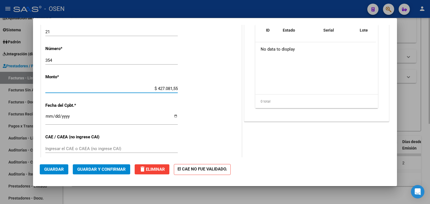
click at [111, 199] on div at bounding box center [215, 102] width 430 height 204
type input "$ 0,00"
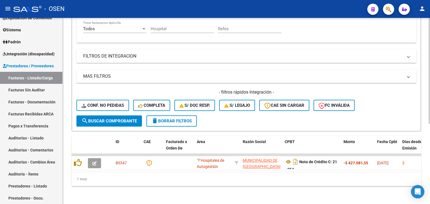
scroll to position [48, 0]
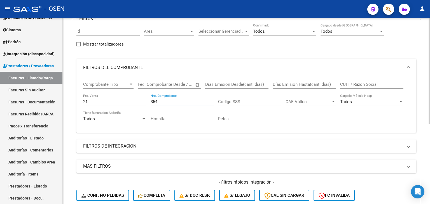
drag, startPoint x: 164, startPoint y: 102, endPoint x: 146, endPoint y: 102, distance: 17.6
click at [146, 102] on div "Comprobante Tipo Comprobante Tipo Fecha inicio – Fecha fin Fec. Comprobante Des…" at bounding box center [246, 103] width 327 height 52
drag, startPoint x: 161, startPoint y: 102, endPoint x: 122, endPoint y: 98, distance: 39.5
click at [123, 98] on div "Comprobante Tipo Comprobante Tipo Fecha inicio – Fecha fin Fec. Comprobante Des…" at bounding box center [246, 103] width 327 height 52
type input "354"
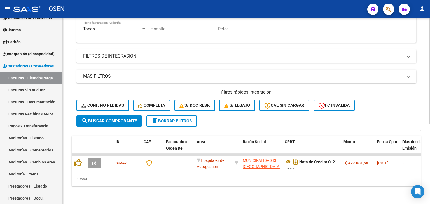
scroll to position [141, 0]
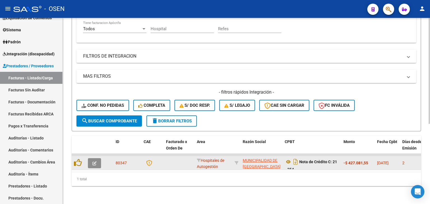
click at [99, 161] on button "button" at bounding box center [94, 163] width 13 height 10
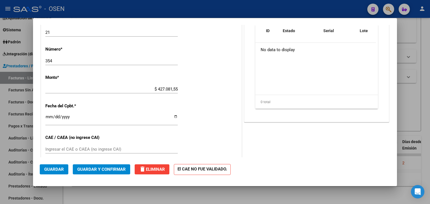
scroll to position [186, 0]
click at [144, 192] on div at bounding box center [215, 102] width 430 height 204
type input "$ 0,00"
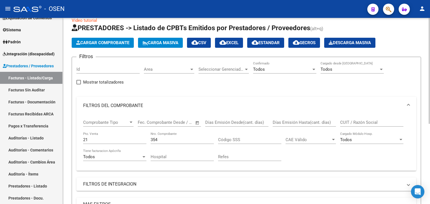
scroll to position [0, 0]
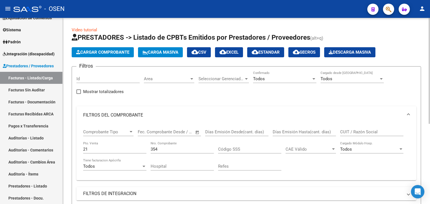
click at [206, 53] on span "cloud_download CSV" at bounding box center [199, 52] width 15 height 5
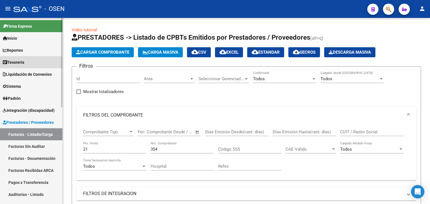
drag, startPoint x: 27, startPoint y: 62, endPoint x: 27, endPoint y: 78, distance: 15.7
click at [27, 62] on link "Tesorería" at bounding box center [31, 62] width 62 height 12
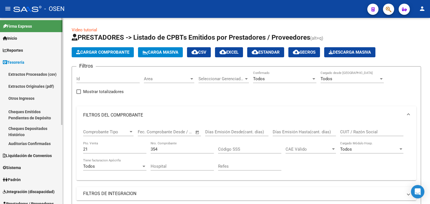
click at [33, 145] on link "Auditorías Confirmadas" at bounding box center [31, 144] width 62 height 12
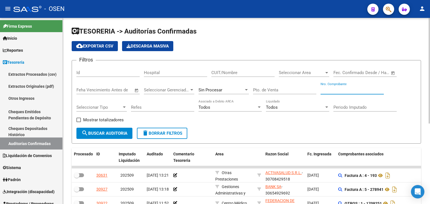
click at [348, 88] on input "Nro. Comprobante" at bounding box center [352, 90] width 63 height 5
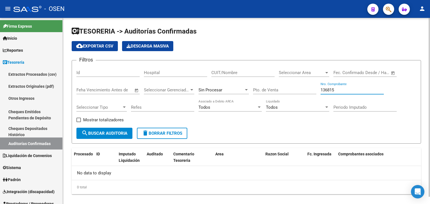
drag, startPoint x: 286, startPoint y: 90, endPoint x: 252, endPoint y: 64, distance: 42.0
click at [279, 78] on div "Filtros Id Hospital CUIT/Nombre Seleccionar Area Seleccionar Area Fecha inicio …" at bounding box center [246, 96] width 340 height 63
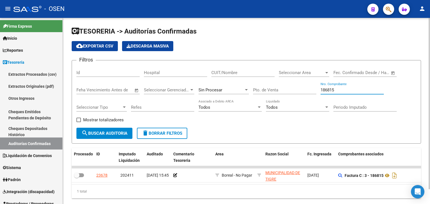
drag, startPoint x: 346, startPoint y: 90, endPoint x: 232, endPoint y: 70, distance: 115.6
click at [241, 84] on div "Filtros Id Hospital CUIT/Nombre Seleccionar Area Seleccionar Area Fecha inicio …" at bounding box center [246, 96] width 340 height 63
drag, startPoint x: 346, startPoint y: 92, endPoint x: 274, endPoint y: 89, distance: 72.6
click at [274, 90] on div "Filtros Id Hospital CUIT/Nombre Seleccionar Area Seleccionar Area Fecha inicio …" at bounding box center [246, 96] width 340 height 63
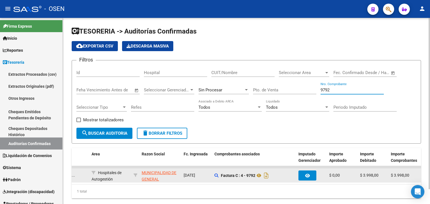
scroll to position [0, 109]
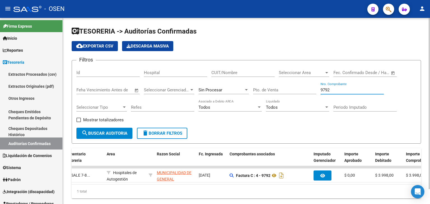
drag, startPoint x: 347, startPoint y: 89, endPoint x: 288, endPoint y: 89, distance: 58.5
click at [288, 89] on div "Filtros Id Hospital CUIT/Nombre Seleccionar Area Seleccionar Area Fecha inicio …" at bounding box center [246, 96] width 340 height 63
paste input "24549"
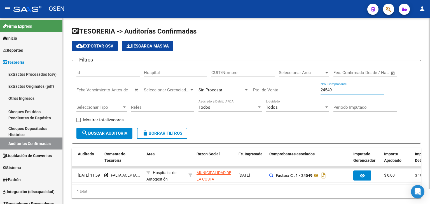
scroll to position [0, 204]
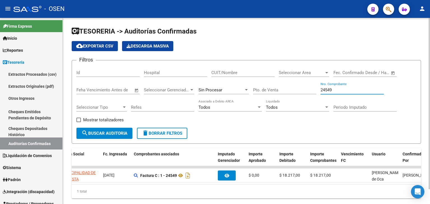
drag, startPoint x: 344, startPoint y: 91, endPoint x: 276, endPoint y: 84, distance: 68.4
click at [275, 91] on div "Filtros Id Hospital CUIT/Nombre Seleccionar Area Seleccionar Area Fecha inicio …" at bounding box center [246, 96] width 340 height 63
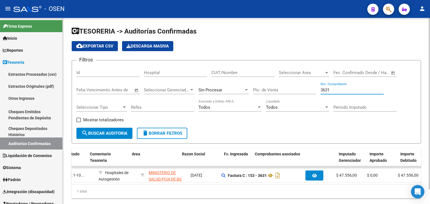
scroll to position [0, 13]
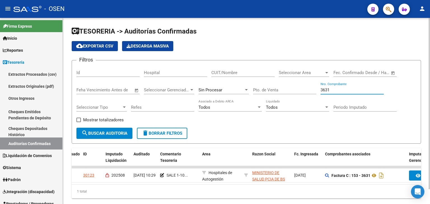
drag, startPoint x: 341, startPoint y: 90, endPoint x: 288, endPoint y: 87, distance: 52.8
click at [288, 88] on div "Filtros Id Hospital CUIT/Nombre Seleccionar Area Seleccionar Area Fecha inicio …" at bounding box center [246, 96] width 340 height 63
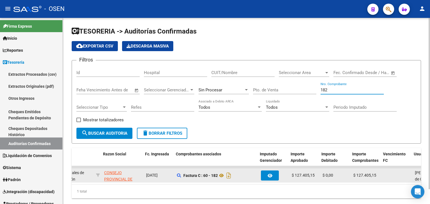
scroll to position [0, 162]
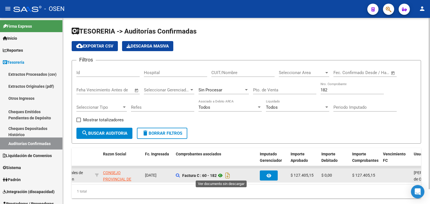
click at [220, 175] on icon at bounding box center [220, 175] width 7 height 7
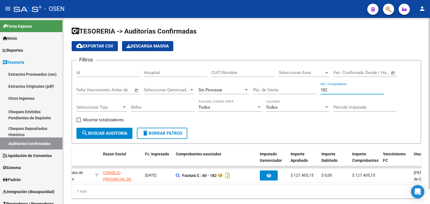
drag, startPoint x: 342, startPoint y: 89, endPoint x: 290, endPoint y: 94, distance: 52.3
click at [290, 94] on div "Filtros Id Hospital CUIT/Nombre Seleccionar Area Seleccionar Area Fecha inicio …" at bounding box center [246, 96] width 340 height 63
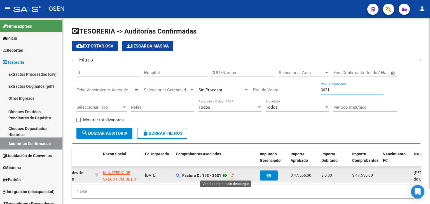
type input "3631"
click at [225, 173] on icon at bounding box center [224, 175] width 7 height 7
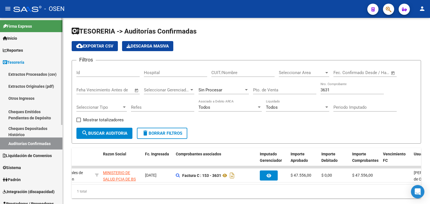
scroll to position [93, 0]
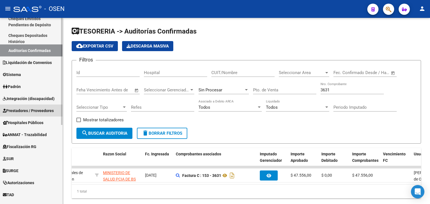
click at [29, 109] on span "Prestadores / Proveedores" at bounding box center [28, 111] width 51 height 6
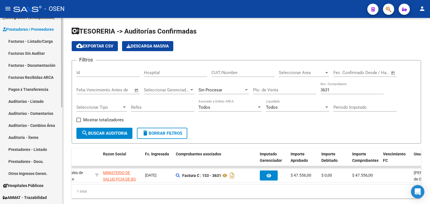
click at [46, 39] on link "Facturas - Listado/Carga" at bounding box center [31, 41] width 62 height 12
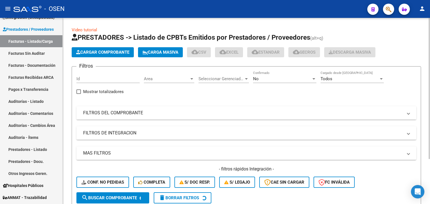
click at [216, 110] on mat-panel-title "FILTROS DEL COMPROBANTE" at bounding box center [243, 113] width 320 height 6
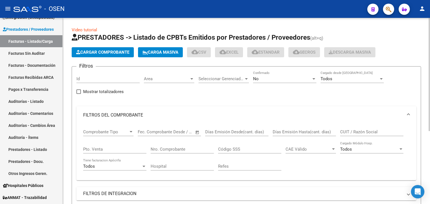
click at [199, 150] on input "Nro. Comprobante" at bounding box center [182, 149] width 63 height 5
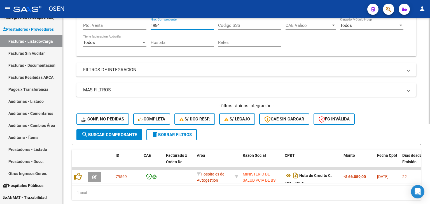
scroll to position [141, 0]
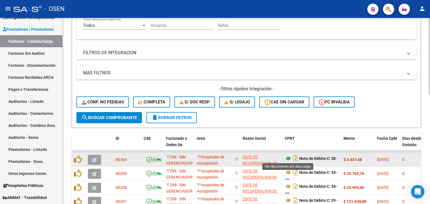
type input "1984"
click at [290, 158] on icon at bounding box center [288, 158] width 7 height 7
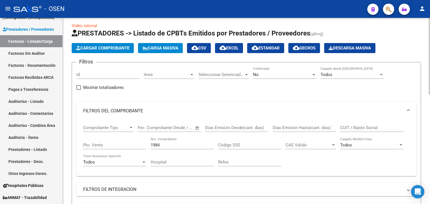
scroll to position [0, 0]
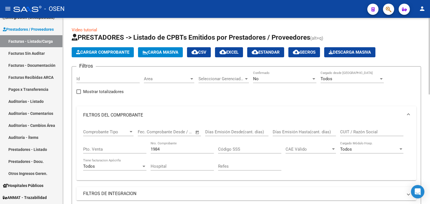
drag, startPoint x: 332, startPoint y: 129, endPoint x: 344, endPoint y: 129, distance: 12.3
click at [332, 130] on input "Días Emisión Hasta(cant. días)" at bounding box center [304, 132] width 63 height 5
click at [347, 130] on input "CUIT / Razón Social" at bounding box center [371, 132] width 63 height 5
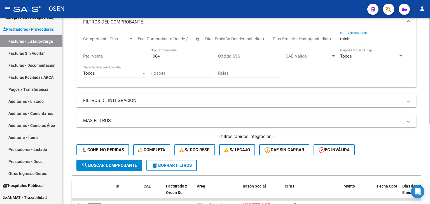
scroll to position [141, 0]
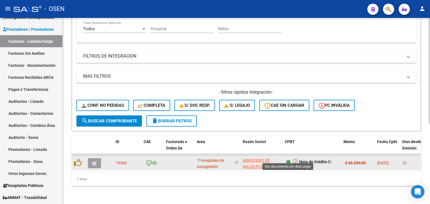
type input "minis"
click at [288, 159] on icon at bounding box center [288, 162] width 7 height 7
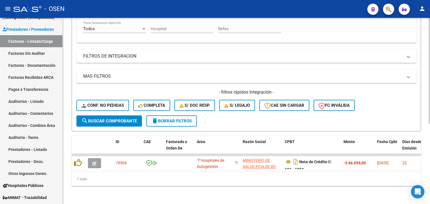
scroll to position [48, 0]
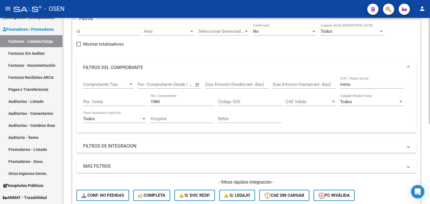
drag, startPoint x: 188, startPoint y: 105, endPoint x: 165, endPoint y: 100, distance: 22.6
click at [165, 100] on div "1984 Nro. Comprobante" at bounding box center [182, 100] width 63 height 12
drag, startPoint x: 165, startPoint y: 100, endPoint x: 106, endPoint y: 100, distance: 59.9
click at [96, 95] on div "Comprobante Tipo Comprobante Tipo Fecha inicio – Fecha fin Fec. Comprobante Des…" at bounding box center [246, 103] width 327 height 52
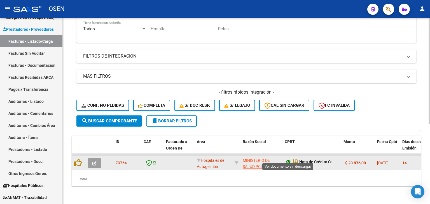
click at [286, 159] on icon at bounding box center [288, 162] width 7 height 7
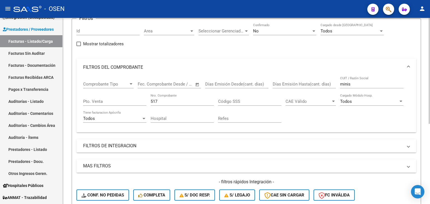
scroll to position [48, 0]
drag, startPoint x: 180, startPoint y: 100, endPoint x: 95, endPoint y: 101, distance: 84.3
click at [95, 101] on div "Comprobante Tipo Comprobante Tipo Fecha inicio – Fecha fin Fec. Comprobante Des…" at bounding box center [246, 103] width 327 height 52
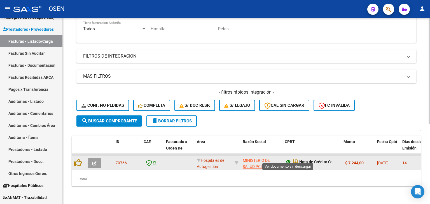
click at [289, 159] on icon at bounding box center [288, 162] width 7 height 7
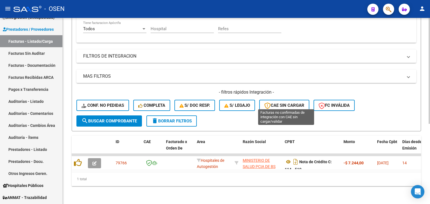
scroll to position [48, 0]
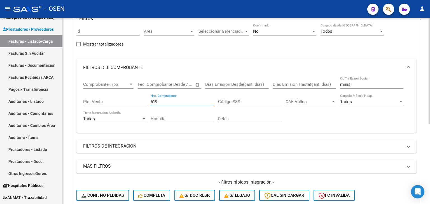
drag, startPoint x: 176, startPoint y: 103, endPoint x: 119, endPoint y: 103, distance: 57.4
click at [119, 103] on div "Comprobante Tipo Comprobante Tipo Fecha inicio – Fecha fin Fec. Comprobante Des…" at bounding box center [246, 103] width 327 height 52
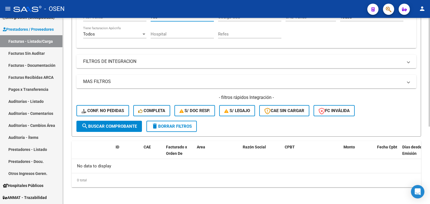
scroll to position [0, 0]
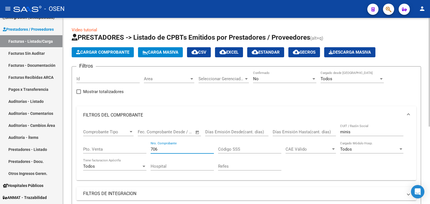
type input "706"
drag, startPoint x: 357, startPoint y: 131, endPoint x: 299, endPoint y: 131, distance: 58.0
click at [302, 132] on div "Comprobante Tipo Comprobante Tipo Fecha inicio – Fecha fin Fec. Comprobante Des…" at bounding box center [246, 150] width 327 height 52
click at [290, 78] on div "No" at bounding box center [282, 78] width 58 height 5
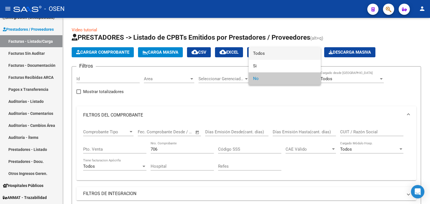
click at [295, 57] on span "Todos" at bounding box center [284, 53] width 63 height 13
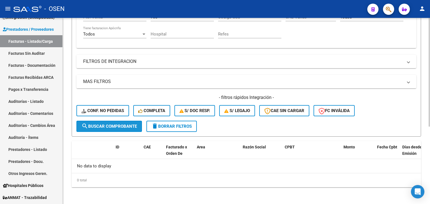
click at [122, 122] on button "search Buscar Comprobante" at bounding box center [109, 126] width 66 height 11
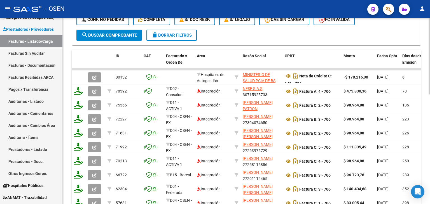
scroll to position [226, 0]
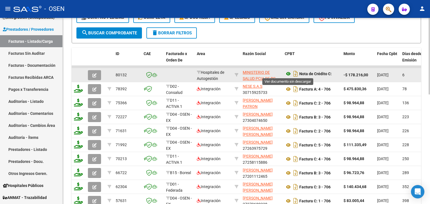
click at [289, 73] on icon at bounding box center [288, 74] width 7 height 7
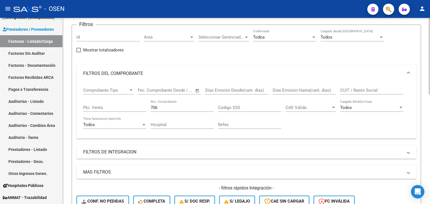
scroll to position [39, 0]
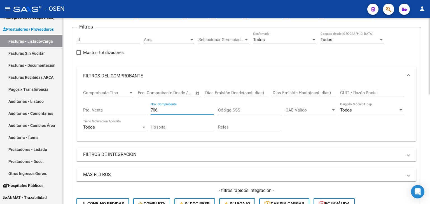
drag, startPoint x: 161, startPoint y: 112, endPoint x: 115, endPoint y: 112, distance: 45.6
click at [115, 112] on div "Comprobante Tipo Comprobante Tipo Fecha inicio – Fecha fin Fec. Comprobante Des…" at bounding box center [246, 111] width 327 height 52
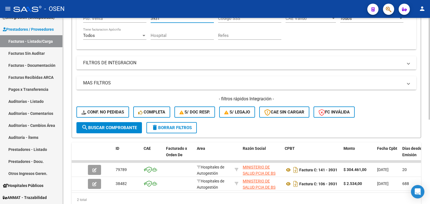
scroll to position [132, 0]
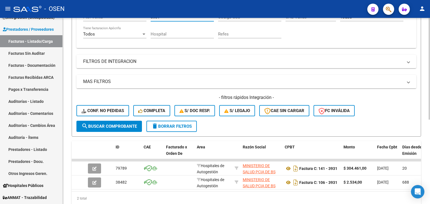
type input "3931"
click at [167, 199] on div "2 total" at bounding box center [246, 199] width 349 height 14
click at [71, 88] on div "Video tutorial PRESTADORES -> Listado de CPBTs Emitidos por Prestadores / Prove…" at bounding box center [246, 54] width 367 height 338
click at [48, 44] on link "Facturas - Listado/Carga" at bounding box center [31, 41] width 62 height 12
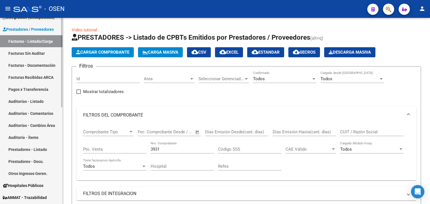
scroll to position [0, 0]
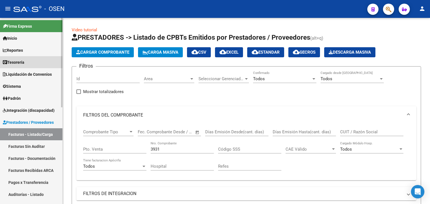
click at [33, 65] on link "Tesorería" at bounding box center [31, 62] width 62 height 12
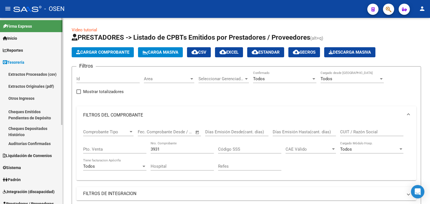
click at [47, 144] on link "Auditorías Confirmadas" at bounding box center [31, 144] width 62 height 12
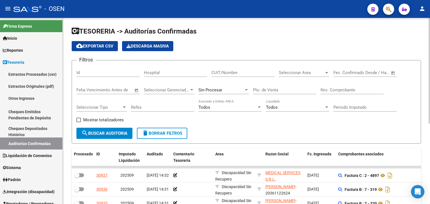
click at [337, 88] on input "Nro. Comprobante" at bounding box center [352, 90] width 63 height 5
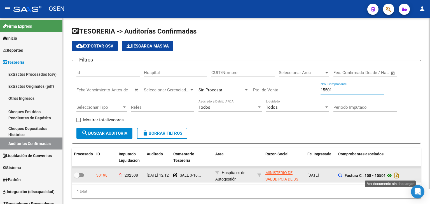
click at [390, 176] on icon at bounding box center [389, 175] width 7 height 7
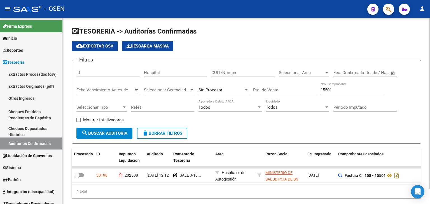
click at [335, 87] on div "15501 Nro. Comprobante" at bounding box center [352, 88] width 63 height 12
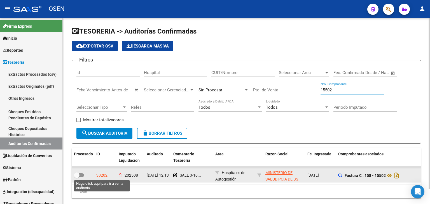
type input "15502"
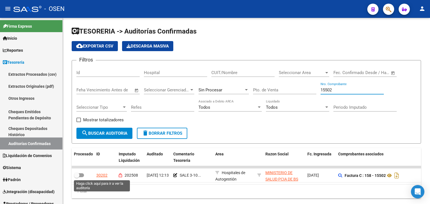
drag, startPoint x: 103, startPoint y: 173, endPoint x: 119, endPoint y: 167, distance: 16.7
click at [103, 175] on div "30202" at bounding box center [101, 175] width 11 height 6
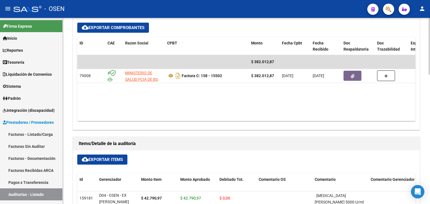
scroll to position [280, 0]
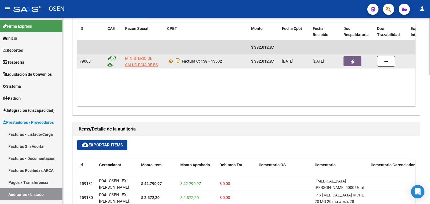
click at [346, 61] on button "button" at bounding box center [353, 61] width 18 height 10
click at [169, 61] on icon at bounding box center [170, 61] width 7 height 7
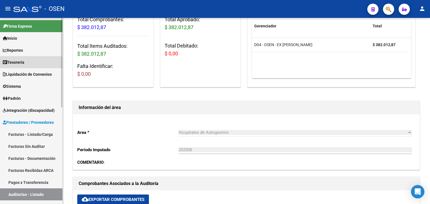
click at [55, 66] on link "Tesorería" at bounding box center [31, 62] width 62 height 12
click at [50, 60] on link "Tesorería" at bounding box center [31, 62] width 62 height 12
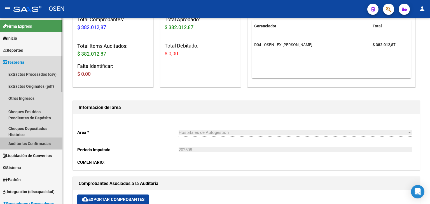
click at [41, 147] on link "Auditorías Confirmadas" at bounding box center [31, 144] width 62 height 12
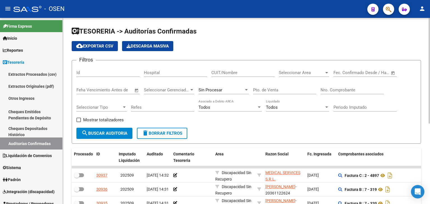
click at [332, 93] on div "Nro. Comprobante" at bounding box center [352, 88] width 63 height 12
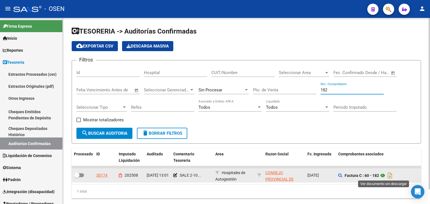
click at [384, 175] on icon at bounding box center [382, 175] width 7 height 7
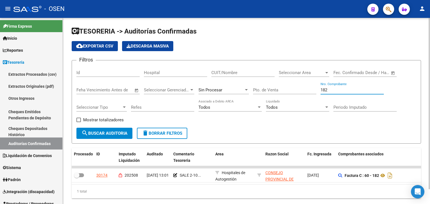
drag, startPoint x: 338, startPoint y: 91, endPoint x: 260, endPoint y: 90, distance: 78.1
click at [260, 90] on div "Filtros Id Hospital CUIT/Nombre Seleccionar Area Seleccionar Area Fecha inicio …" at bounding box center [246, 96] width 340 height 63
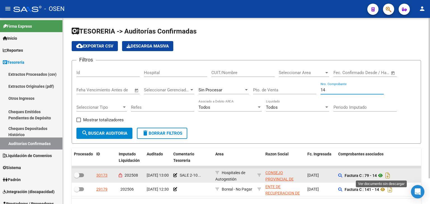
click at [381, 174] on icon at bounding box center [380, 175] width 7 height 7
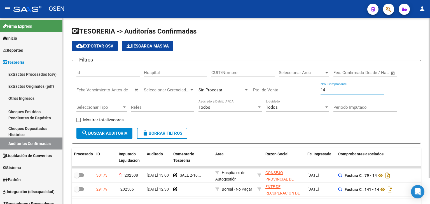
drag, startPoint x: 345, startPoint y: 90, endPoint x: 295, endPoint y: 84, distance: 50.7
click at [296, 86] on div "Filtros Id Hospital CUIT/Nombre Seleccionar Area Seleccionar Area Fecha inicio …" at bounding box center [246, 96] width 340 height 63
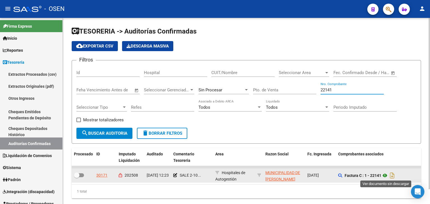
click at [386, 173] on icon at bounding box center [384, 175] width 7 height 7
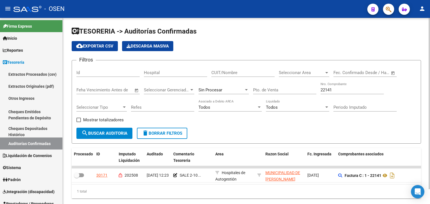
drag, startPoint x: 338, startPoint y: 83, endPoint x: 354, endPoint y: 87, distance: 17.0
click at [349, 85] on div "22141 Nro. Comprobante" at bounding box center [352, 88] width 63 height 12
drag, startPoint x: 353, startPoint y: 88, endPoint x: 211, endPoint y: 91, distance: 142.3
click at [211, 91] on div "Filtros Id Hospital CUIT/Nombre Seleccionar Area Seleccionar Area Fecha inicio …" at bounding box center [246, 96] width 340 height 63
click at [384, 120] on div "Filtros Id Hospital CUIT/Nombre Seleccionar Area Seleccionar Area Fecha inicio …" at bounding box center [246, 96] width 340 height 63
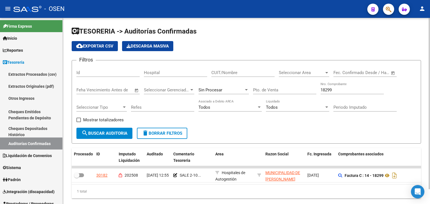
drag, startPoint x: 337, startPoint y: 87, endPoint x: 367, endPoint y: 93, distance: 30.5
click at [317, 93] on div "Filtros Id Hospital CUIT/Nombre Seleccionar Area Seleccionar Area Fecha inicio …" at bounding box center [246, 96] width 340 height 63
drag, startPoint x: 402, startPoint y: 89, endPoint x: 359, endPoint y: 89, distance: 43.1
click at [359, 89] on div "Filtros Id Hospital CUIT/Nombre Seleccionar Area Seleccionar Area Fecha inicio …" at bounding box center [246, 96] width 340 height 63
click at [112, 136] on button "search Buscar Auditoria" at bounding box center [104, 133] width 56 height 11
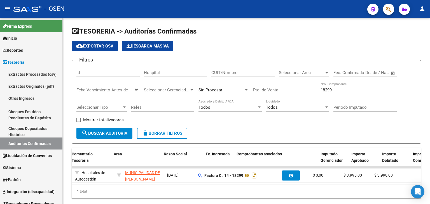
scroll to position [0, 102]
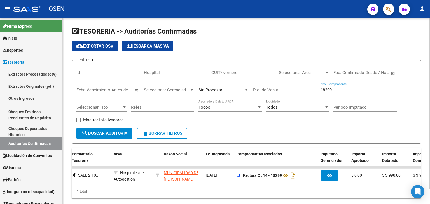
drag, startPoint x: 338, startPoint y: 91, endPoint x: 270, endPoint y: 84, distance: 68.1
click at [270, 84] on div "Filtros Id Hospital CUIT/Nombre Seleccionar Area Seleccionar Area Fecha inicio …" at bounding box center [246, 96] width 340 height 63
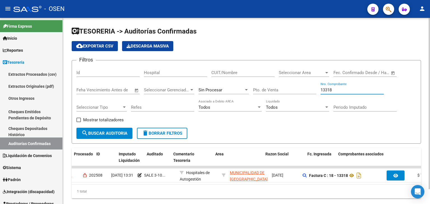
scroll to position [0, 0]
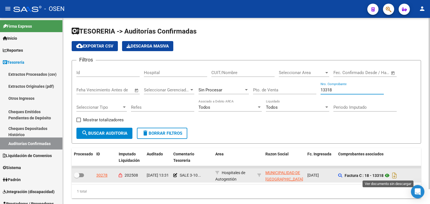
type input "13318"
click at [386, 176] on icon at bounding box center [387, 175] width 7 height 7
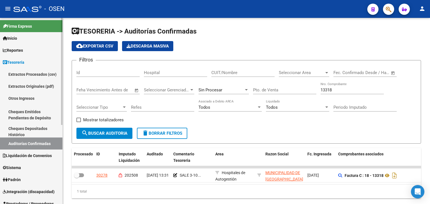
scroll to position [138, 0]
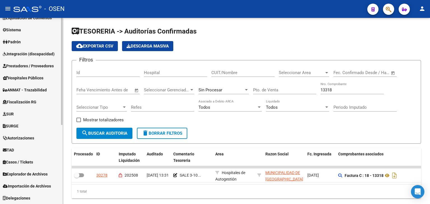
click at [30, 68] on span "Prestadores / Proveedores" at bounding box center [28, 66] width 51 height 6
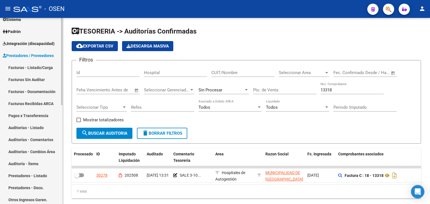
scroll to position [57, 0]
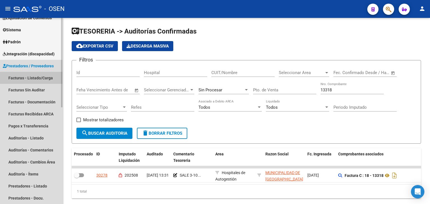
click at [34, 75] on link "Facturas - Listado/Carga" at bounding box center [31, 78] width 62 height 12
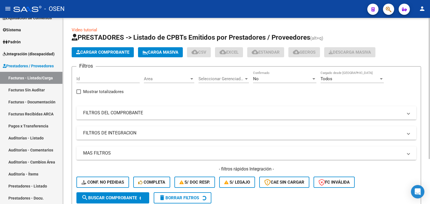
click at [203, 120] on div "Filtros Id Area Area Seleccionar Gerenciador Seleccionar Gerenciador No Confirm…" at bounding box center [246, 132] width 340 height 122
click at [217, 117] on mat-expansion-panel-header "FILTROS DEL COMPROBANTE" at bounding box center [246, 112] width 340 height 13
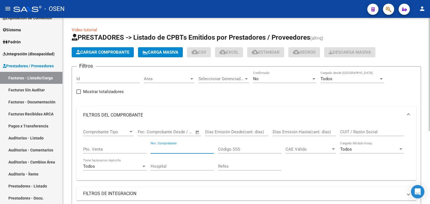
click at [196, 149] on input "Nro. Comprobante" at bounding box center [182, 149] width 63 height 5
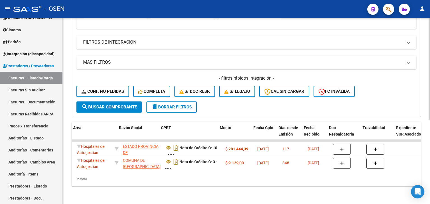
scroll to position [0, 125]
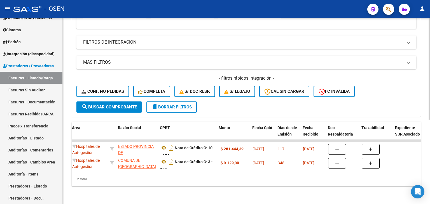
type input "184"
click at [384, 80] on div "- filtros rápidos Integración - Conf. no pedidas Completa S/ Doc Resp. S/ legaj…" at bounding box center [246, 88] width 340 height 26
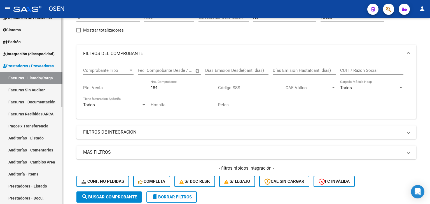
scroll to position [0, 0]
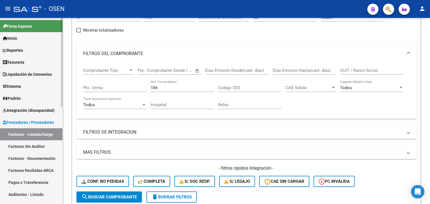
click at [35, 65] on link "Tesorería" at bounding box center [31, 62] width 62 height 12
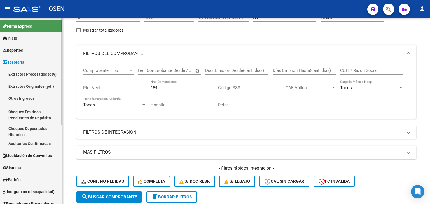
click at [47, 141] on link "Auditorías Confirmadas" at bounding box center [31, 144] width 62 height 12
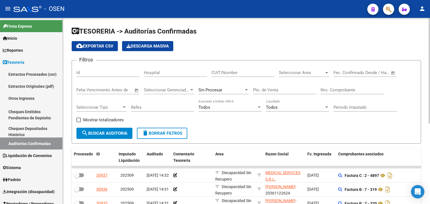
click at [286, 90] on input "Pto. de Venta" at bounding box center [284, 90] width 63 height 5
type input "90"
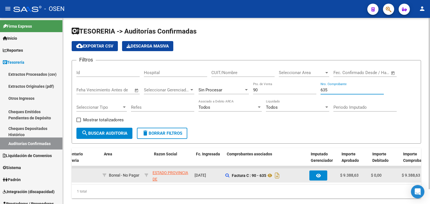
scroll to position [0, 111]
type input "635"
click at [271, 173] on icon at bounding box center [271, 175] width 7 height 7
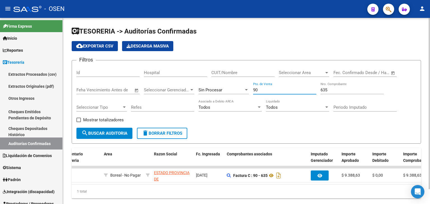
drag, startPoint x: 272, startPoint y: 89, endPoint x: 218, endPoint y: 79, distance: 54.1
click at [218, 79] on div "Filtros Id Hospital CUIT/Nombre Seleccionar Area Seleccionar Area Fecha inicio …" at bounding box center [246, 96] width 340 height 63
type input "14"
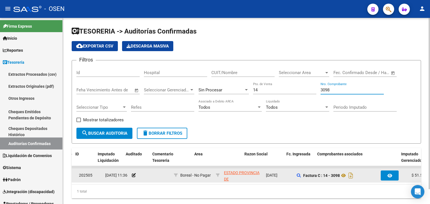
scroll to position [0, 21]
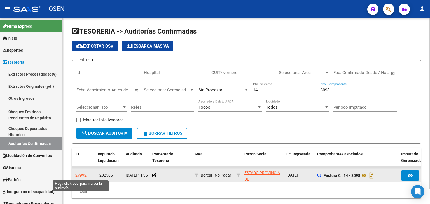
type input "3098"
click at [84, 175] on div "27992" at bounding box center [80, 175] width 11 height 6
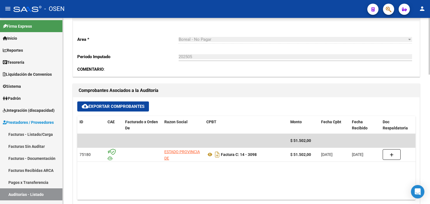
scroll to position [280, 0]
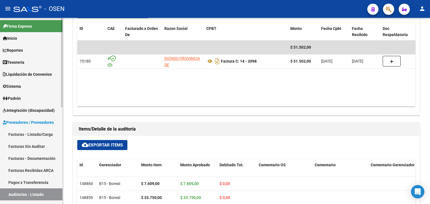
click at [33, 134] on link "Facturas - Listado/Carga" at bounding box center [31, 135] width 62 height 12
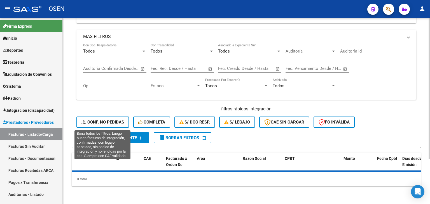
scroll to position [59, 0]
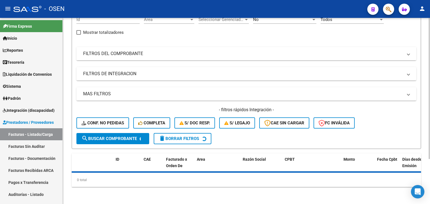
click at [195, 53] on mat-panel-title "FILTROS DEL COMPROBANTE" at bounding box center [243, 54] width 320 height 6
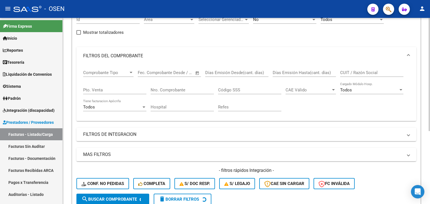
click at [199, 89] on input "Nro. Comprobante" at bounding box center [182, 90] width 63 height 5
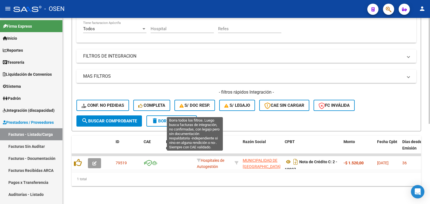
scroll to position [141, 0]
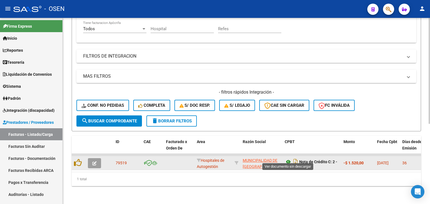
type input "10937"
click at [288, 159] on icon at bounding box center [288, 162] width 7 height 7
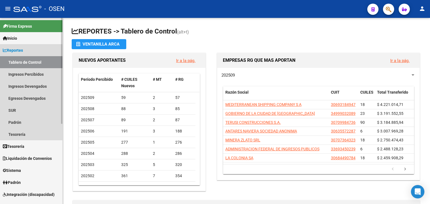
click at [33, 51] on link "Reportes" at bounding box center [31, 50] width 62 height 12
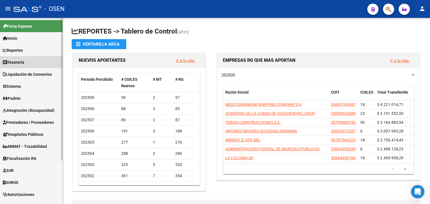
click at [29, 63] on link "Tesorería" at bounding box center [31, 62] width 62 height 12
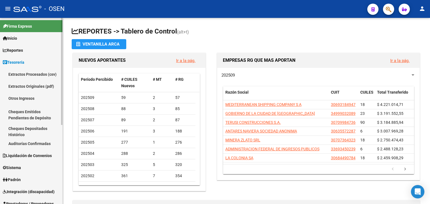
click at [32, 143] on link "Auditorías Confirmadas" at bounding box center [31, 144] width 62 height 12
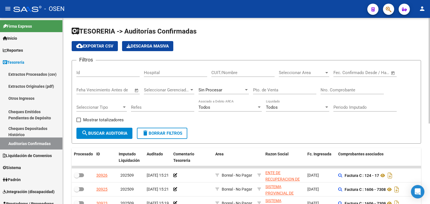
drag, startPoint x: 349, startPoint y: 93, endPoint x: 349, endPoint y: 90, distance: 2.8
click at [349, 93] on div "Nro. Comprobante" at bounding box center [352, 88] width 63 height 12
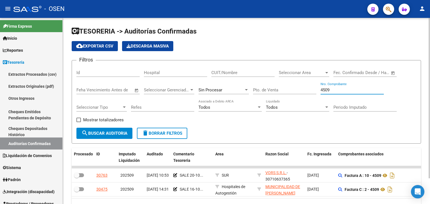
drag, startPoint x: 331, startPoint y: 88, endPoint x: 271, endPoint y: 83, distance: 61.0
click at [271, 83] on div "Filtros Id Hospital CUIT/Nombre Seleccionar Area Seleccionar Area Fecha inicio …" at bounding box center [246, 96] width 340 height 63
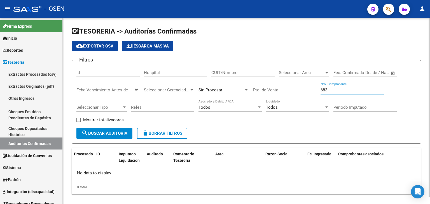
drag, startPoint x: 338, startPoint y: 89, endPoint x: 318, endPoint y: 86, distance: 20.2
click at [318, 86] on div "Filtros Id Hospital CUIT/Nombre Seleccionar Area Seleccionar Area Fecha inicio …" at bounding box center [246, 96] width 340 height 63
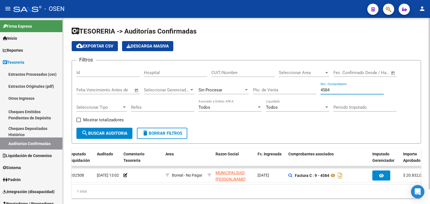
scroll to position [0, 49]
click at [338, 85] on div "4584 Nro. Comprobante" at bounding box center [352, 88] width 63 height 12
click at [338, 86] on div "4584 Nro. Comprobante" at bounding box center [352, 88] width 63 height 12
drag, startPoint x: 338, startPoint y: 86, endPoint x: 333, endPoint y: 89, distance: 5.9
click at [333, 89] on div "4584 Nro. Comprobante" at bounding box center [352, 88] width 63 height 12
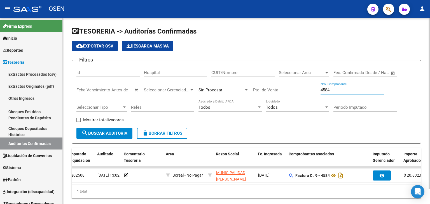
drag, startPoint x: 290, startPoint y: 90, endPoint x: 278, endPoint y: 94, distance: 12.7
click at [280, 94] on div "Filtros Id Hospital CUIT/Nombre Seleccionar Area Seleccionar Area Fecha inicio …" at bounding box center [246, 96] width 340 height 63
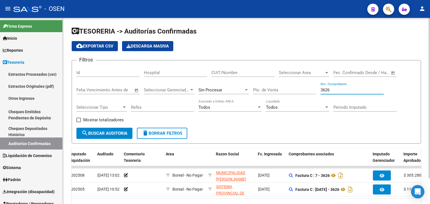
drag, startPoint x: 334, startPoint y: 90, endPoint x: 263, endPoint y: 93, distance: 71.2
click at [263, 94] on div "Filtros Id Hospital CUIT/Nombre Seleccionar Area Seleccionar Area Fecha inicio …" at bounding box center [246, 96] width 340 height 63
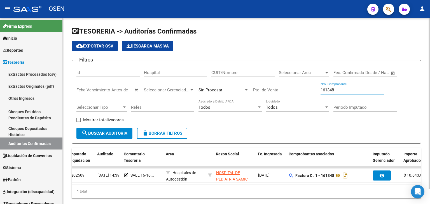
drag, startPoint x: 343, startPoint y: 89, endPoint x: 229, endPoint y: 87, distance: 114.0
click at [228, 87] on div "Filtros Id Hospital CUIT/Nombre Seleccionar Area Seleccionar Area Fecha inicio …" at bounding box center [246, 96] width 340 height 63
click at [395, 89] on div "Filtros Id Hospital CUIT/Nombre Seleccionar Area Seleccionar Area Fecha inicio …" at bounding box center [246, 96] width 340 height 63
drag, startPoint x: 337, startPoint y: 88, endPoint x: 259, endPoint y: 88, distance: 78.1
click at [269, 88] on div "Filtros Id Hospital CUIT/Nombre Seleccionar Area Seleccionar Area Fecha inicio …" at bounding box center [246, 96] width 340 height 63
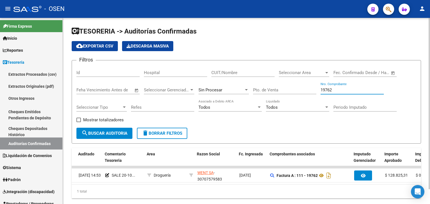
scroll to position [0, 0]
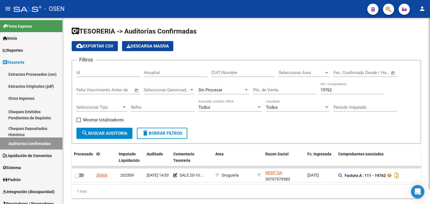
click at [389, 142] on form "Filtros Id Hospital CUIT/Nombre Seleccionar Area Seleccionar Area Fecha inicio …" at bounding box center [246, 102] width 349 height 84
drag, startPoint x: 344, startPoint y: 88, endPoint x: 283, endPoint y: 88, distance: 60.8
click at [283, 88] on div "Filtros Id Hospital CUIT/Nombre Seleccionar Area Seleccionar Area Fecha inicio …" at bounding box center [246, 96] width 340 height 63
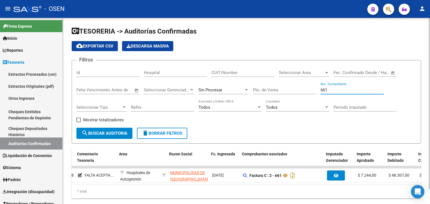
scroll to position [0, 96]
drag, startPoint x: 335, startPoint y: 90, endPoint x: 310, endPoint y: 86, distance: 24.6
click at [312, 86] on div "Filtros Id Hospital CUIT/Nombre Seleccionar Area Seleccionar Area Fecha inicio …" at bounding box center [246, 96] width 340 height 63
click at [76, 128] on button "search Buscar Auditoria" at bounding box center [104, 133] width 56 height 11
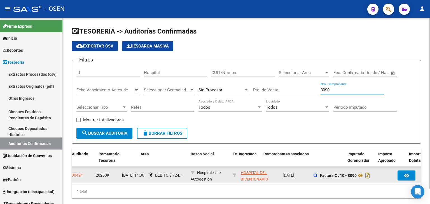
scroll to position [0, 16]
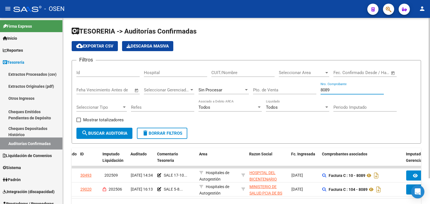
drag, startPoint x: 337, startPoint y: 89, endPoint x: 302, endPoint y: 90, distance: 35.0
click at [302, 90] on div "Filtros Id Hospital CUIT/Nombre Seleccionar Area Seleccionar Area Fecha inicio …" at bounding box center [246, 96] width 340 height 63
type input "19762"
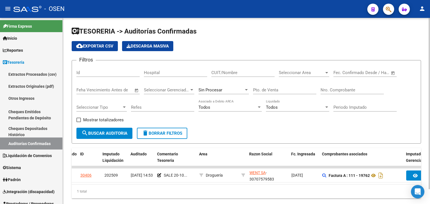
drag, startPoint x: 383, startPoint y: 34, endPoint x: 336, endPoint y: 50, distance: 49.6
click at [383, 34] on h1 "TESORERIA -> Auditorías Confirmadas" at bounding box center [246, 32] width 349 height 10
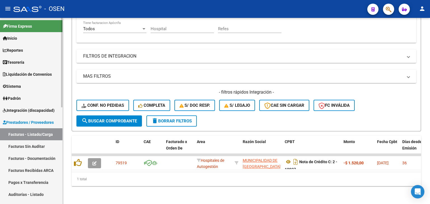
click at [43, 130] on link "Facturas - Listado/Carga" at bounding box center [31, 135] width 62 height 12
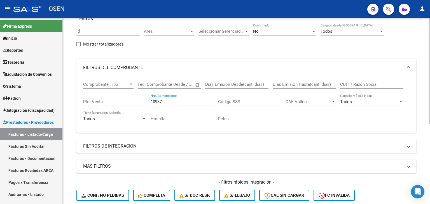
drag, startPoint x: 178, startPoint y: 100, endPoint x: 99, endPoint y: 100, distance: 79.0
click at [99, 100] on div "Comprobante Tipo Comprobante Tipo Fecha inicio – Fecha fin Fec. Comprobante Des…" at bounding box center [246, 103] width 327 height 52
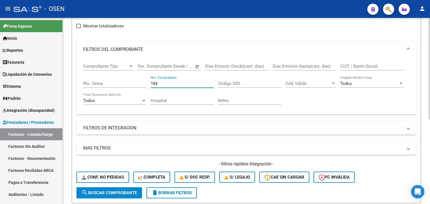
scroll to position [142, 0]
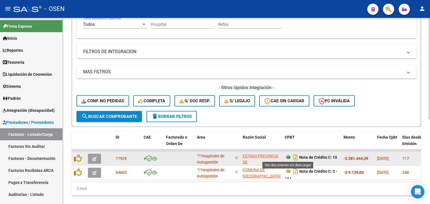
type input "184"
click at [289, 155] on icon at bounding box center [288, 157] width 7 height 7
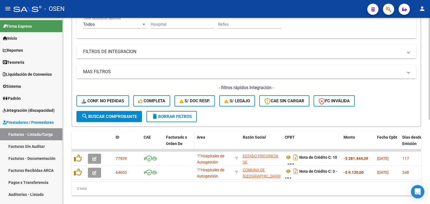
scroll to position [155, 0]
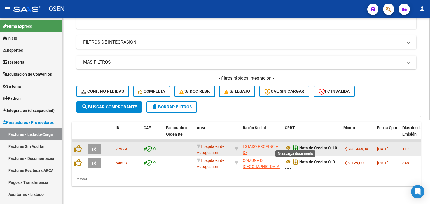
click at [294, 145] on icon "Descargar documento" at bounding box center [295, 148] width 7 height 9
drag, startPoint x: 374, startPoint y: 190, endPoint x: 346, endPoint y: 173, distance: 32.4
click at [374, 190] on div "Video tutorial PRESTADORES -> Listado de CPBTs Emitidos por Prestadores / Prove…" at bounding box center [246, 35] width 367 height 338
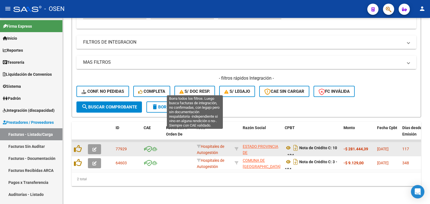
scroll to position [62, 0]
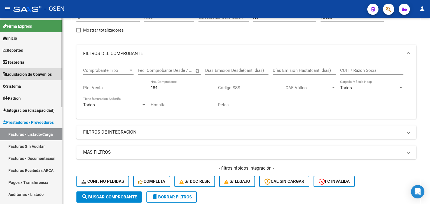
click at [11, 69] on link "Liquidación de Convenios" at bounding box center [31, 74] width 62 height 12
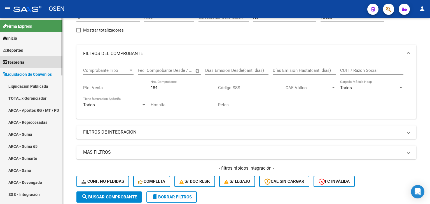
click at [15, 61] on span "Tesorería" at bounding box center [14, 62] width 22 height 6
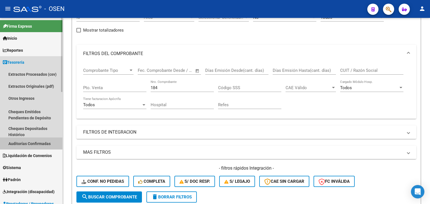
click at [44, 145] on link "Auditorías Confirmadas" at bounding box center [31, 144] width 62 height 12
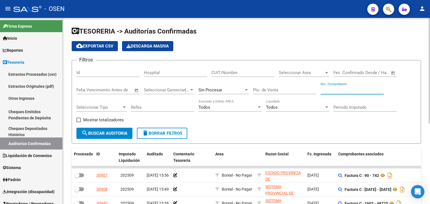
click at [362, 90] on input "Nro. Comprobante" at bounding box center [352, 90] width 63 height 5
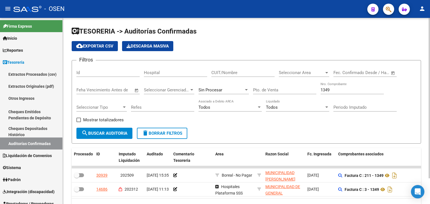
drag, startPoint x: 408, startPoint y: 54, endPoint x: 386, endPoint y: 41, distance: 25.1
click at [408, 54] on app-list-header "TESORERIA -> Auditorías Confirmadas cloud_download Exportar CSV Descarga Masiva…" at bounding box center [246, 85] width 349 height 117
click at [337, 92] on div "1349 Nro. Comprobante" at bounding box center [352, 88] width 63 height 12
drag, startPoint x: 337, startPoint y: 90, endPoint x: 316, endPoint y: 89, distance: 21.6
click at [316, 89] on div "Filtros Id Hospital CUIT/Nombre Seleccionar Area Seleccionar Area Fecha inicio …" at bounding box center [246, 96] width 340 height 63
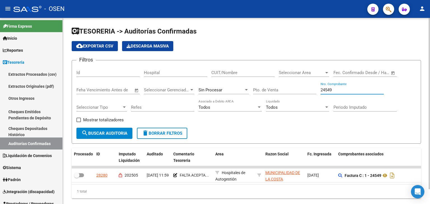
scroll to position [0, 63]
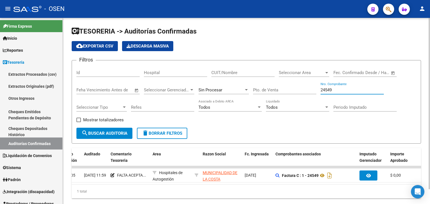
drag, startPoint x: 335, startPoint y: 88, endPoint x: 275, endPoint y: 88, distance: 59.4
click at [275, 88] on div "Filtros Id Hospital CUIT/Nombre Seleccionar Area Seleccionar Area Fecha inicio …" at bounding box center [246, 96] width 340 height 63
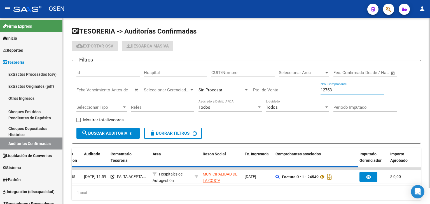
scroll to position [0, 0]
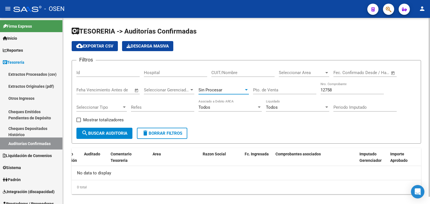
click at [218, 90] on span "Sin Procesar" at bounding box center [211, 90] width 24 height 5
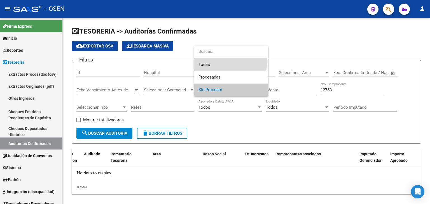
click at [223, 62] on span "Todas" at bounding box center [231, 65] width 65 height 13
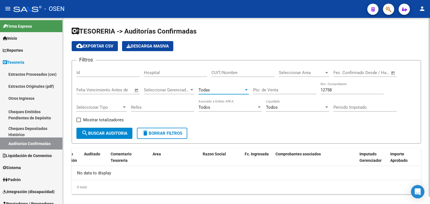
click at [120, 136] on span "search Buscar Auditoria" at bounding box center [104, 133] width 46 height 5
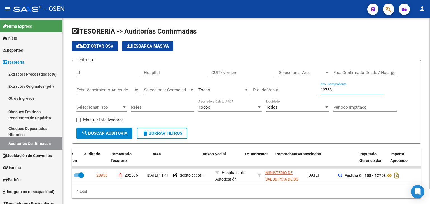
drag, startPoint x: 349, startPoint y: 90, endPoint x: 253, endPoint y: 80, distance: 96.8
click at [253, 80] on div "Filtros Id Hospital CUIT/Nombre Seleccionar Area Seleccionar Area Fecha inicio …" at bounding box center [246, 96] width 340 height 63
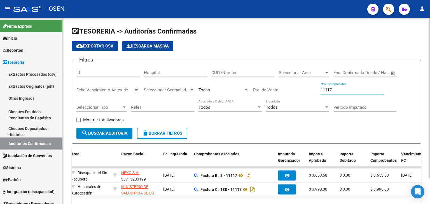
scroll to position [0, 143]
click at [389, 50] on div "cloud_download Exportar CSV Descarga Masiva" at bounding box center [246, 46] width 349 height 10
drag, startPoint x: 339, startPoint y: 90, endPoint x: 250, endPoint y: 147, distance: 106.1
click at [295, 101] on div "Filtros Id Hospital CUIT/Nombre Seleccionar Area Seleccionar Area Fecha inicio …" at bounding box center [246, 96] width 340 height 63
type input "16184"
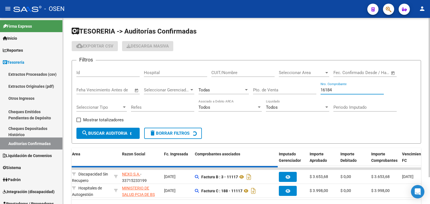
checkbox input "false"
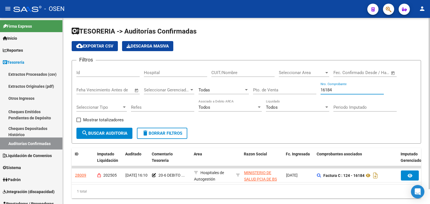
scroll to position [0, 0]
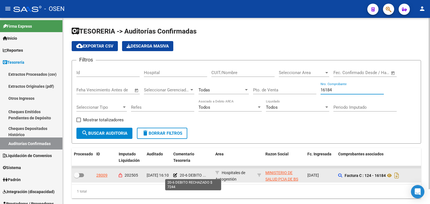
type input "16184"
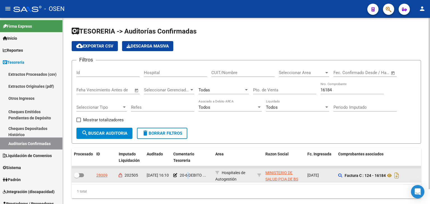
click at [188, 178] on div "20-6 DEBITO ..." at bounding box center [192, 175] width 38 height 6
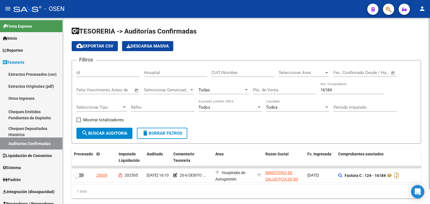
drag, startPoint x: 197, startPoint y: 184, endPoint x: 217, endPoint y: 186, distance: 20.4
click at [204, 184] on datatable-body "28009 202505 13/05/2025 16:10 20-6 DEBITO ... Hospitales de Autogestión MINISTE…" at bounding box center [246, 175] width 349 height 18
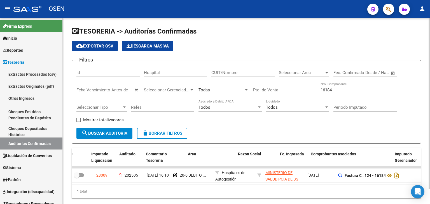
scroll to position [0, 38]
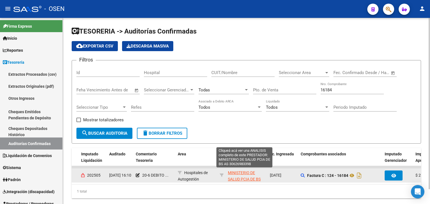
click at [239, 173] on span "MINISTERIO DE SALUD PCIA DE BS AS" at bounding box center [244, 179] width 33 height 17
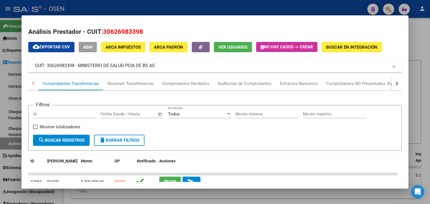
drag, startPoint x: 104, startPoint y: 33, endPoint x: 146, endPoint y: 33, distance: 41.4
click at [146, 33] on h2 "Análisis Prestador - CUIT: 30626983398" at bounding box center [215, 32] width 374 height 10
copy span "30626983398"
click at [1, 133] on div at bounding box center [215, 102] width 430 height 204
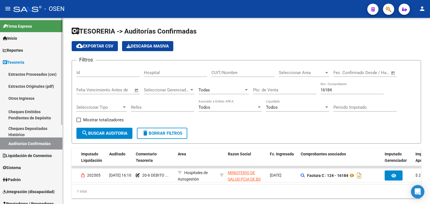
scroll to position [93, 0]
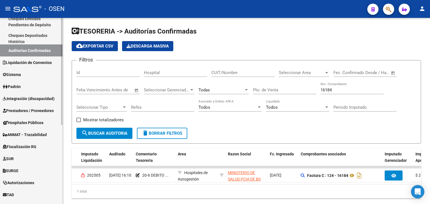
click at [32, 106] on link "Prestadores / Proveedores" at bounding box center [31, 111] width 62 height 12
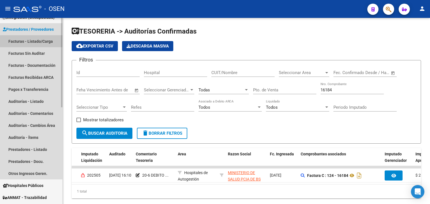
click at [39, 43] on link "Facturas - Listado/Carga" at bounding box center [31, 41] width 62 height 12
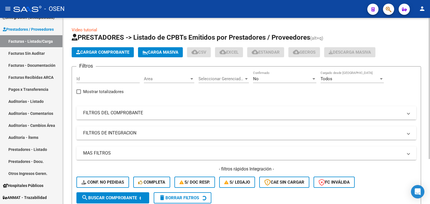
click at [113, 111] on mat-panel-title "FILTROS DEL COMPROBANTE" at bounding box center [243, 113] width 320 height 6
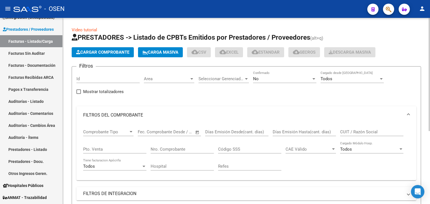
click at [358, 128] on div "CUIT / Razón Social" at bounding box center [371, 130] width 63 height 12
paste input "30626983398"
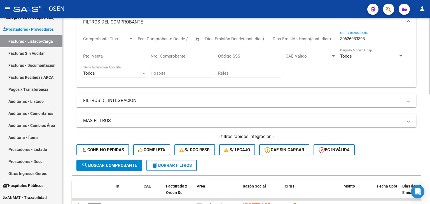
scroll to position [186, 0]
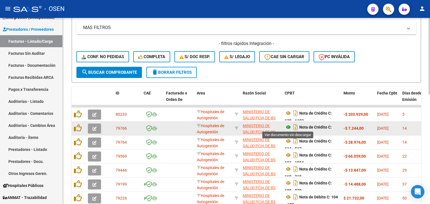
type input "30626983398"
click at [287, 127] on icon at bounding box center [288, 127] width 7 height 7
